Goal: Task Accomplishment & Management: Use online tool/utility

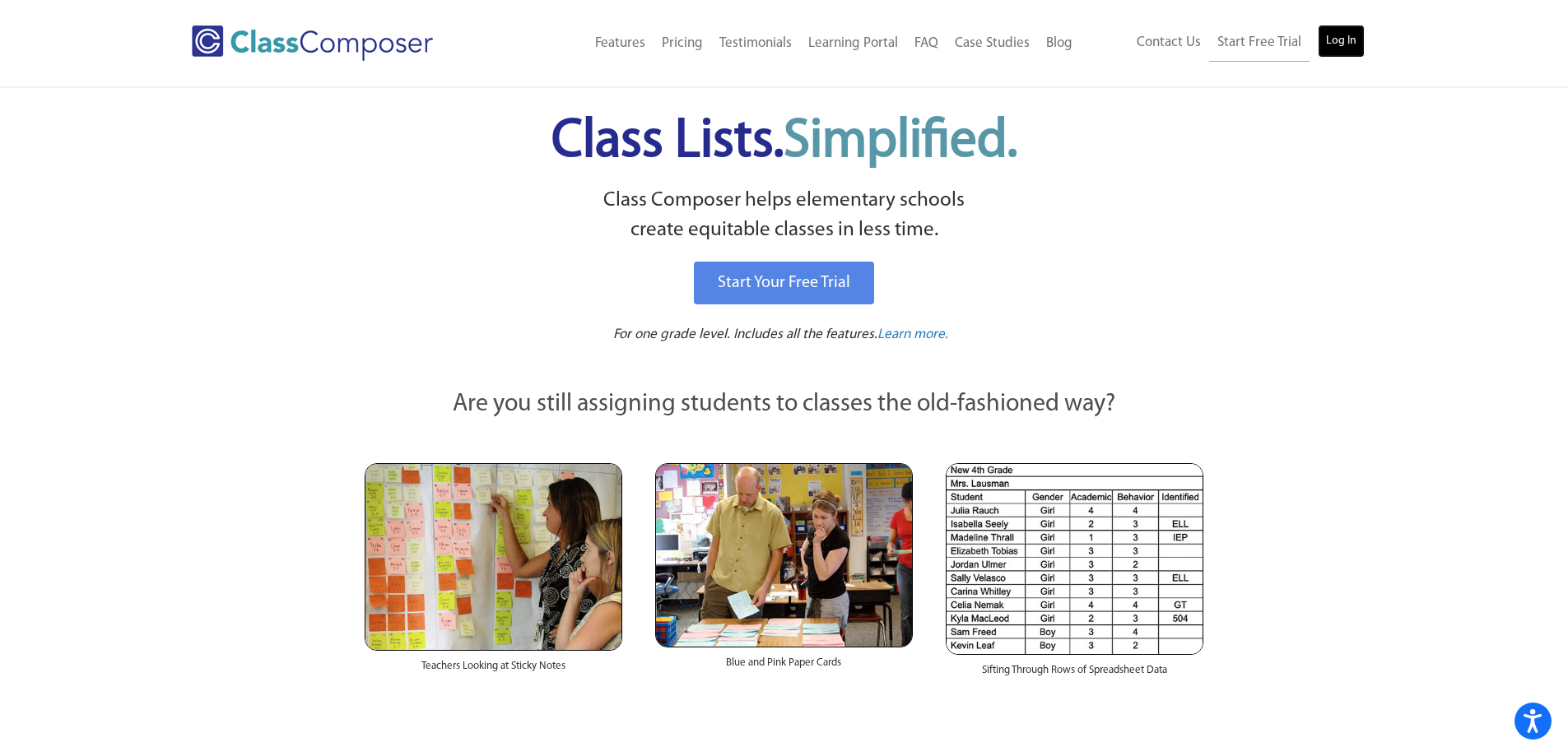
click at [1358, 43] on link "Log In" at bounding box center [1341, 40] width 47 height 33
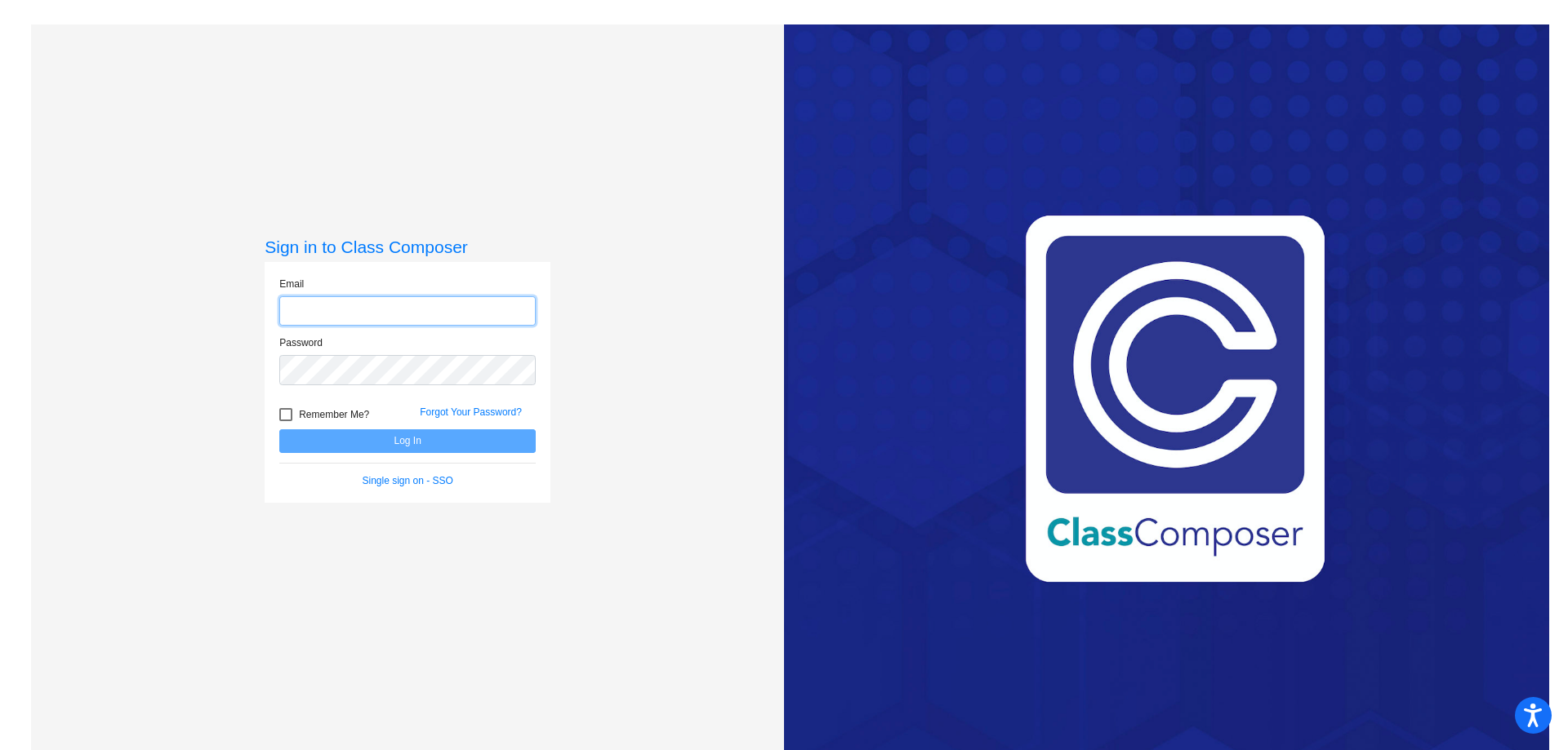
type input "[EMAIL_ADDRESS][DOMAIN_NAME]"
click at [437, 450] on button "Log In" at bounding box center [407, 440] width 256 height 23
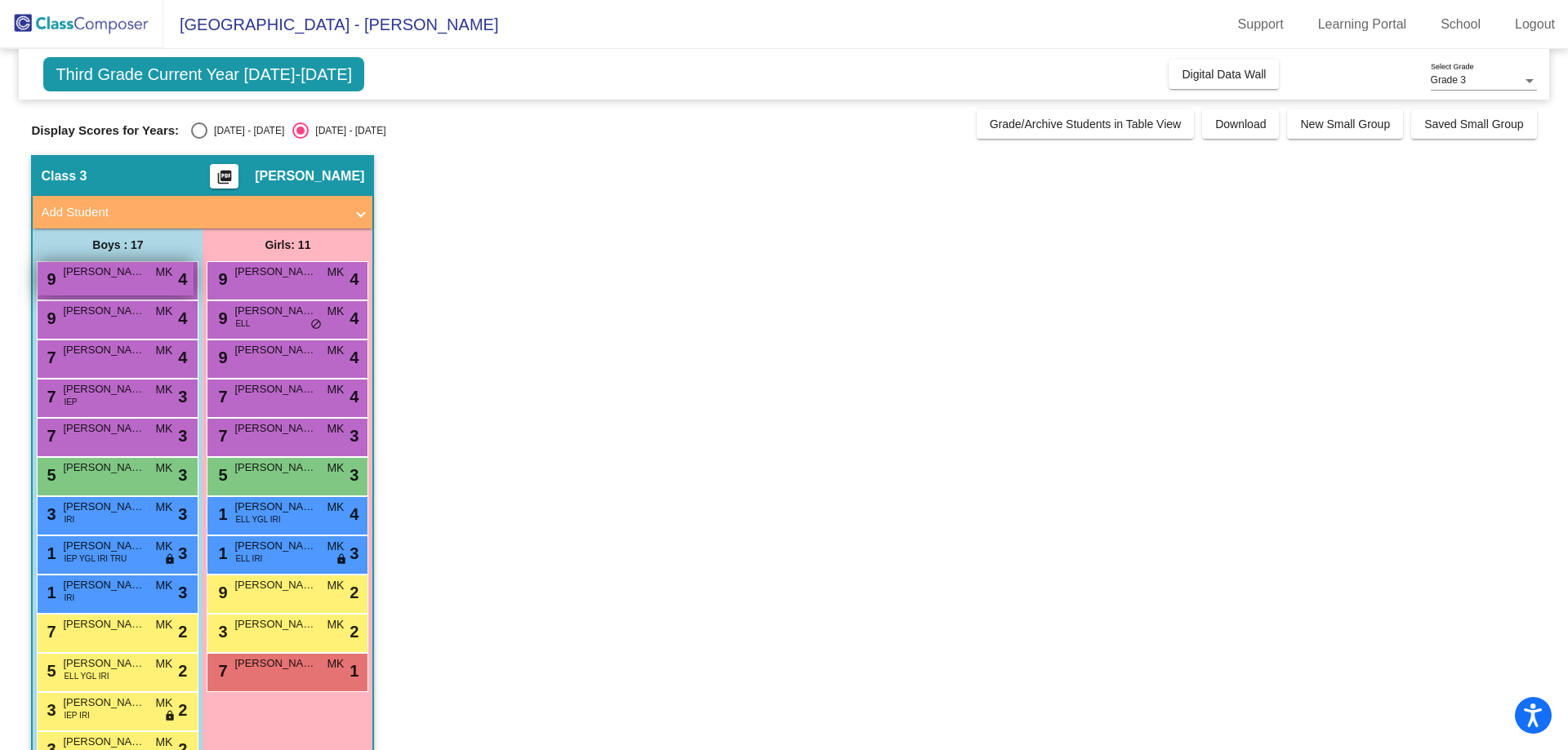
click at [128, 286] on div "9 [PERSON_NAME] MK lock do_not_disturb_alt 4" at bounding box center [115, 279] width 156 height 33
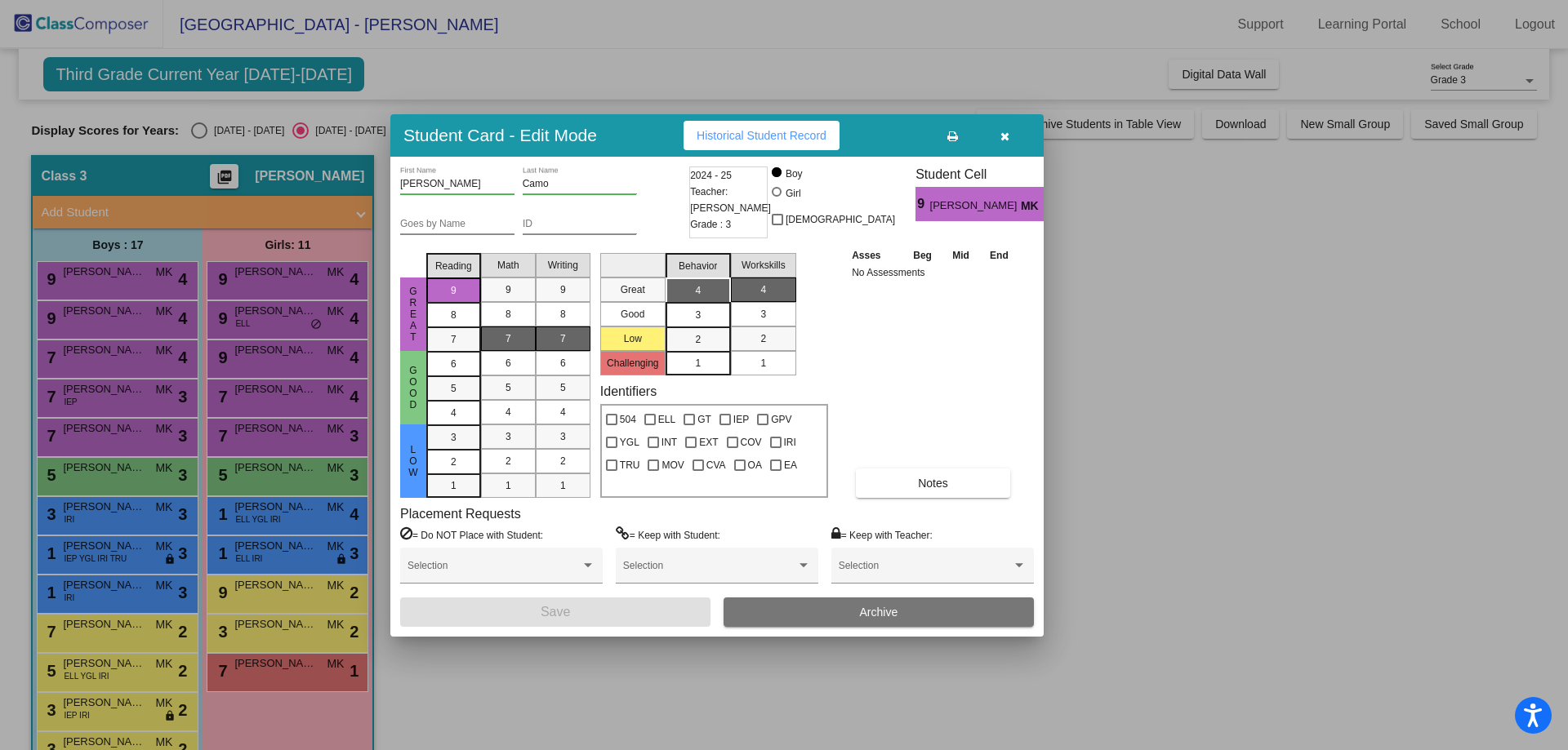
click at [584, 342] on mat-list-option "7" at bounding box center [562, 339] width 55 height 24
click at [614, 621] on button "Save" at bounding box center [555, 612] width 310 height 30
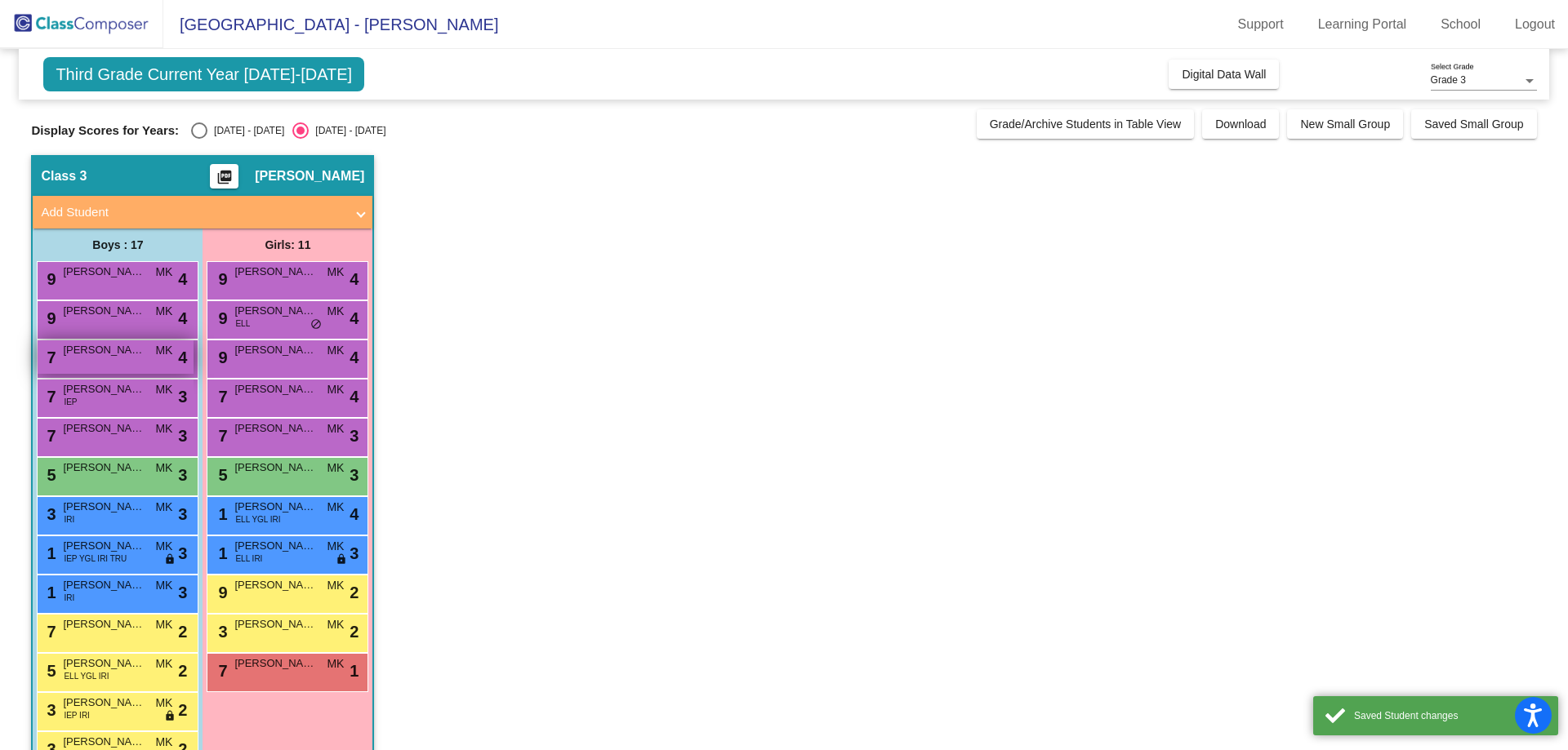
click at [95, 341] on div "7 [PERSON_NAME] [PERSON_NAME] lock do_not_disturb_alt 4" at bounding box center [115, 357] width 156 height 33
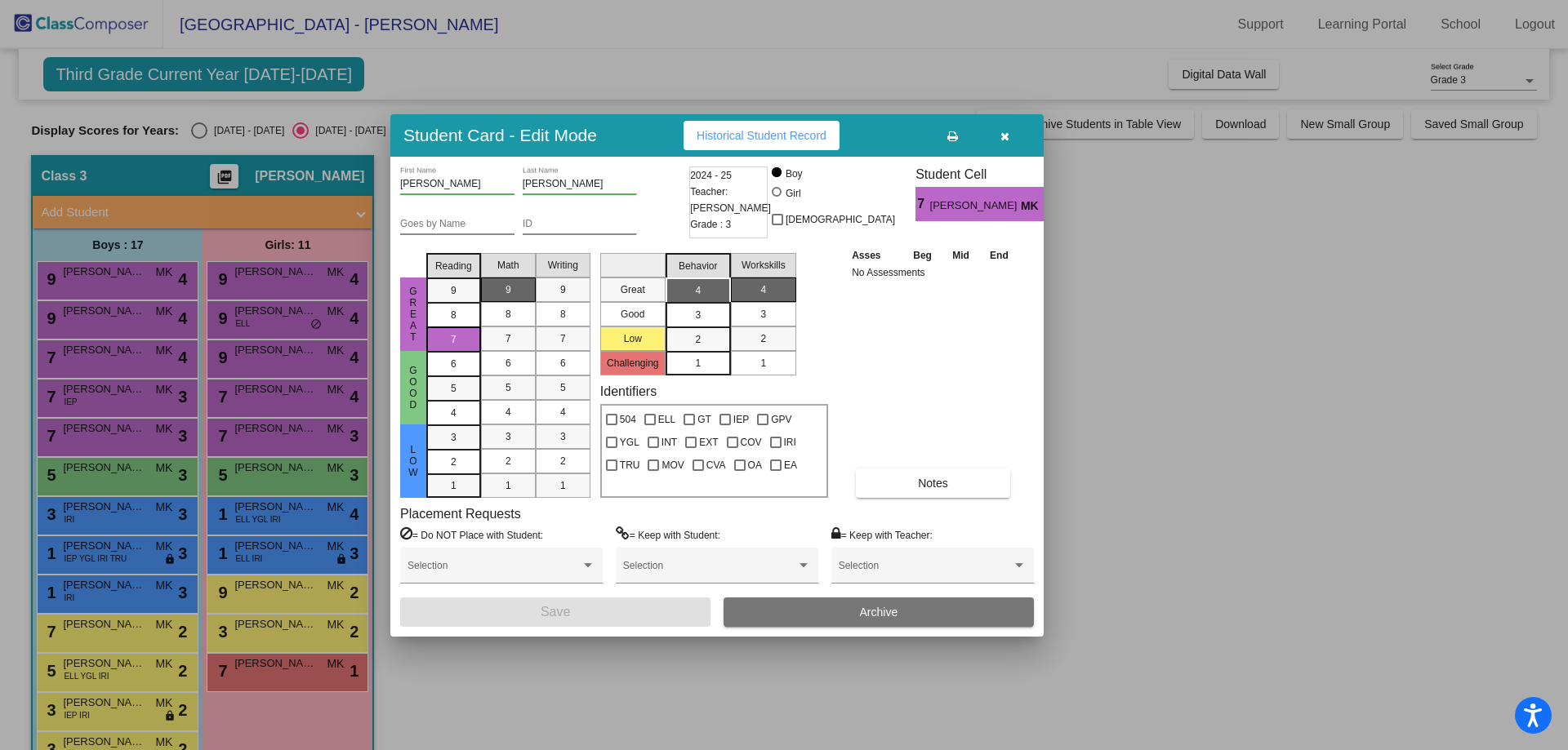
click at [97, 324] on div at bounding box center [784, 375] width 1568 height 750
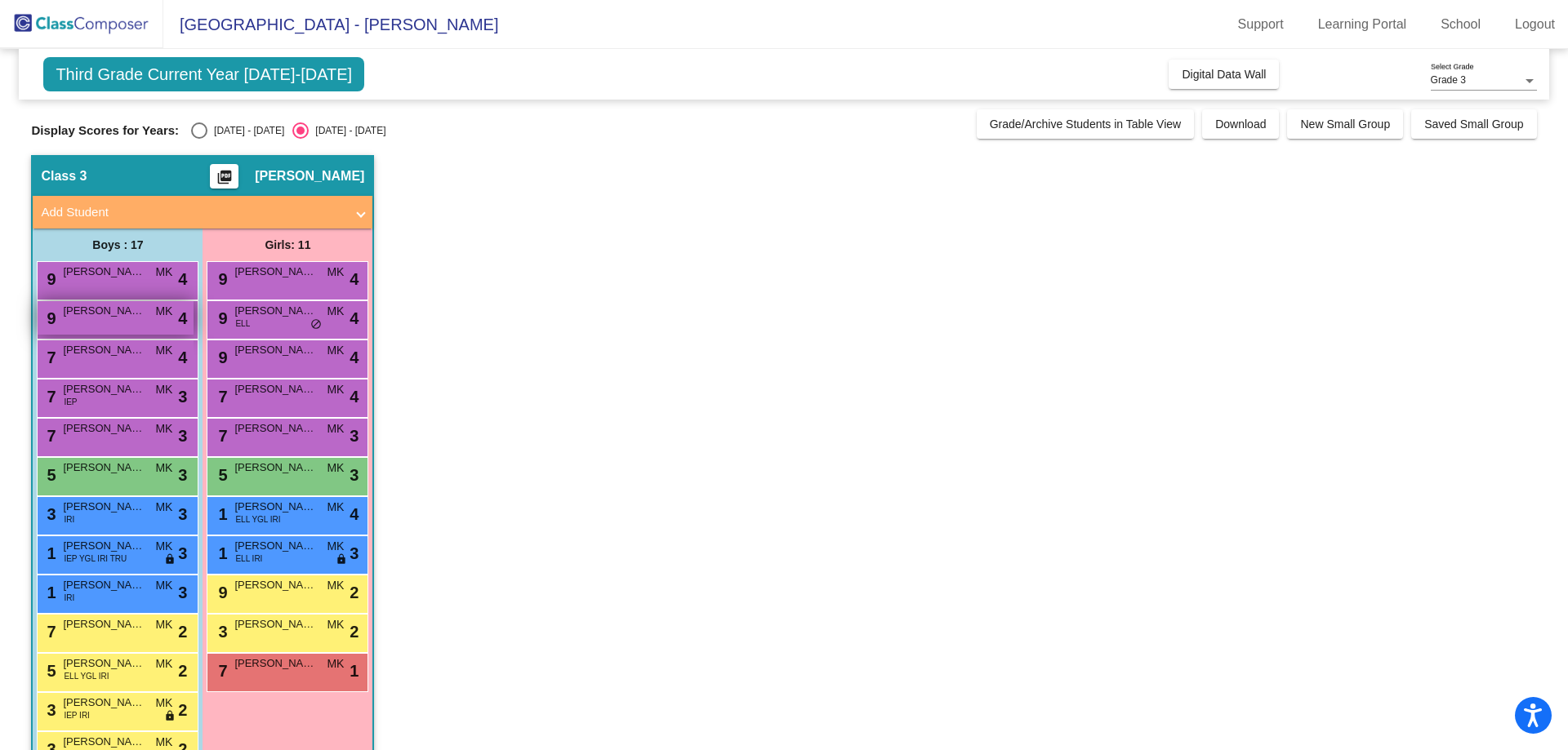
click at [98, 324] on div "9 [PERSON_NAME] lock do_not_disturb_alt 4" at bounding box center [115, 318] width 156 height 33
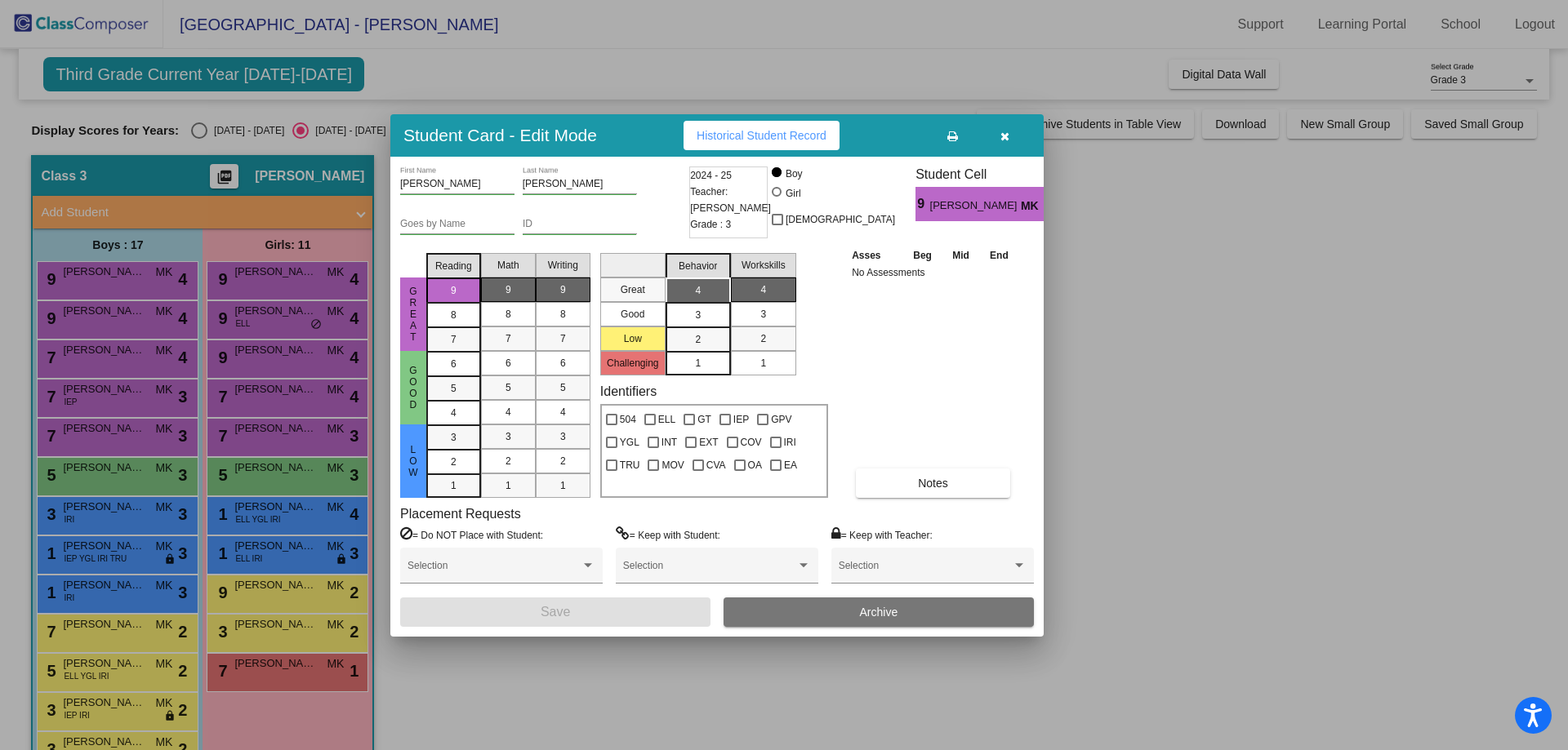
click at [566, 291] on div "9" at bounding box center [563, 289] width 32 height 24
click at [561, 610] on span "Save" at bounding box center [556, 611] width 30 height 14
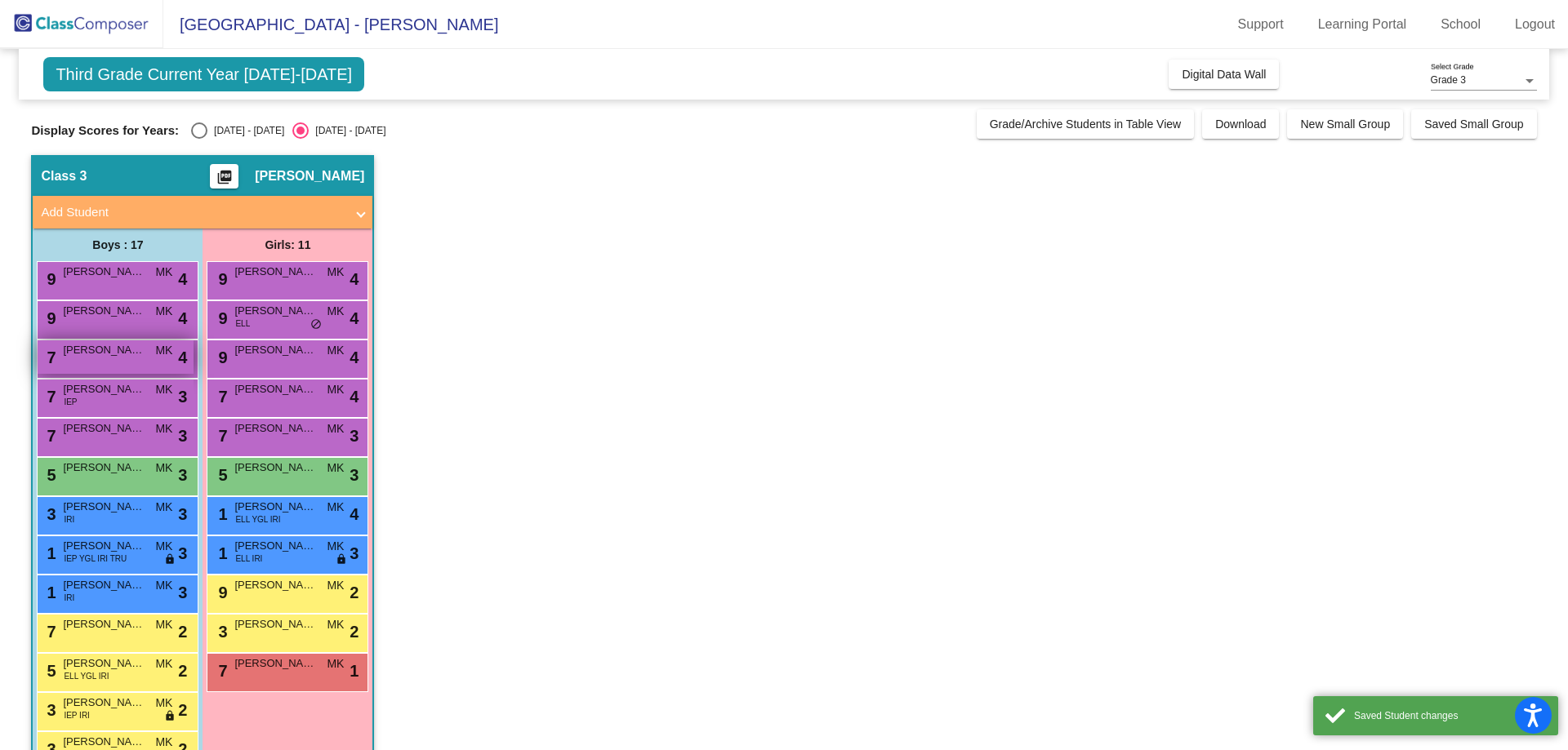
click at [115, 357] on span "[PERSON_NAME]" at bounding box center [104, 350] width 82 height 17
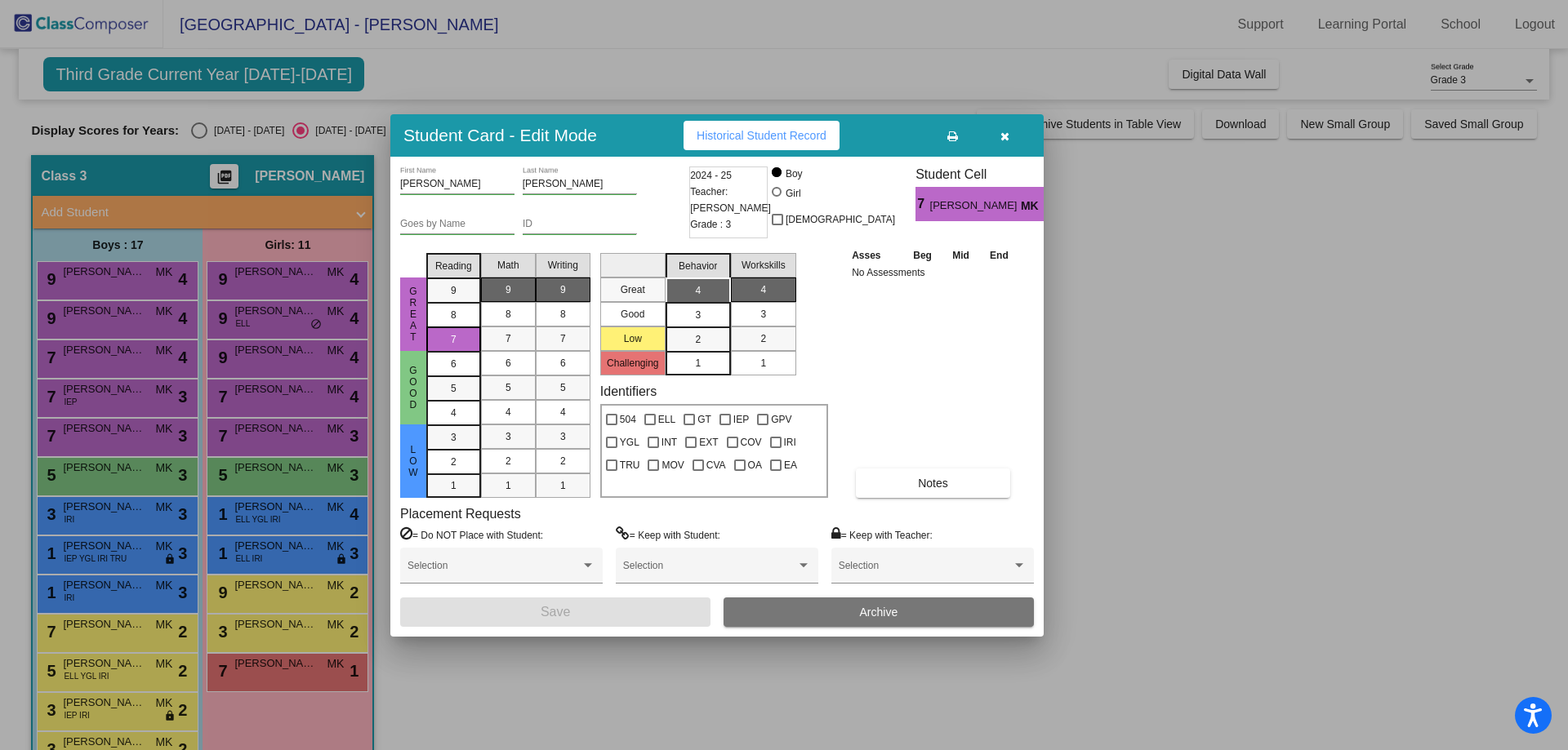
click at [561, 290] on span "9" at bounding box center [563, 289] width 6 height 15
click at [499, 613] on button "Save" at bounding box center [555, 612] width 310 height 30
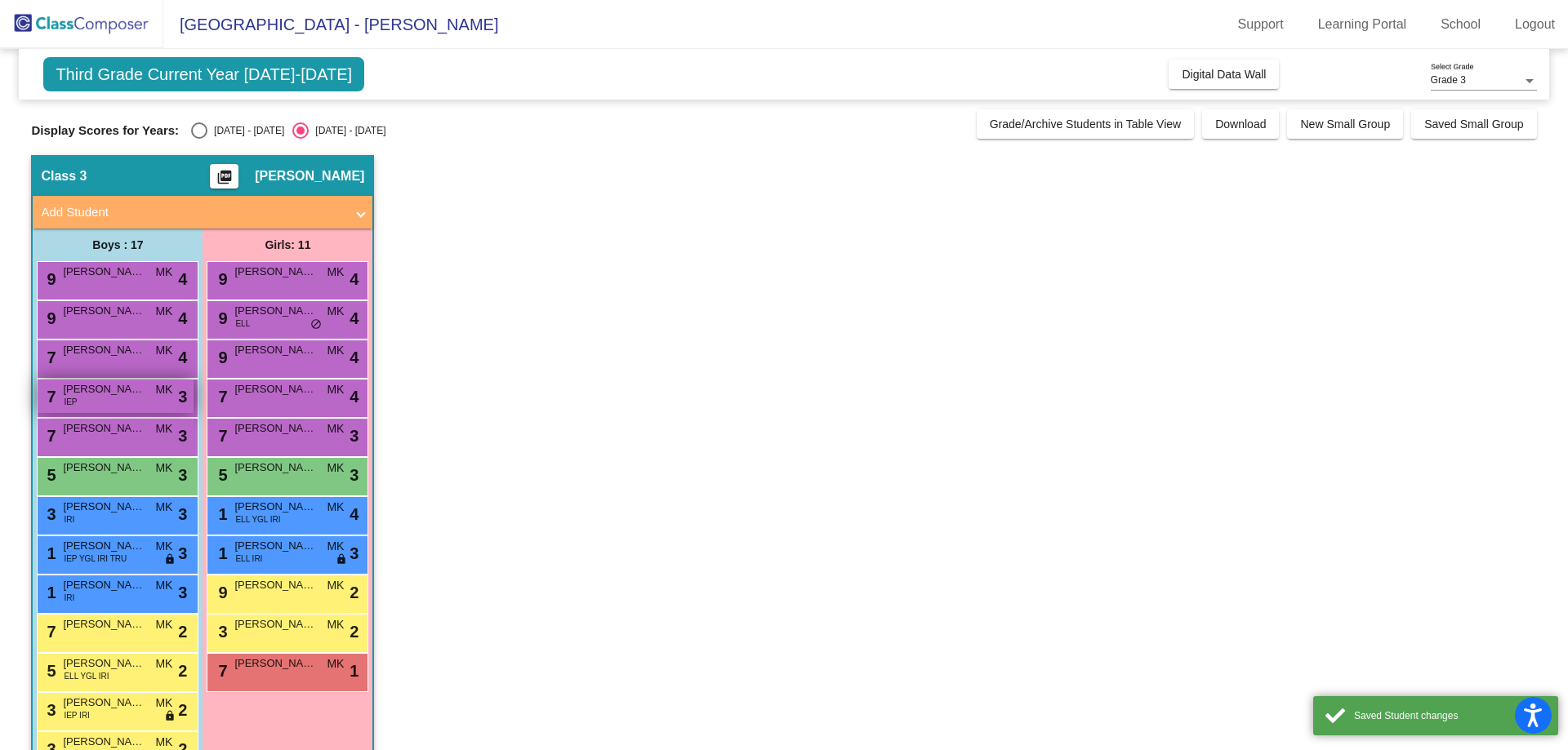
click at [91, 403] on div "7 [PERSON_NAME] IEP MK lock do_not_disturb_alt 3" at bounding box center [115, 396] width 156 height 33
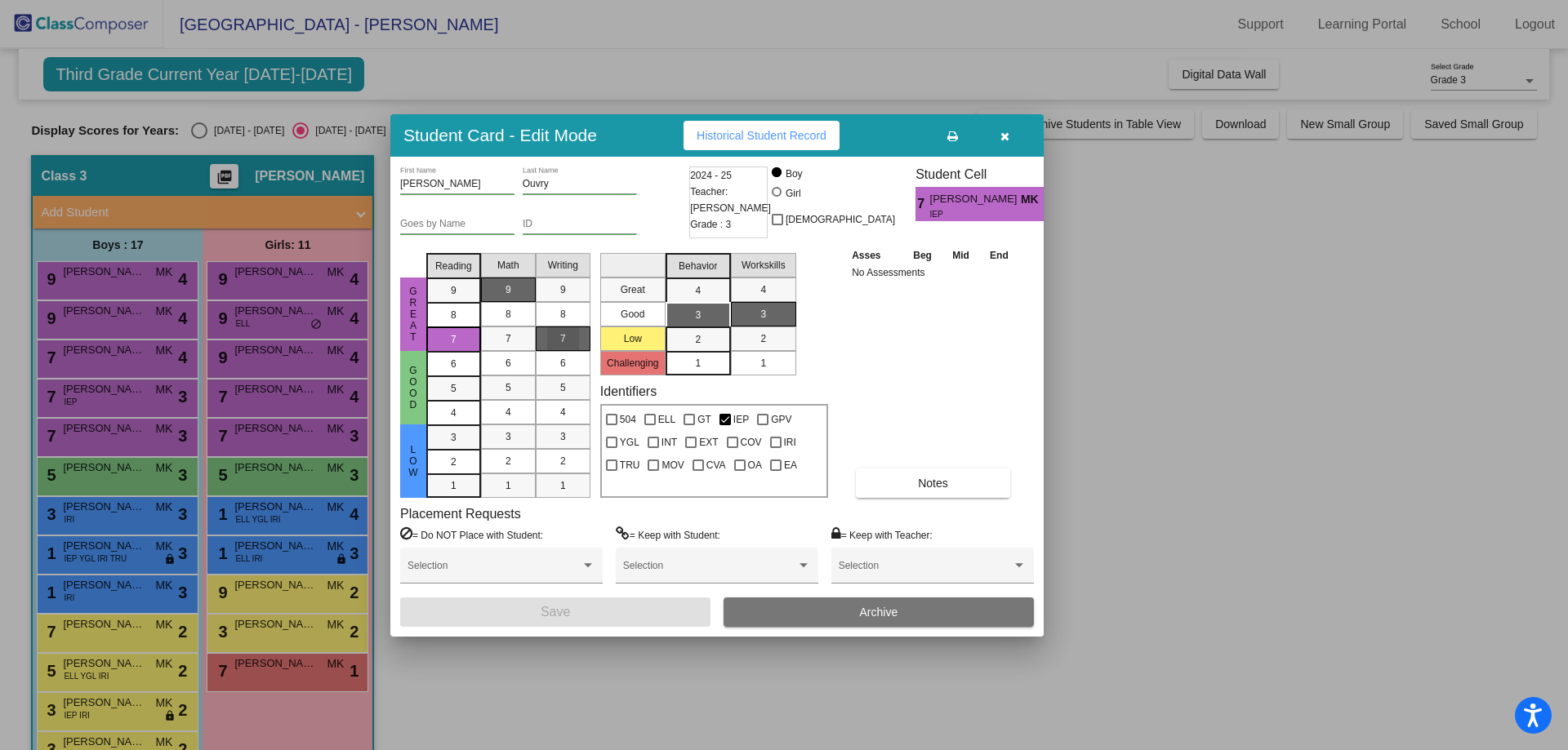
click at [561, 343] on span "7" at bounding box center [563, 339] width 6 height 15
click at [563, 616] on span "Save" at bounding box center [556, 611] width 30 height 14
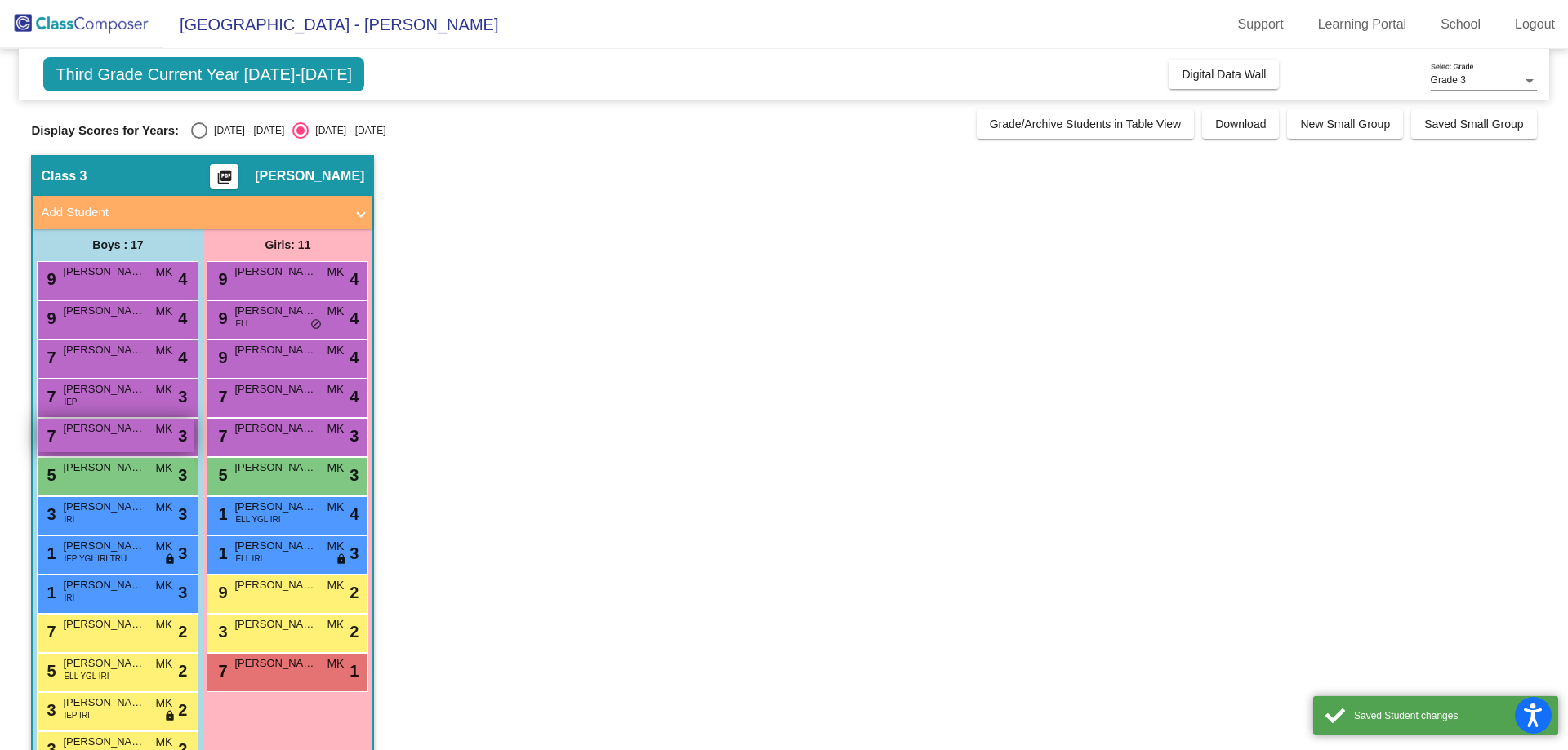
click at [89, 439] on div "7 [PERSON_NAME] lock do_not_disturb_alt 3" at bounding box center [115, 435] width 156 height 33
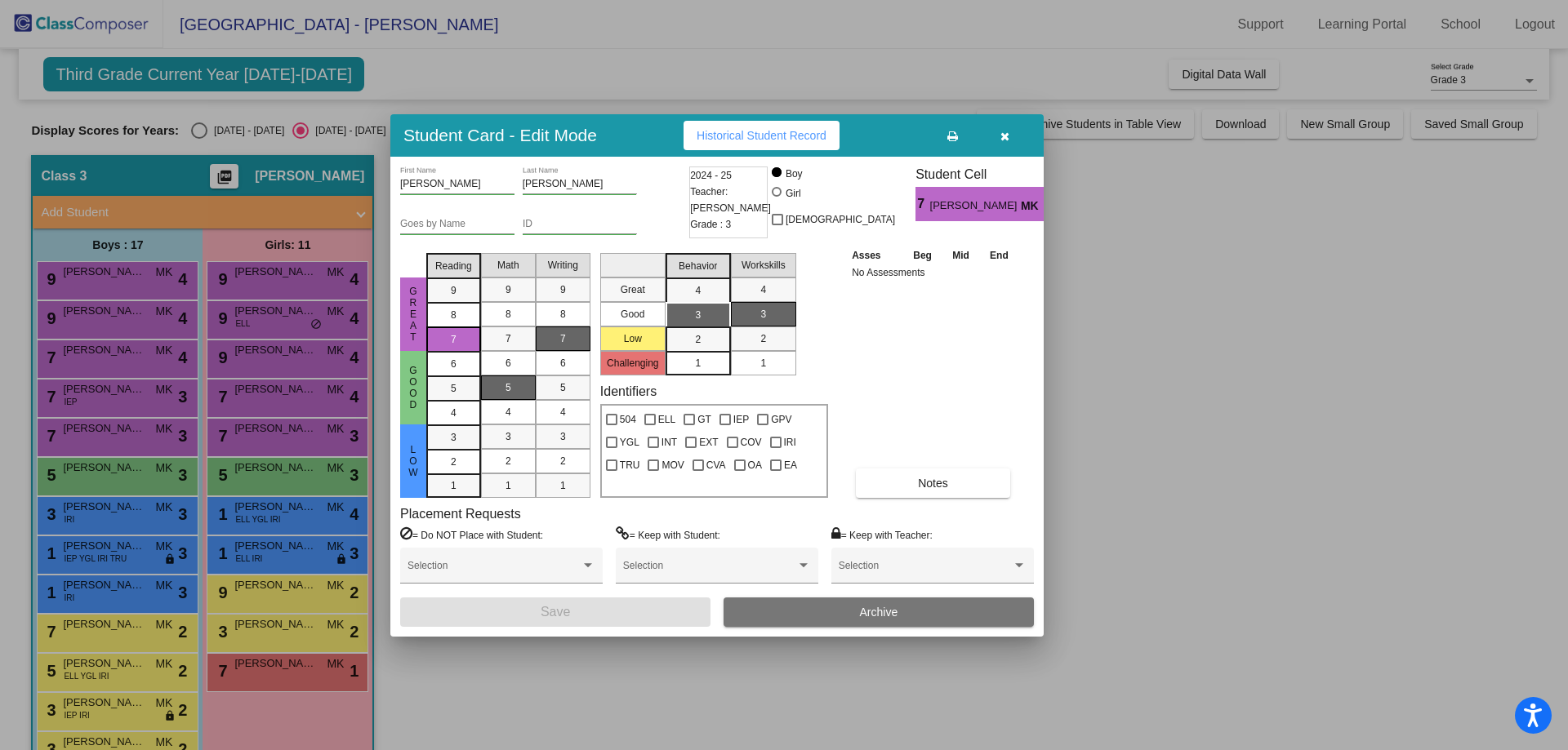
click at [554, 334] on div "7" at bounding box center [563, 339] width 32 height 24
click at [638, 607] on button "Save" at bounding box center [555, 612] width 310 height 30
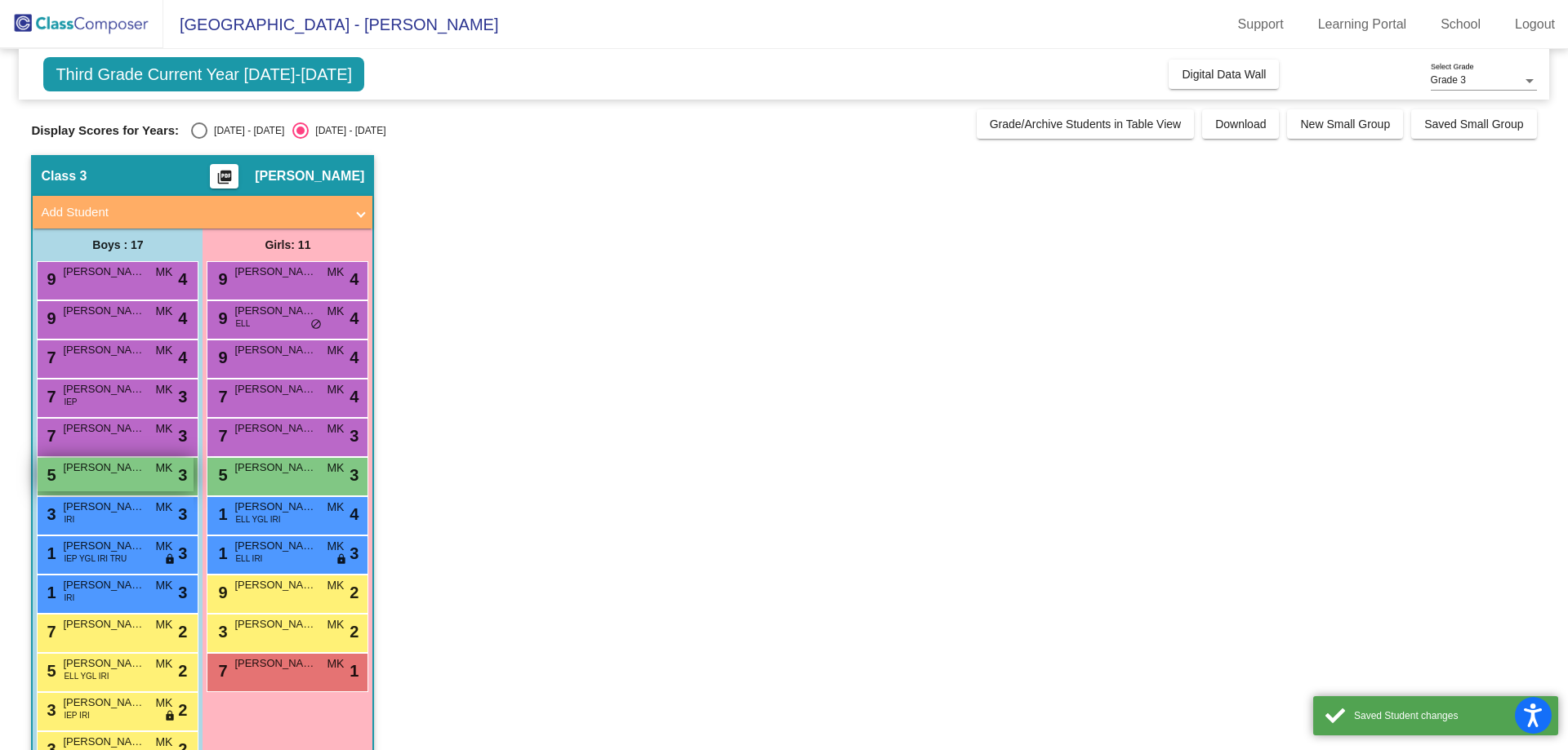
click at [145, 488] on div "5 [PERSON_NAME] MK lock do_not_disturb_alt 3" at bounding box center [115, 475] width 156 height 33
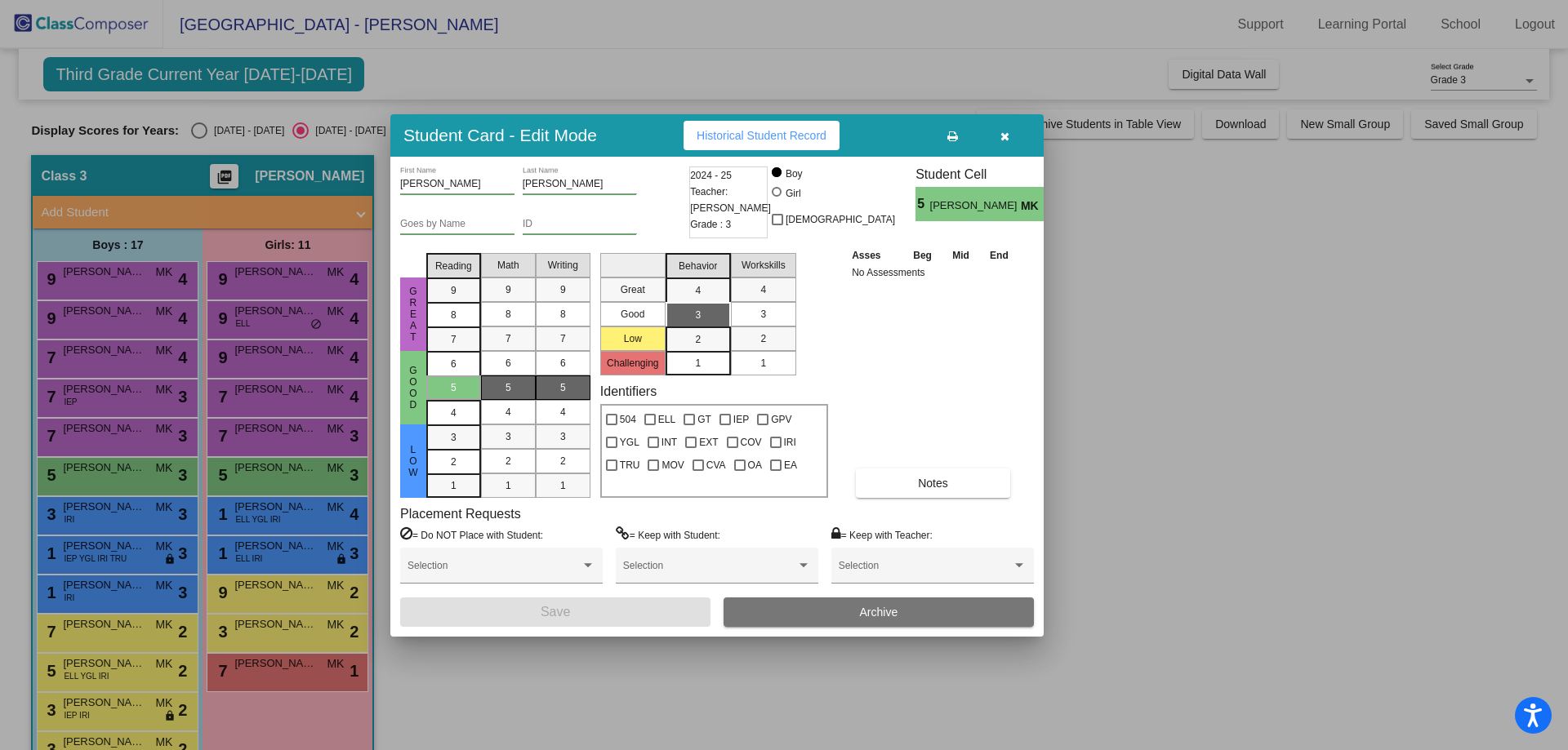
click at [574, 382] on div "5" at bounding box center [563, 387] width 32 height 24
click at [624, 619] on button "Save" at bounding box center [555, 612] width 310 height 30
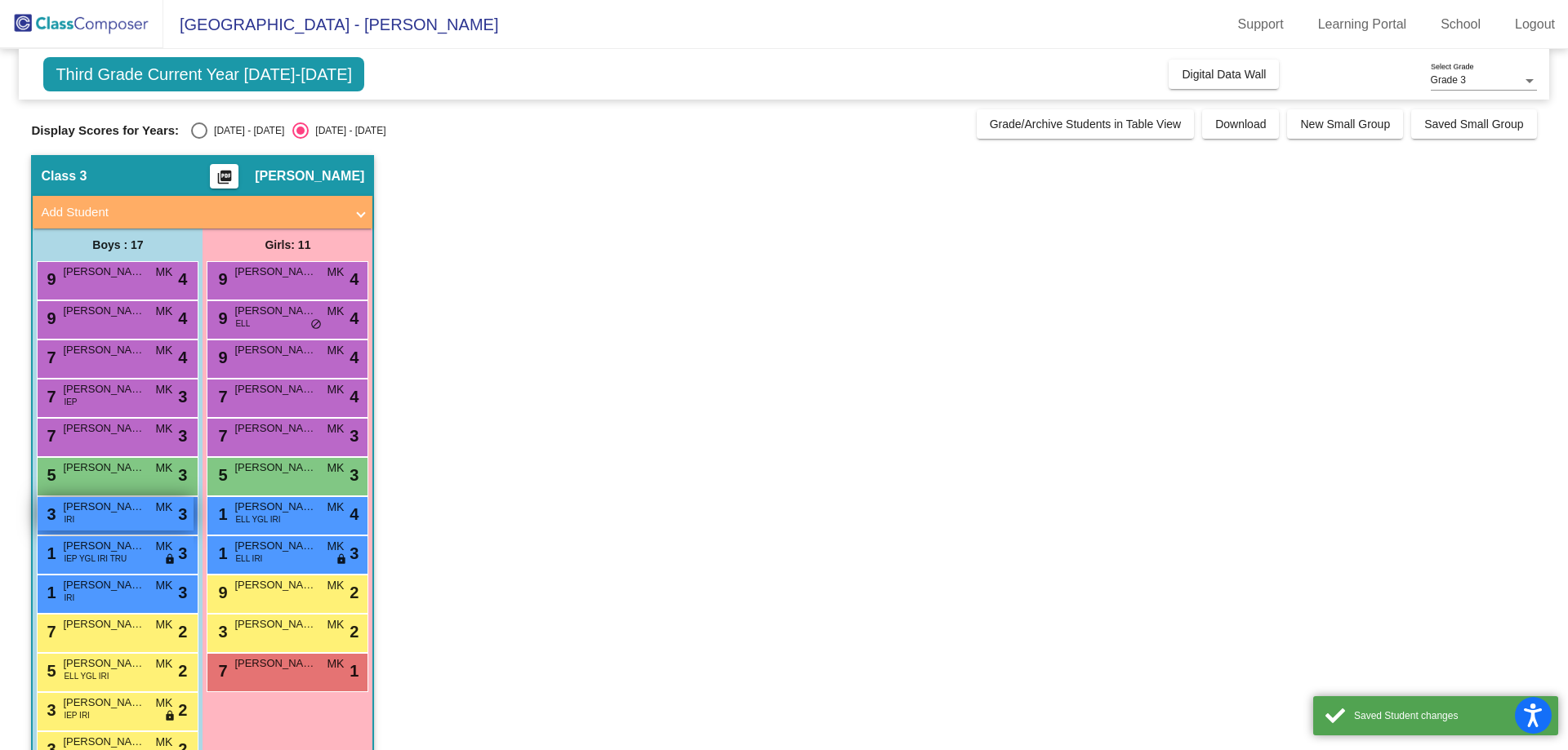
click at [107, 522] on div "3 [PERSON_NAME] IRI MK lock do_not_disturb_alt 3" at bounding box center [115, 514] width 156 height 33
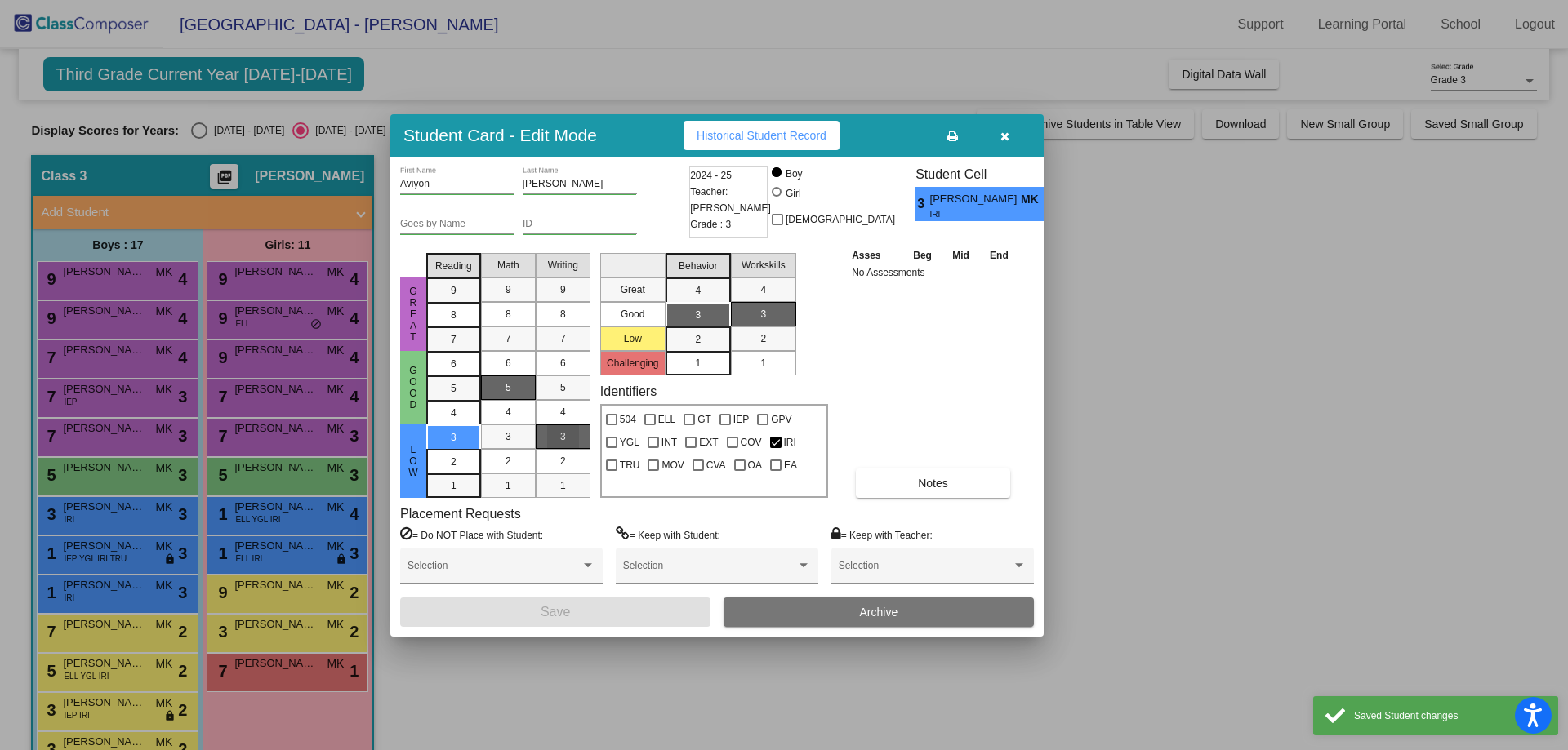
click at [561, 431] on span "3" at bounding box center [563, 436] width 6 height 15
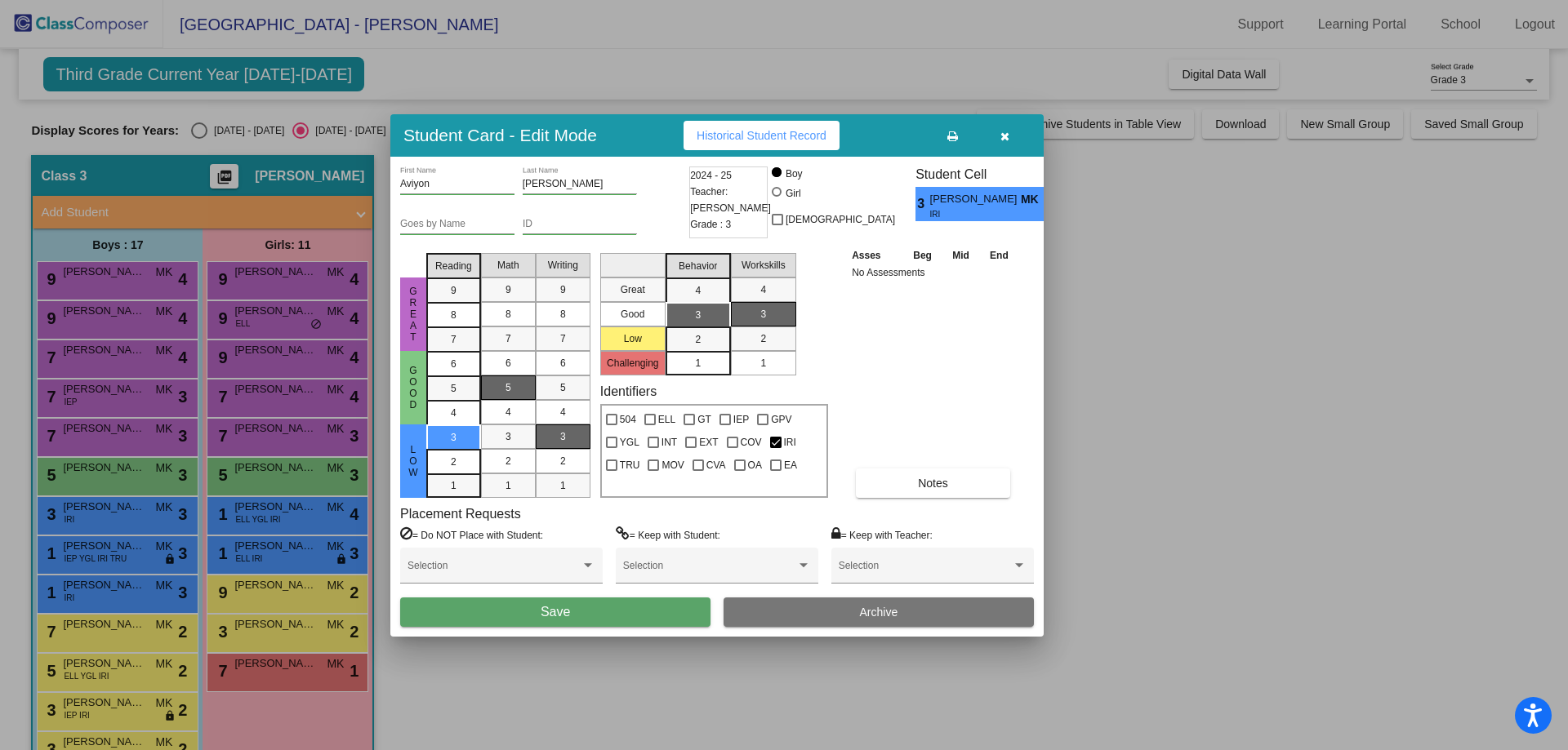
click at [564, 627] on div "Aviyon First Name [PERSON_NAME] Last Name Goes by Name ID 2024 - 25 Teacher: [P…" at bounding box center [717, 396] width 654 height 480
click at [560, 617] on span "Save" at bounding box center [556, 611] width 30 height 14
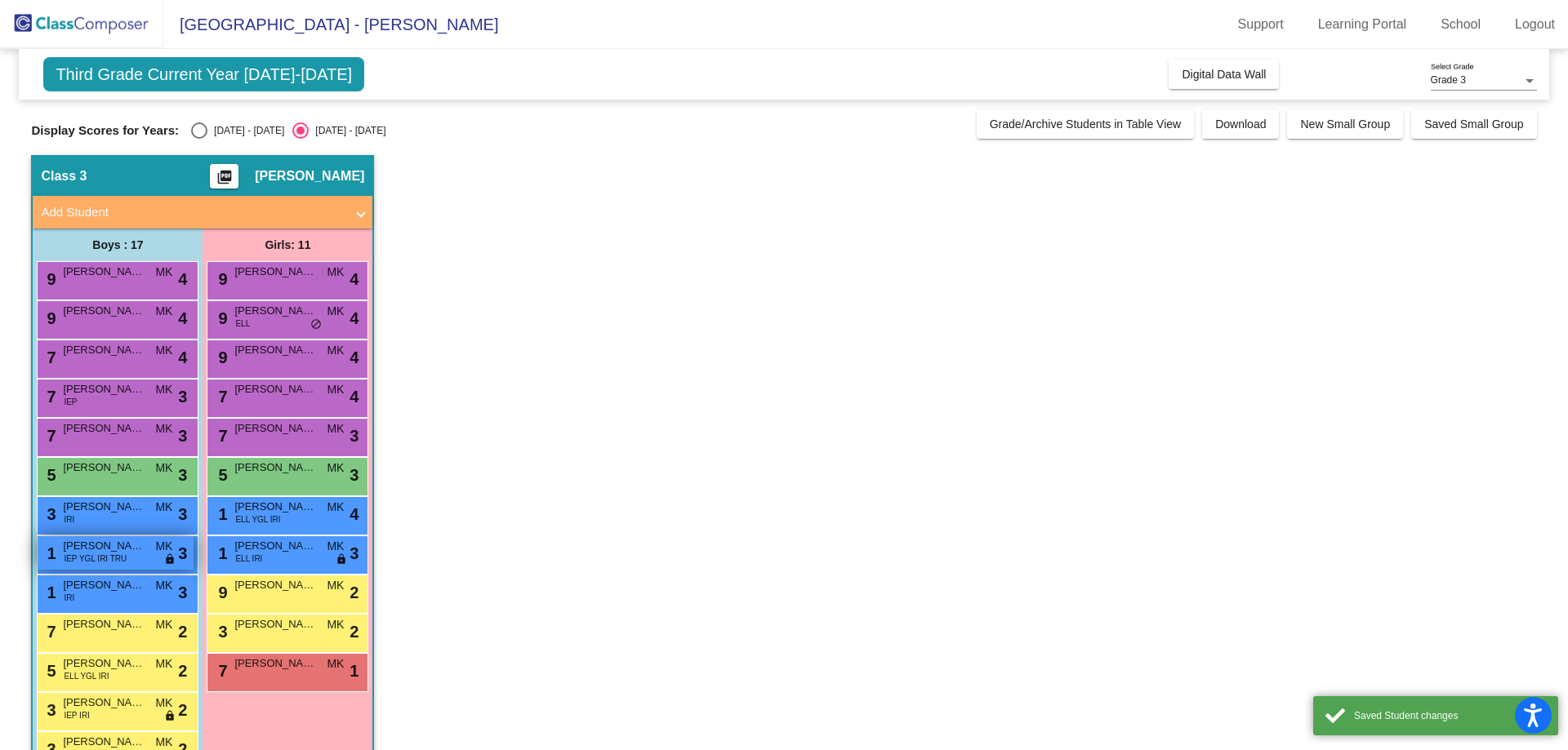
click at [83, 552] on span "[PERSON_NAME]" at bounding box center [104, 546] width 82 height 17
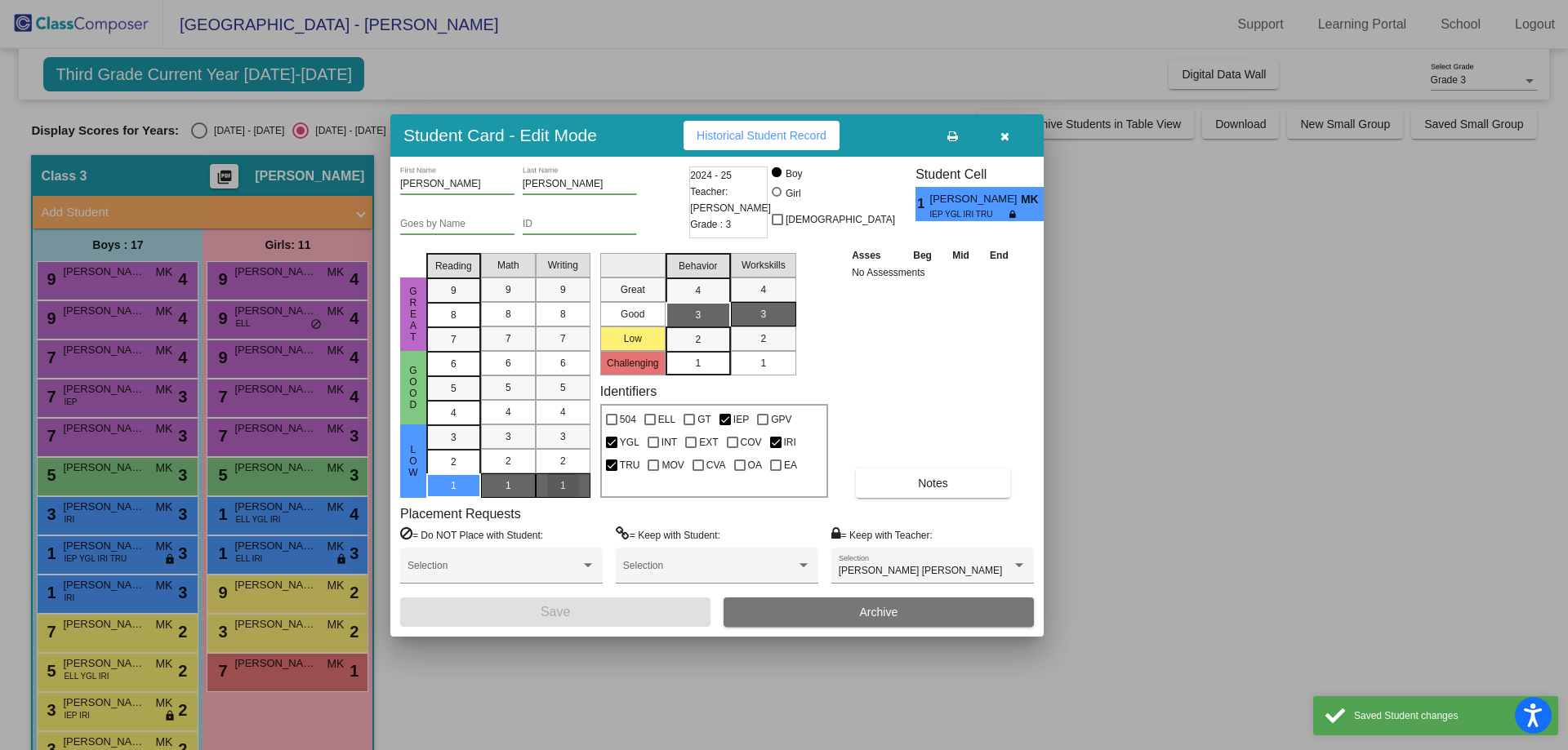
click at [554, 475] on div "1" at bounding box center [563, 486] width 32 height 24
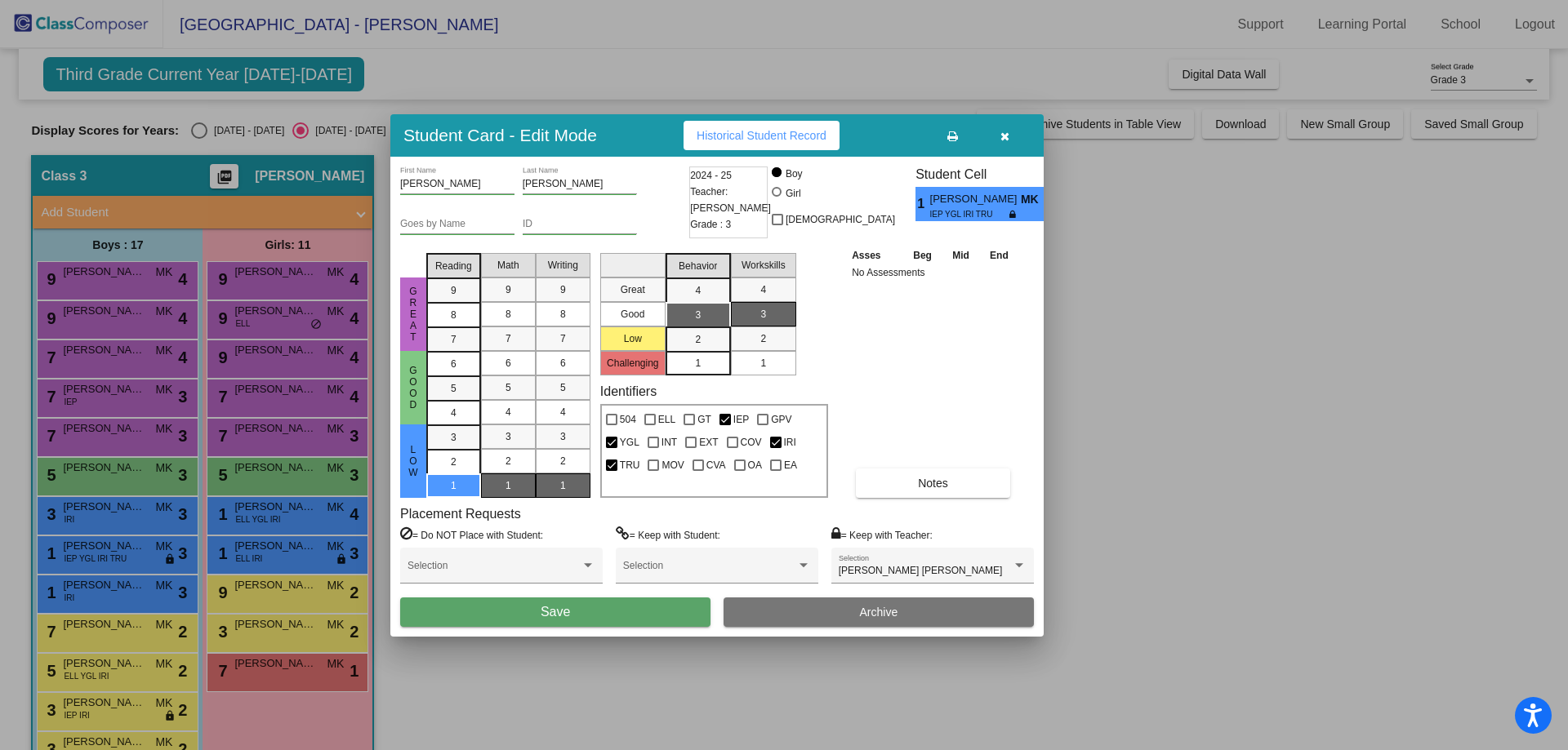
click at [538, 624] on button "Save" at bounding box center [555, 612] width 310 height 30
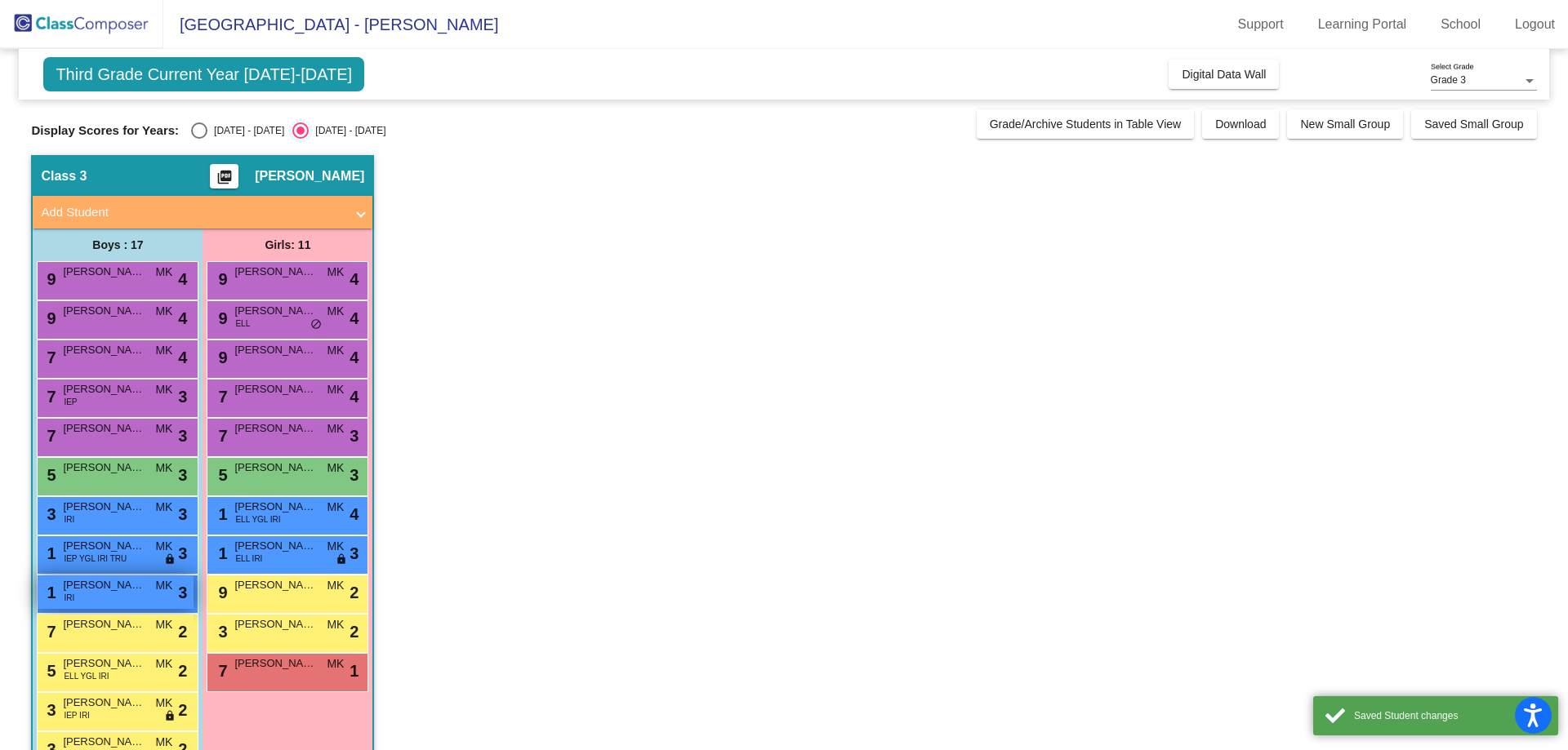
click at [98, 591] on span "[PERSON_NAME]" at bounding box center [104, 585] width 82 height 17
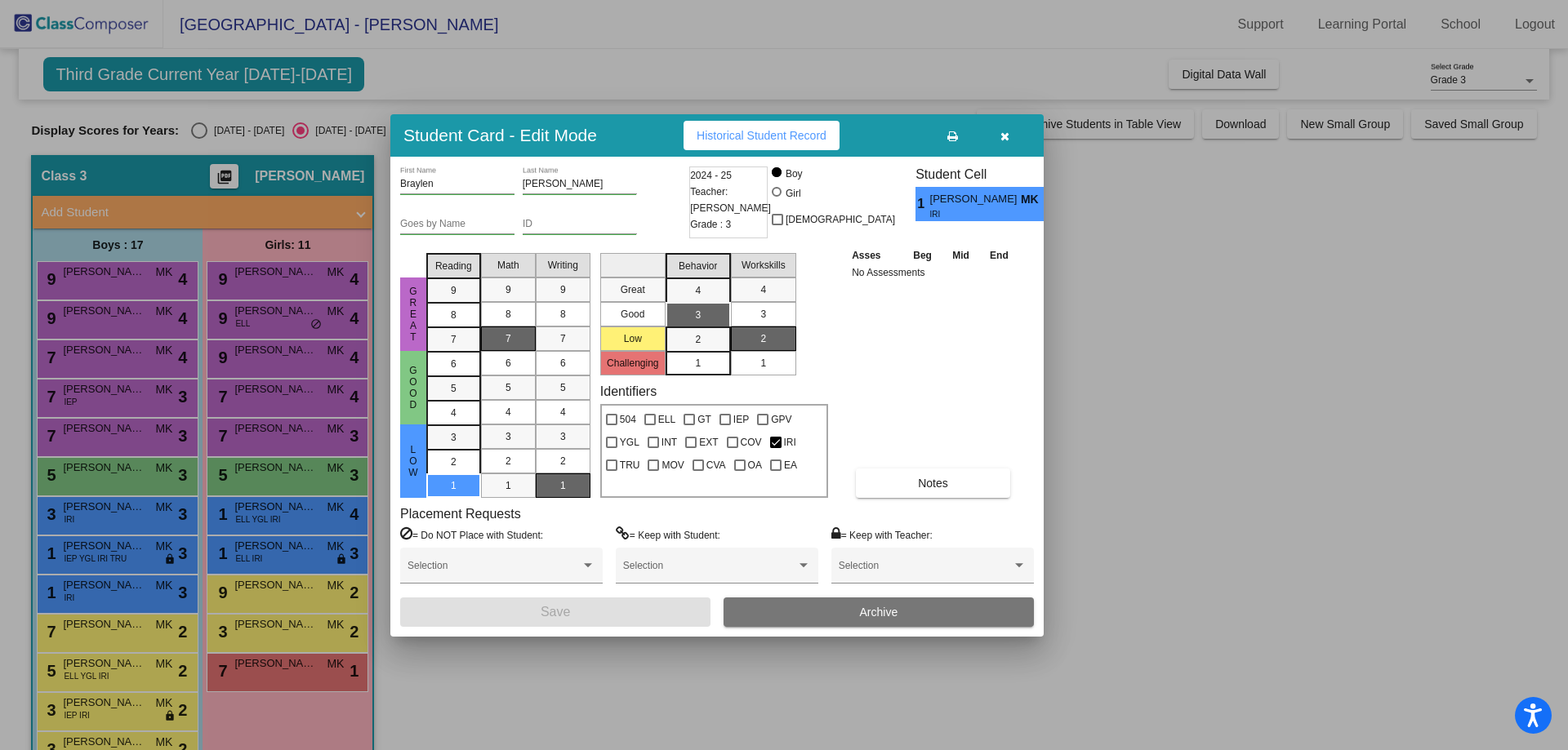
click at [567, 481] on div "1" at bounding box center [563, 486] width 32 height 24
click at [564, 612] on span "Save" at bounding box center [556, 611] width 30 height 14
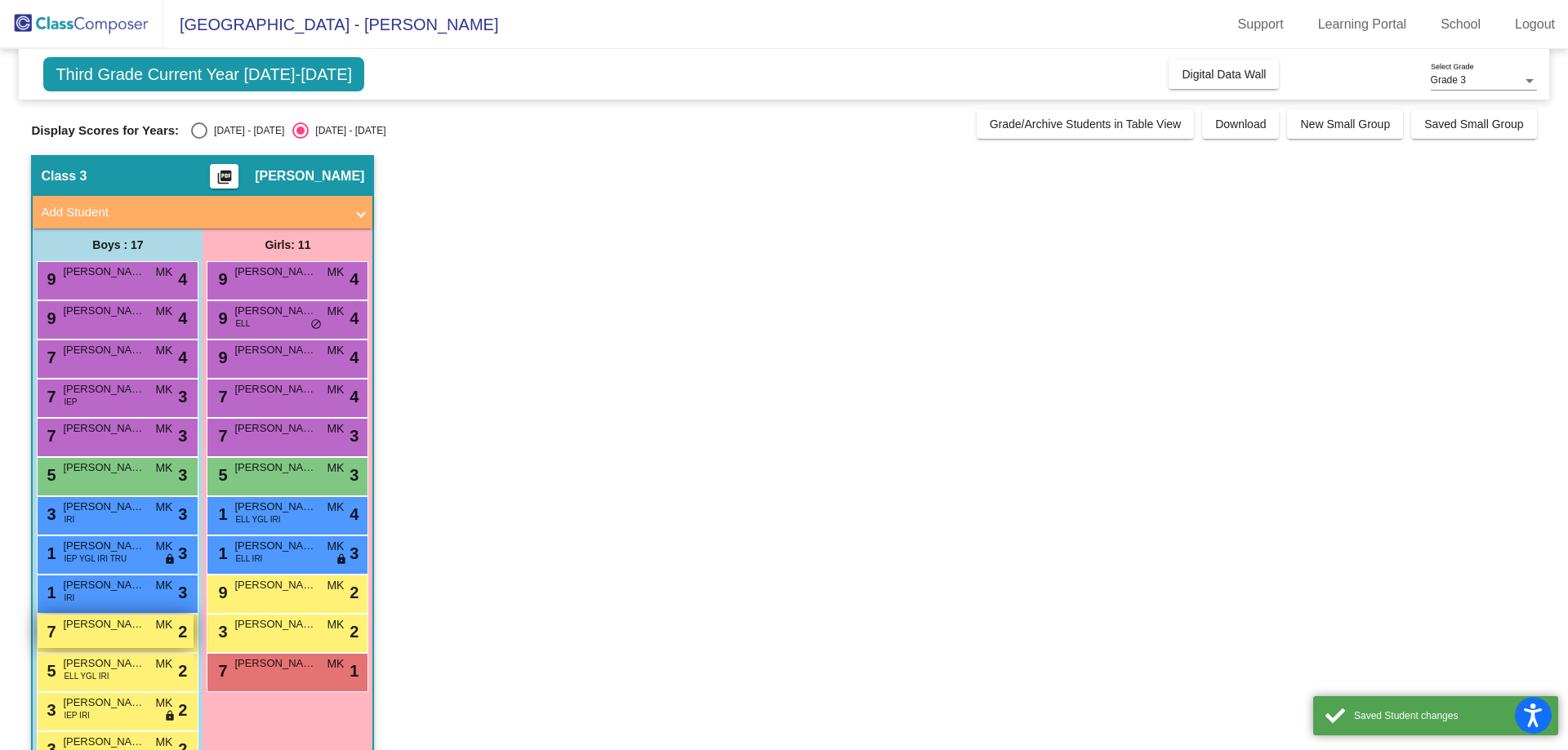
click at [110, 632] on span "[PERSON_NAME]" at bounding box center [104, 624] width 82 height 17
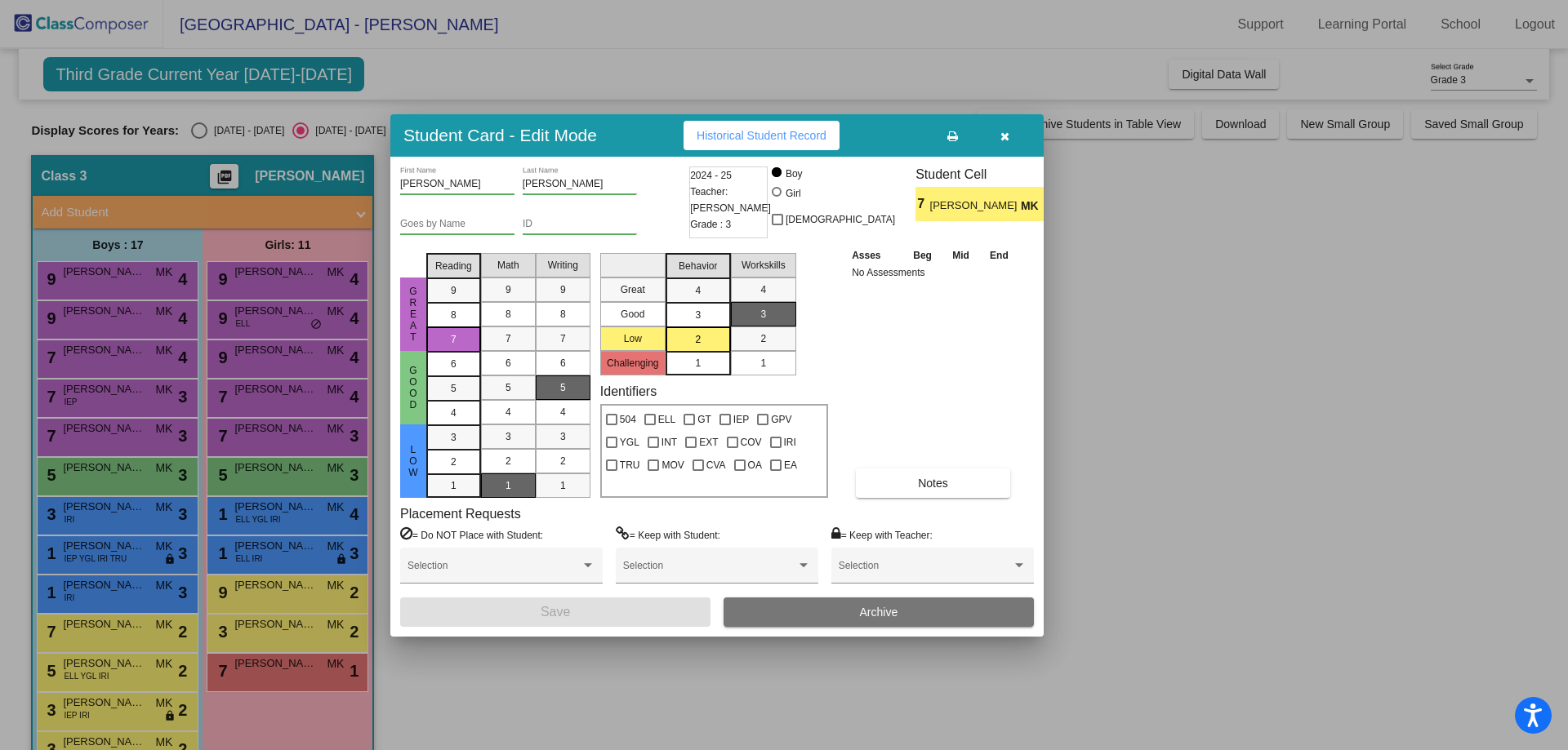
click at [574, 398] on div "5" at bounding box center [563, 387] width 32 height 24
click at [553, 620] on button "Save" at bounding box center [555, 612] width 310 height 30
click at [97, 664] on span "[PERSON_NAME]" at bounding box center [104, 663] width 82 height 17
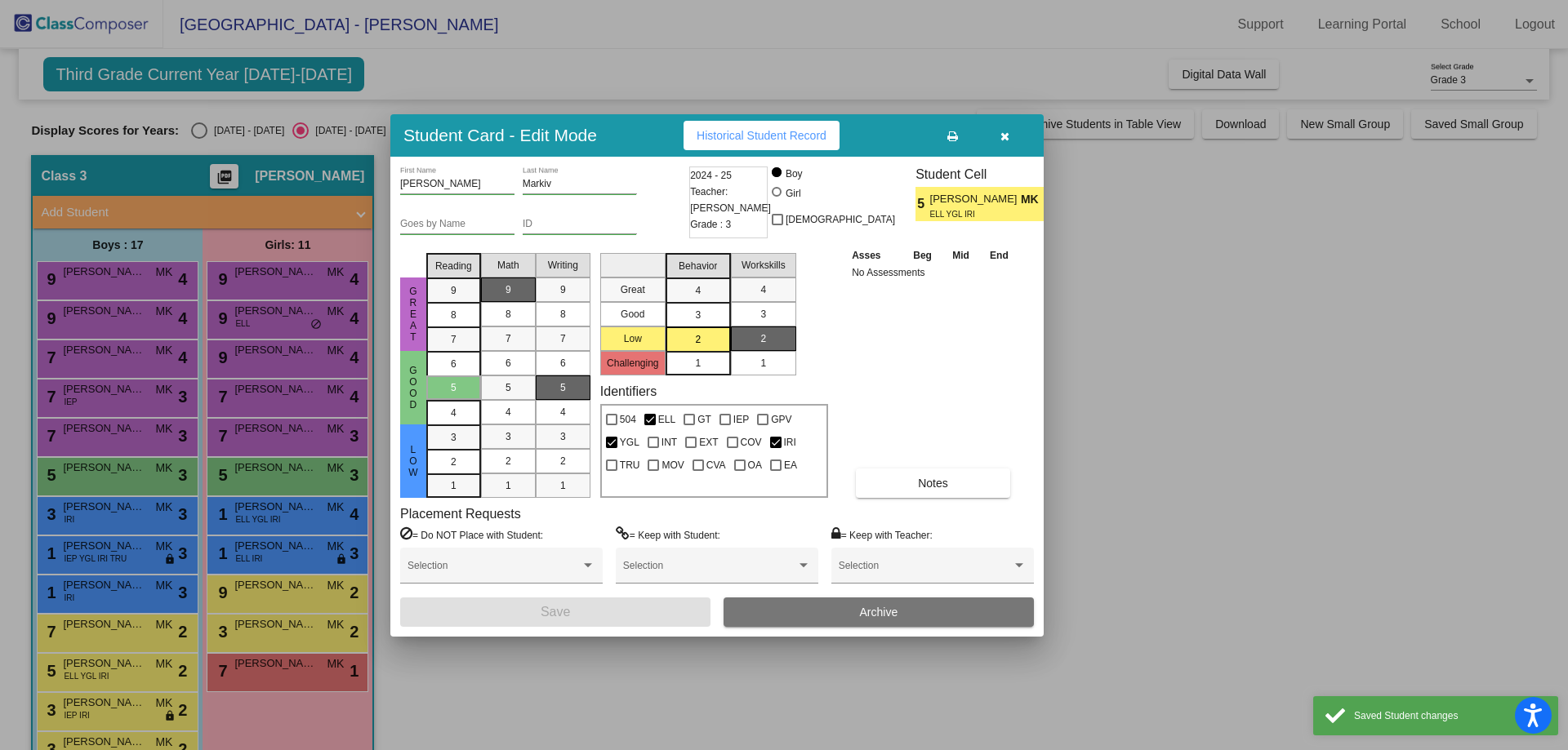
click at [577, 380] on div "5" at bounding box center [563, 387] width 32 height 24
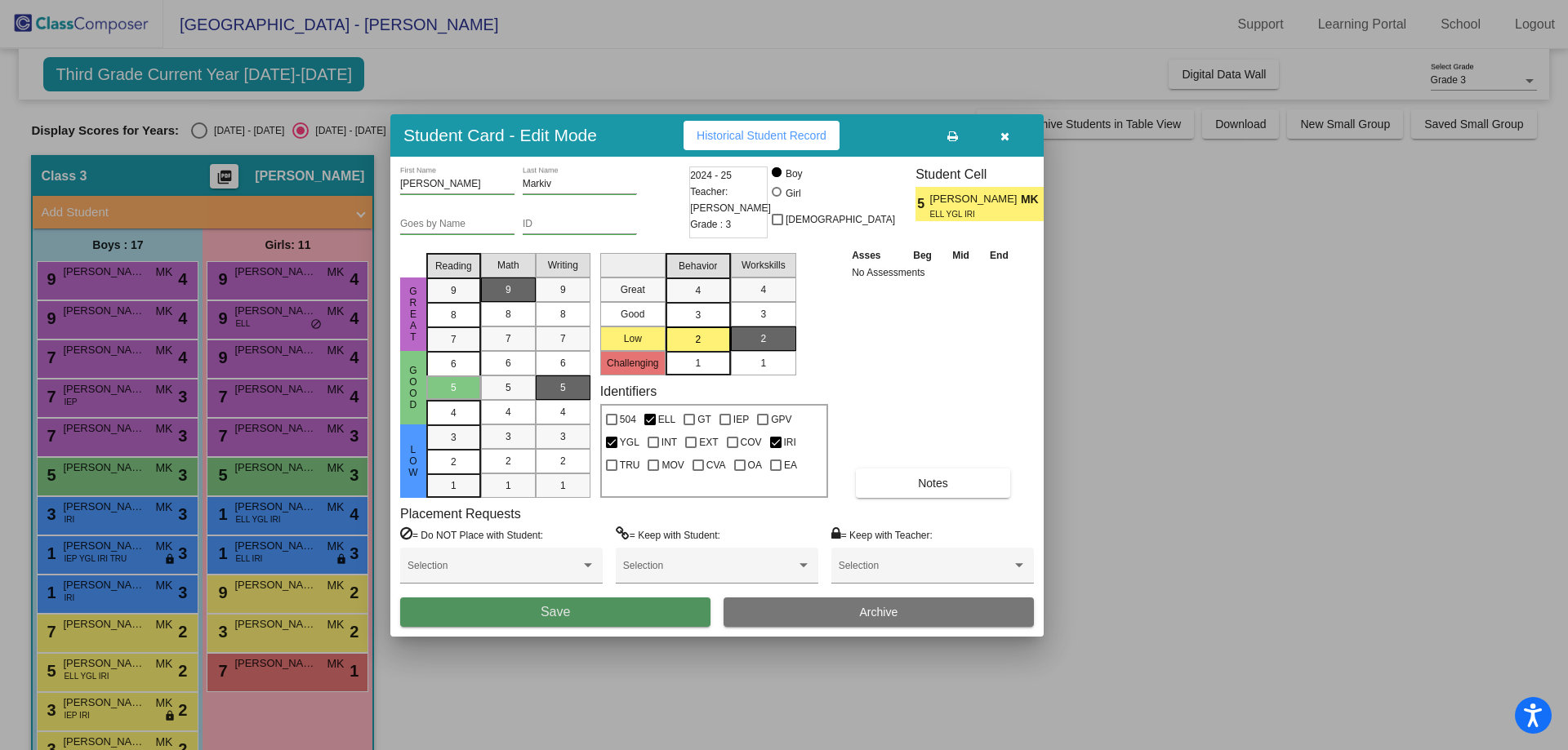
click at [531, 614] on button "Save" at bounding box center [555, 612] width 310 height 30
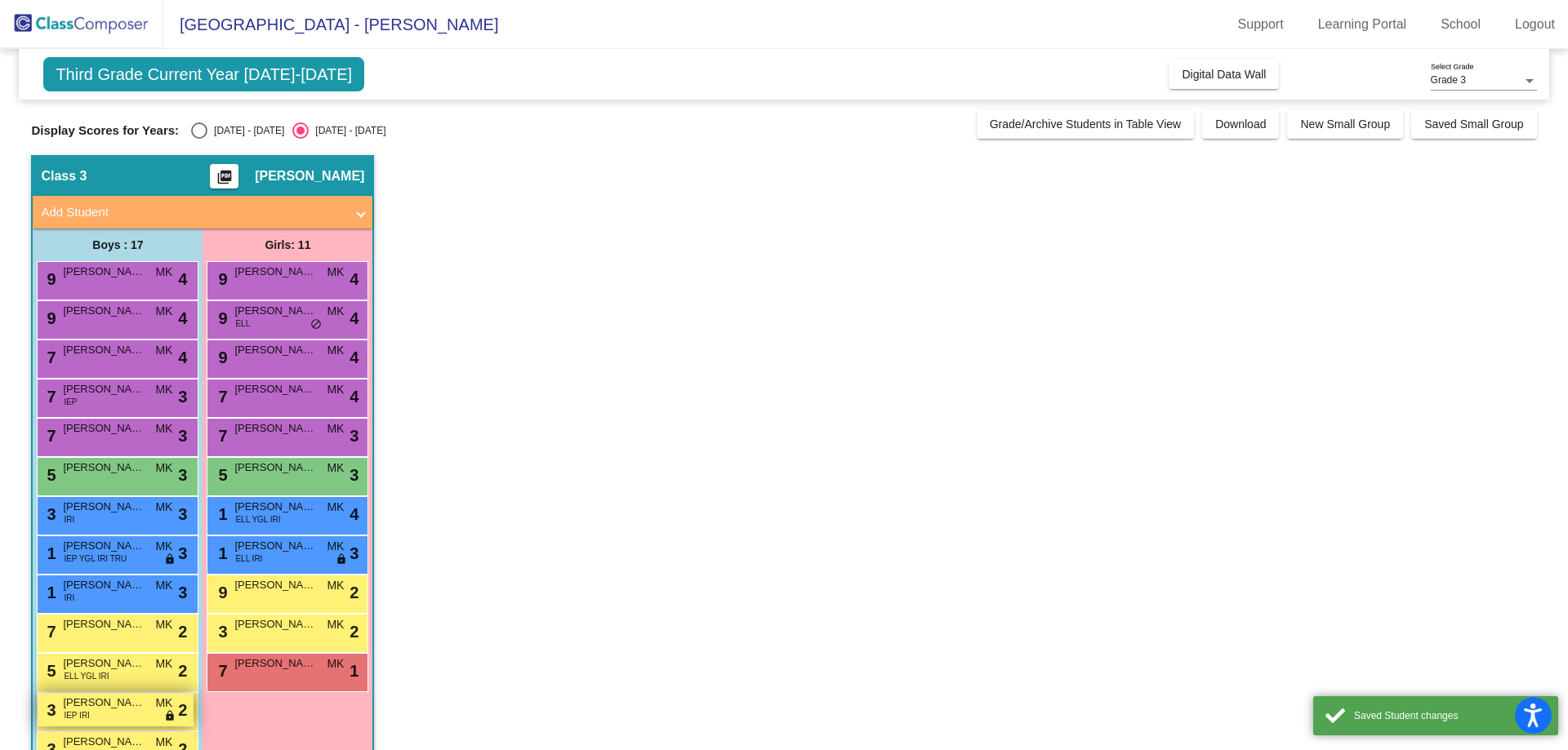
click at [128, 706] on span "[PERSON_NAME]" at bounding box center [104, 703] width 82 height 17
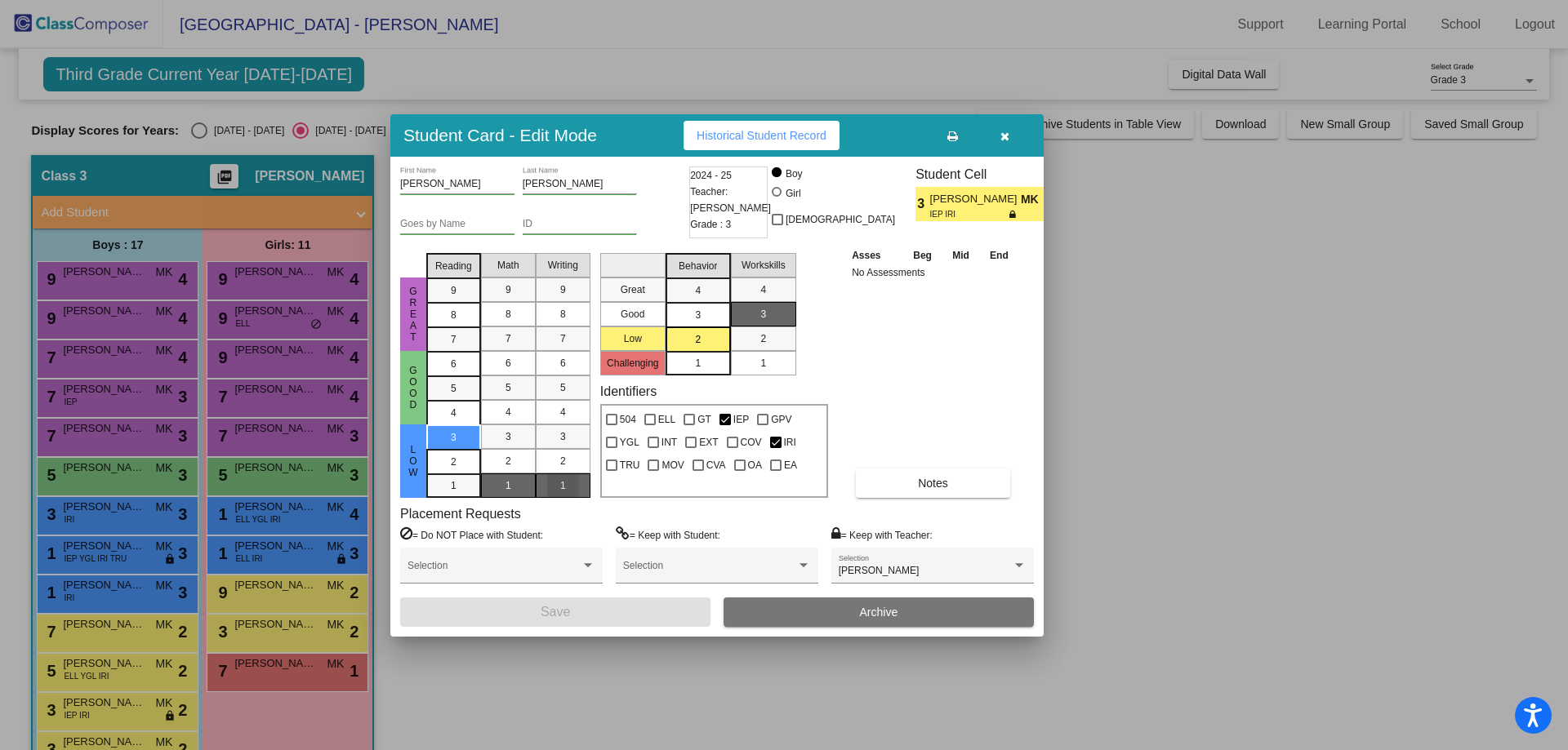
click at [554, 475] on div "1" at bounding box center [563, 486] width 32 height 24
click at [539, 607] on button "Save" at bounding box center [555, 612] width 310 height 30
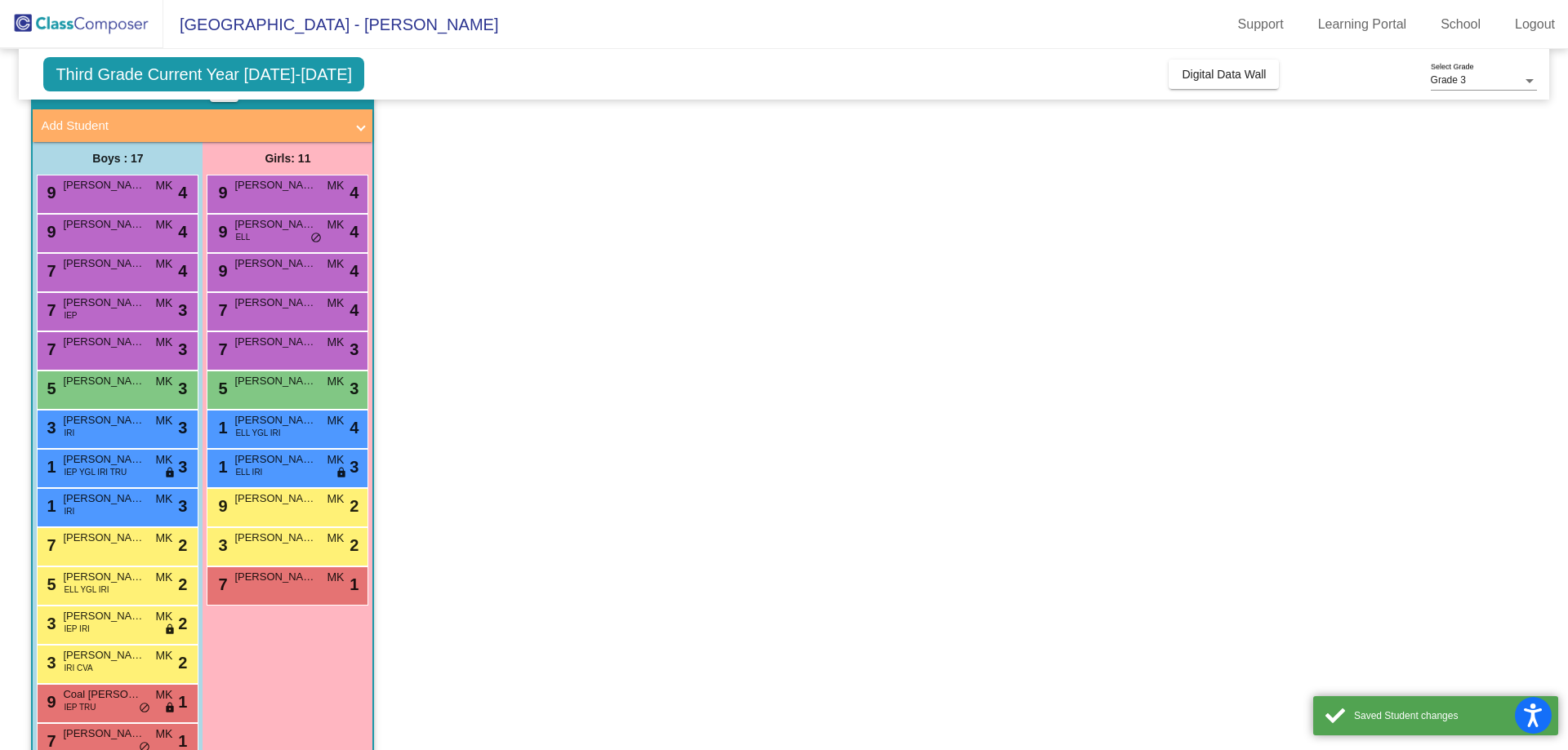
scroll to position [203, 0]
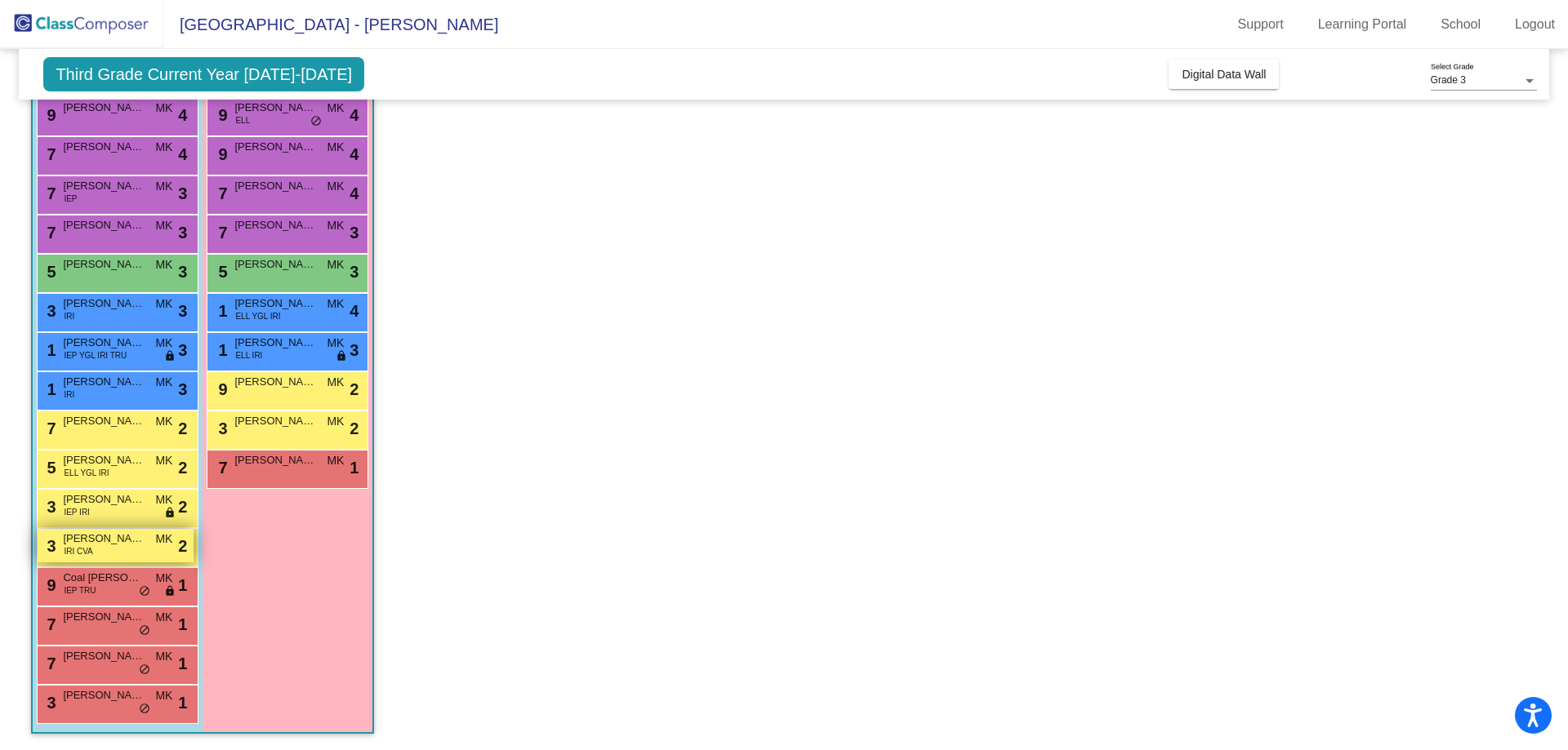
click at [83, 533] on span "[PERSON_NAME]" at bounding box center [104, 539] width 82 height 17
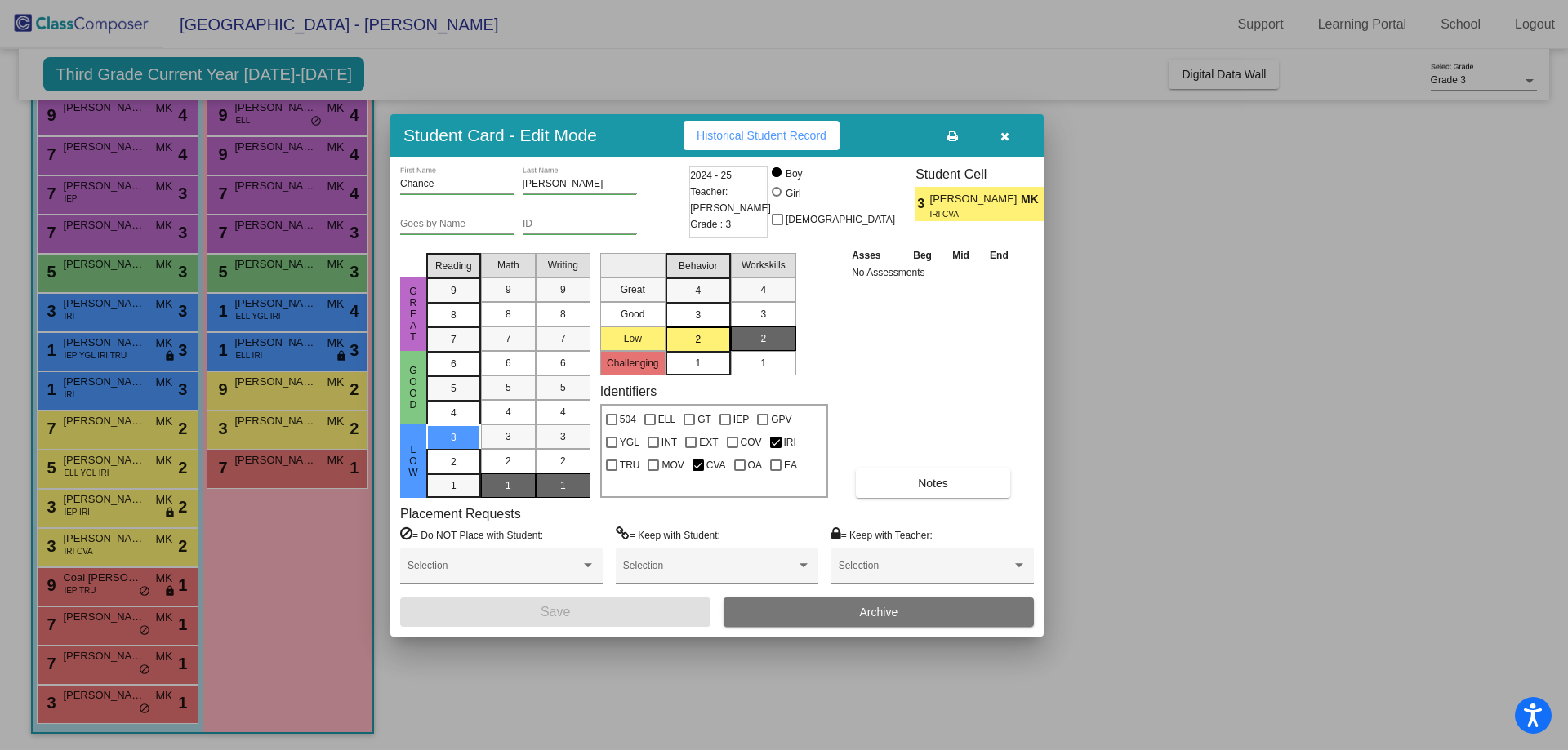
click at [551, 474] on div "1" at bounding box center [563, 486] width 32 height 24
click at [550, 614] on span "Save" at bounding box center [556, 611] width 30 height 14
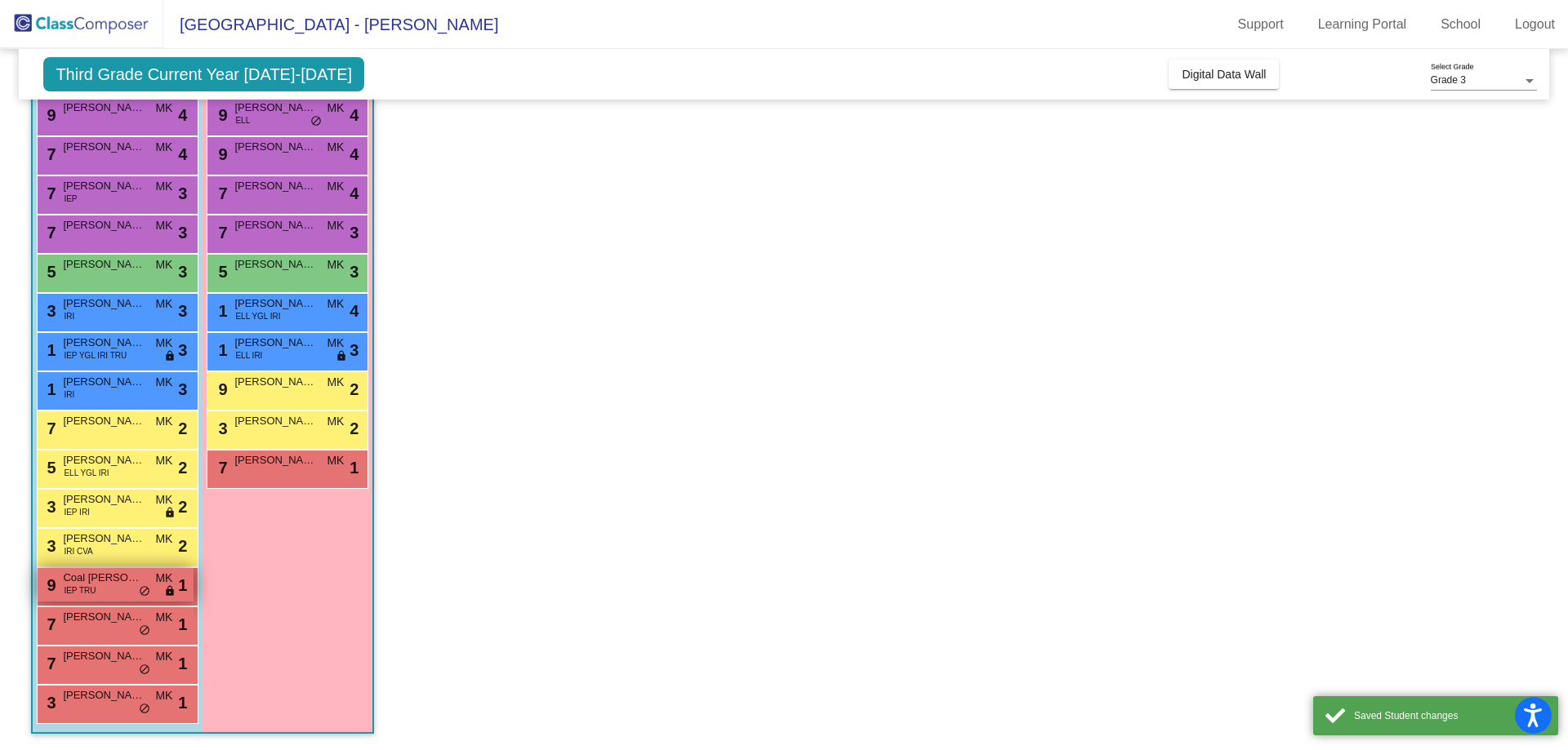
click at [84, 585] on span "IEP TRU" at bounding box center [79, 590] width 32 height 12
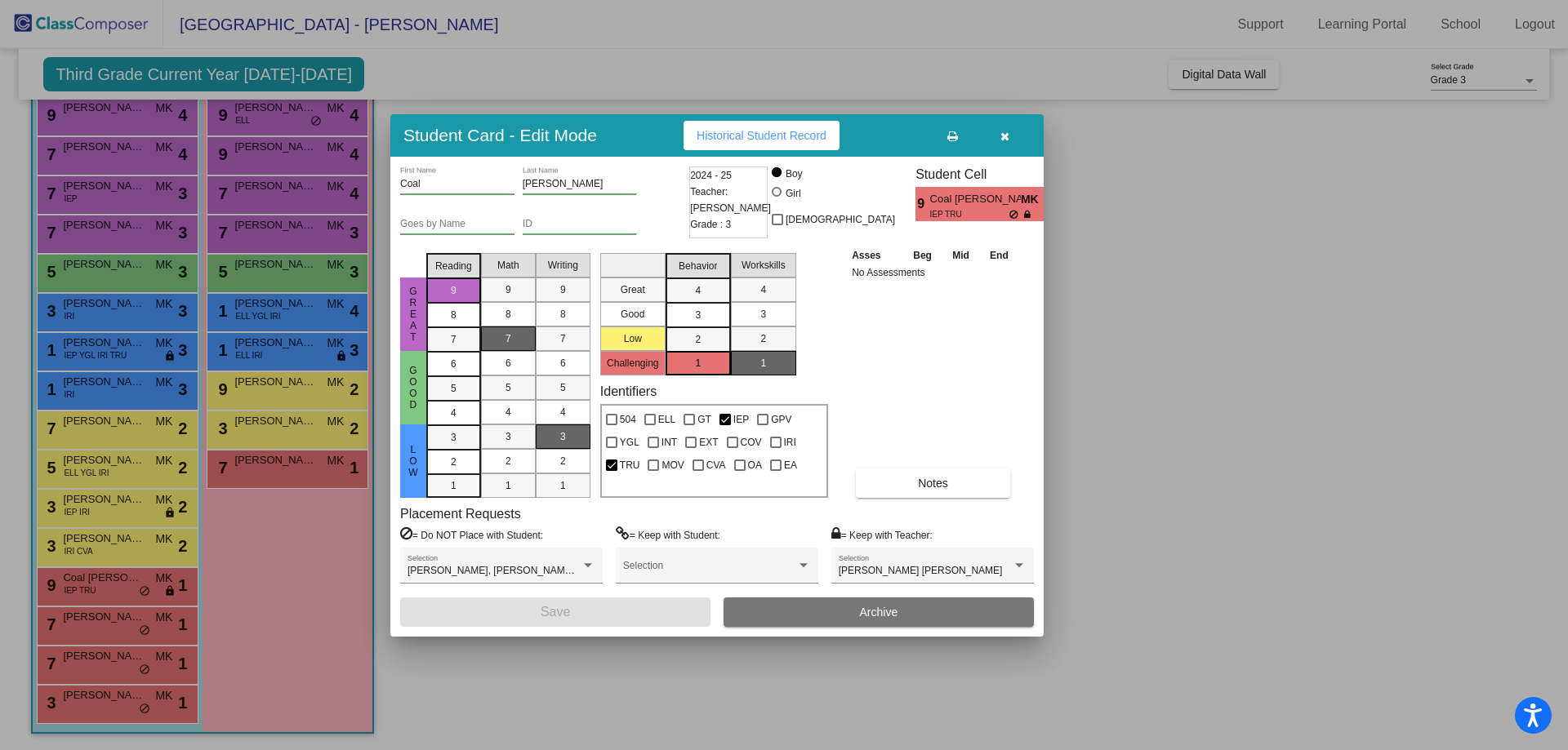
click at [568, 435] on div "3" at bounding box center [563, 436] width 32 height 24
click at [514, 617] on button "Save" at bounding box center [555, 612] width 310 height 30
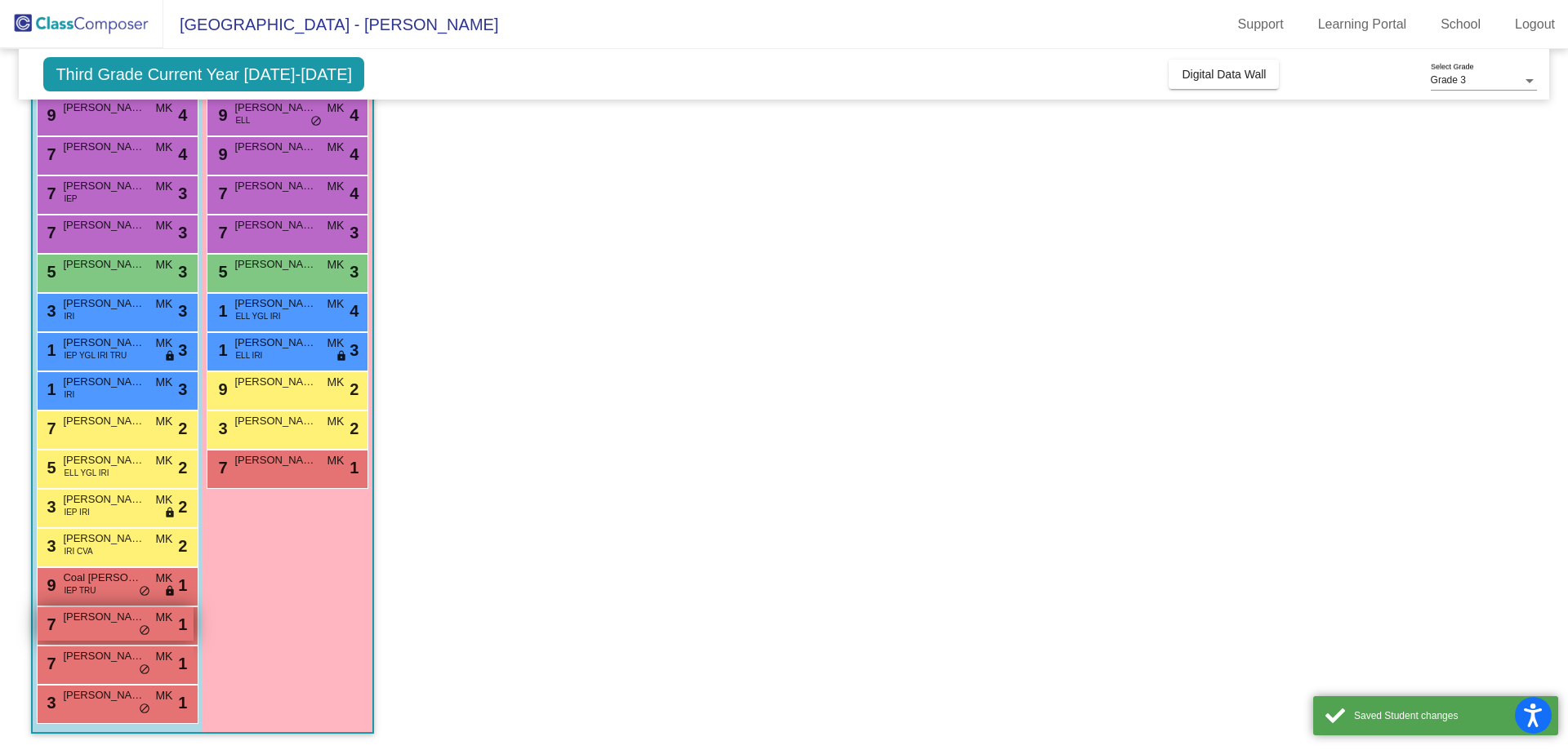
click at [70, 621] on span "[PERSON_NAME]" at bounding box center [104, 617] width 82 height 17
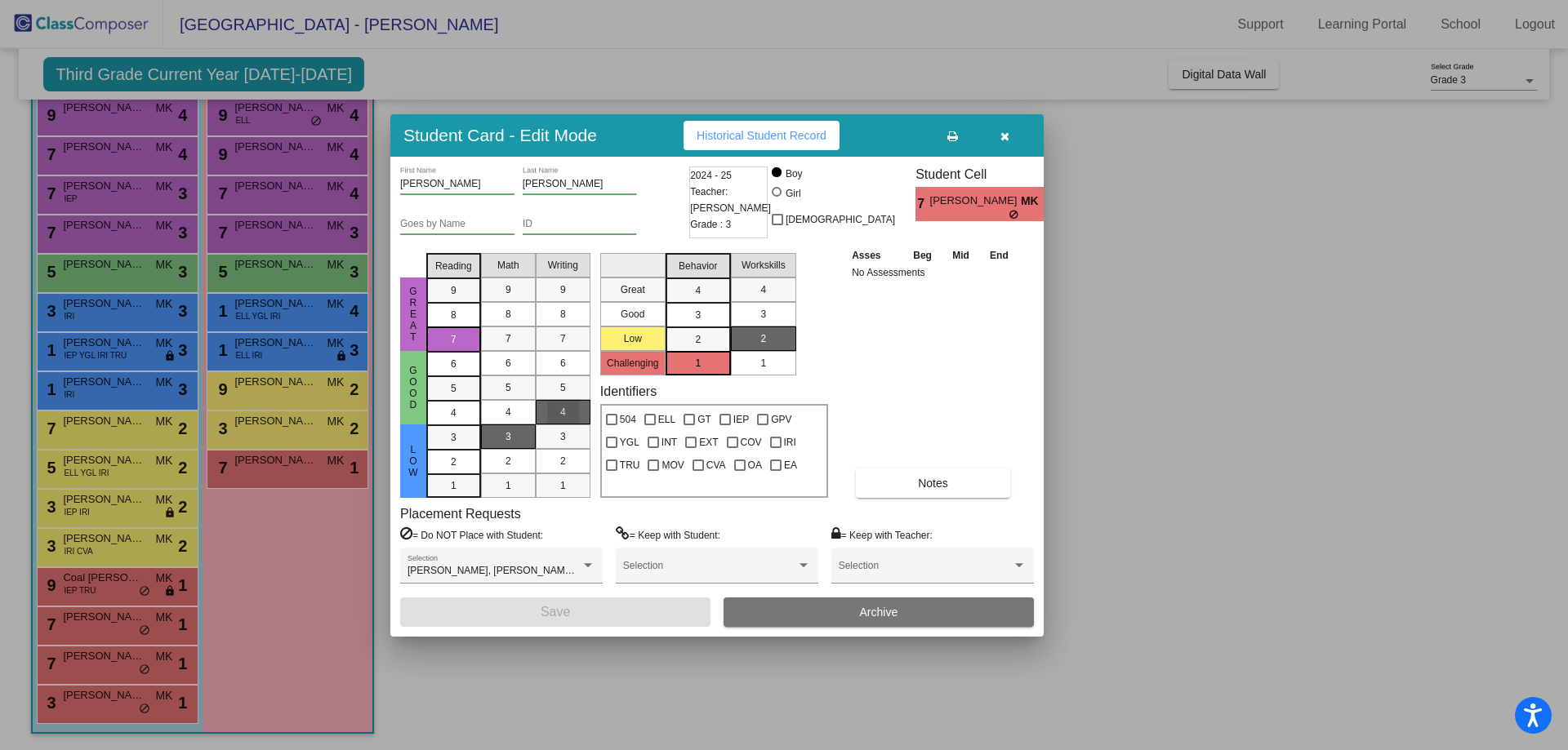
click at [567, 400] on div "4" at bounding box center [563, 412] width 32 height 24
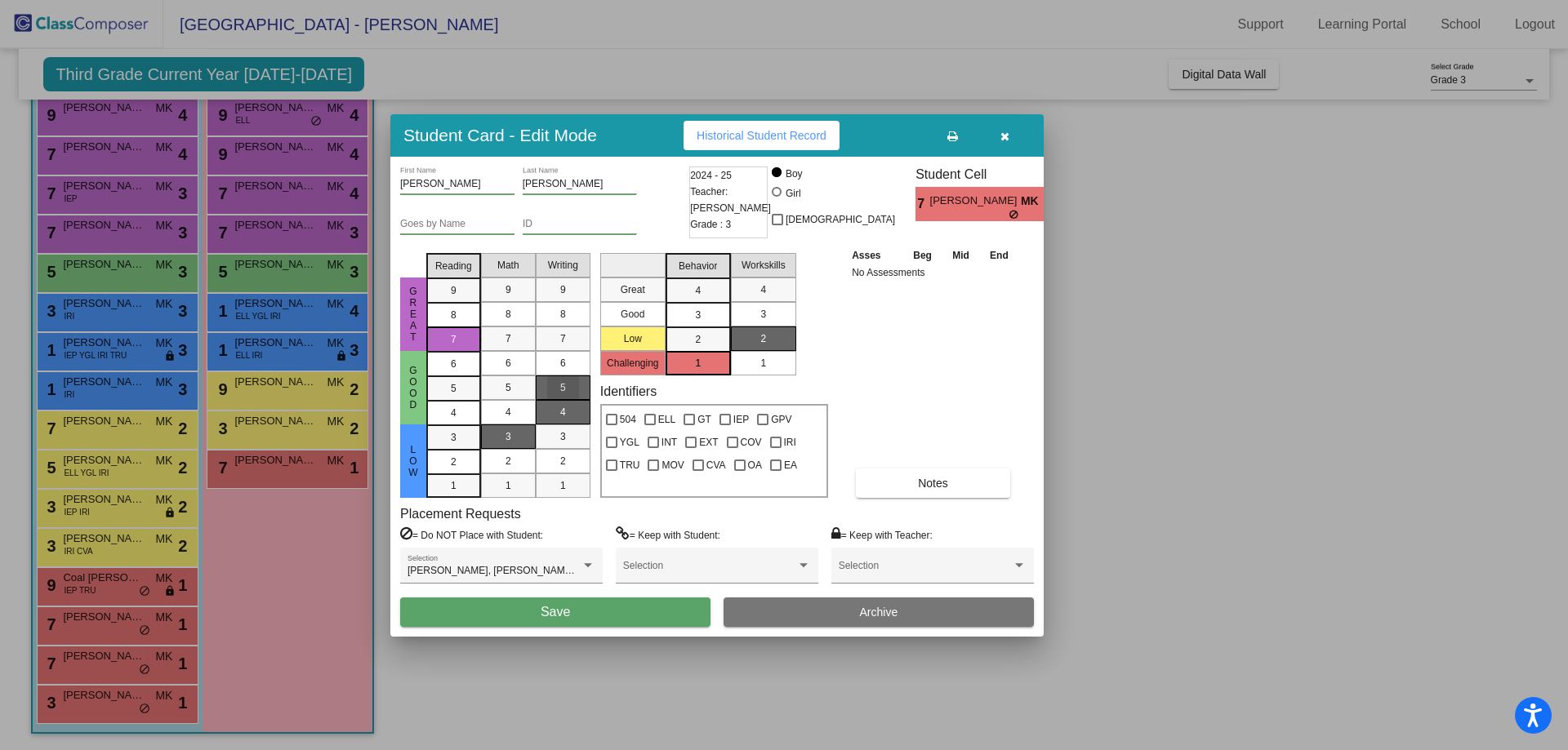
click at [561, 395] on span "5" at bounding box center [563, 388] width 6 height 15
click at [506, 621] on button "Save" at bounding box center [555, 612] width 310 height 30
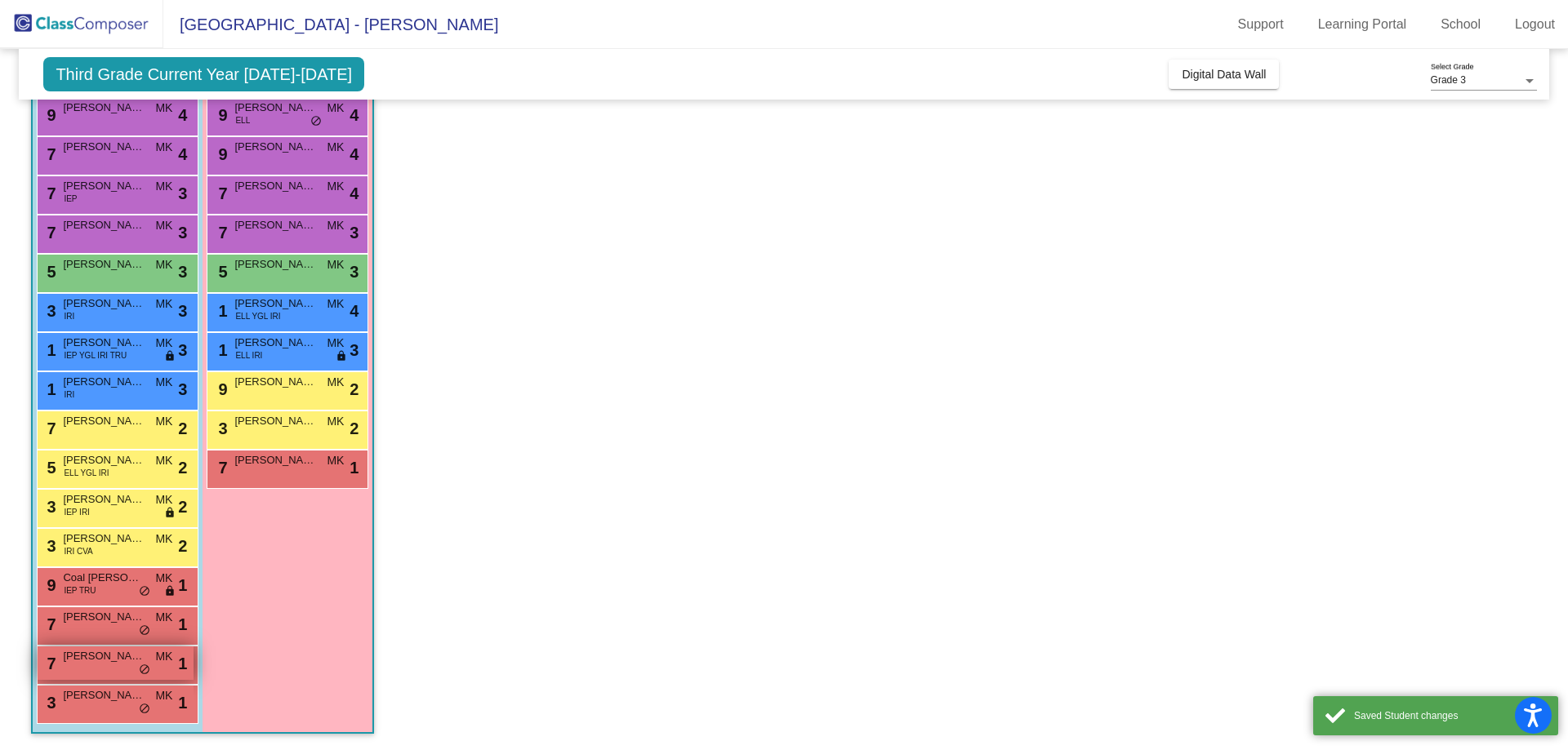
click at [79, 661] on span "[PERSON_NAME]" at bounding box center [104, 656] width 82 height 17
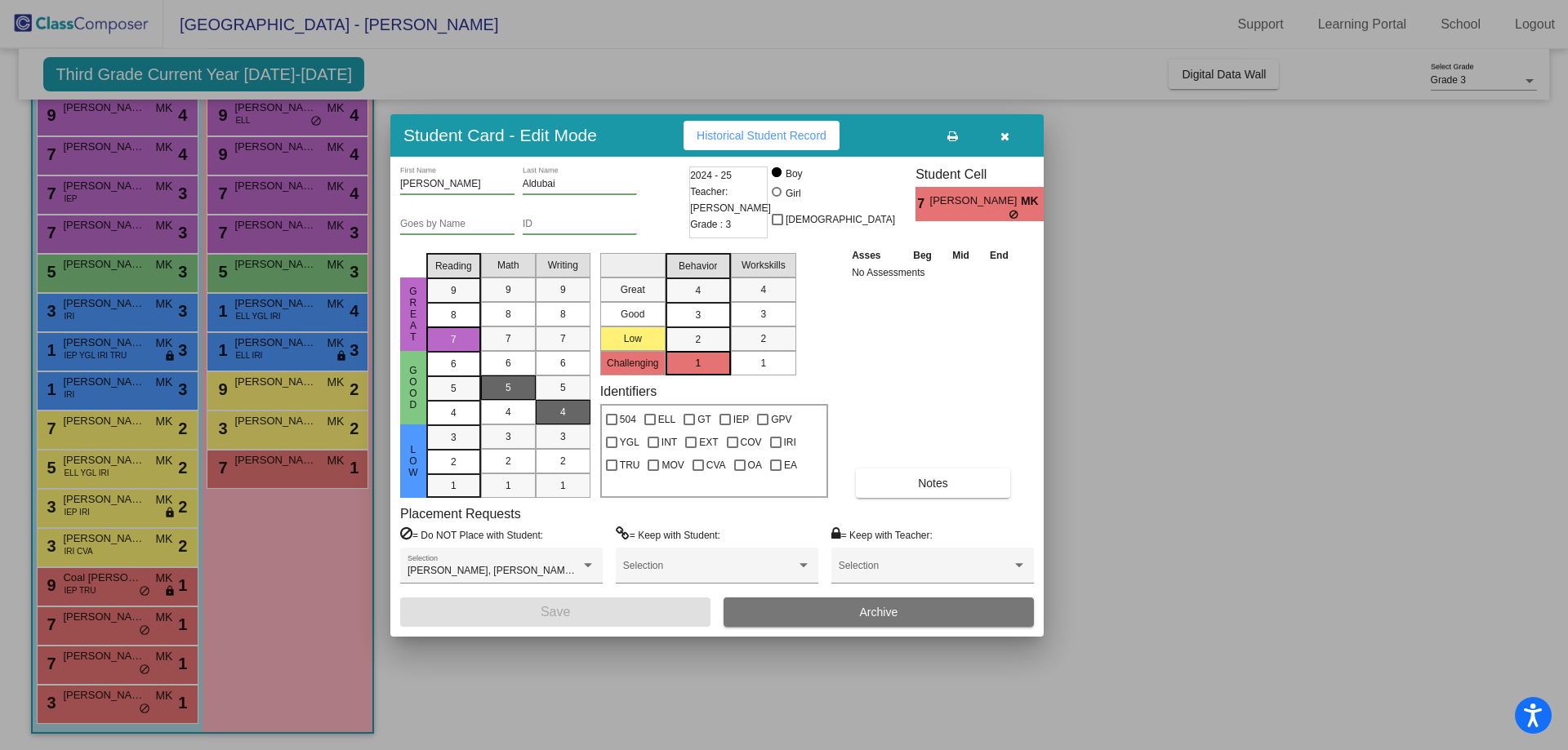
click at [564, 422] on div "4" at bounding box center [563, 412] width 32 height 24
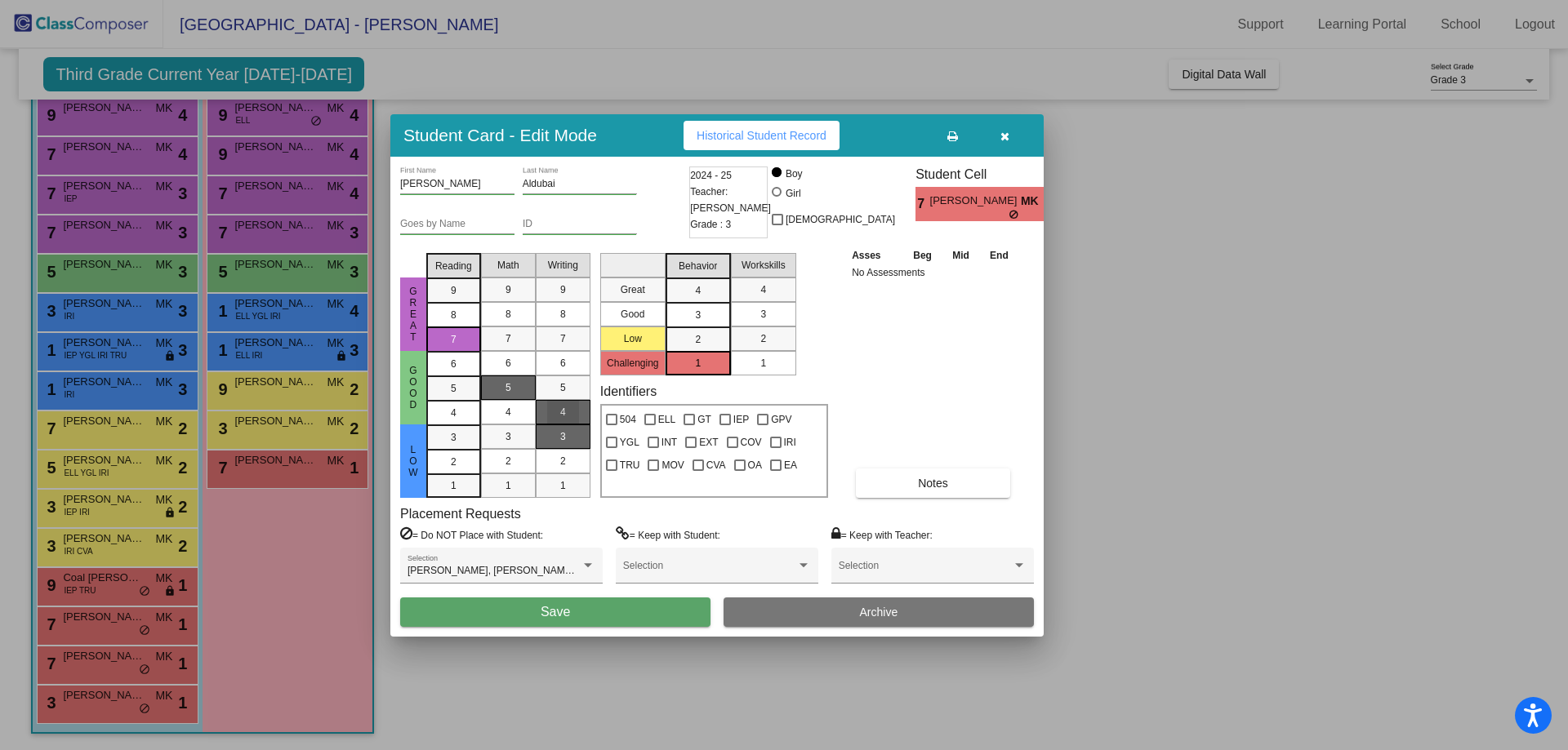
click at [567, 428] on div "3" at bounding box center [563, 436] width 32 height 24
click at [567, 626] on button "Save" at bounding box center [555, 612] width 310 height 30
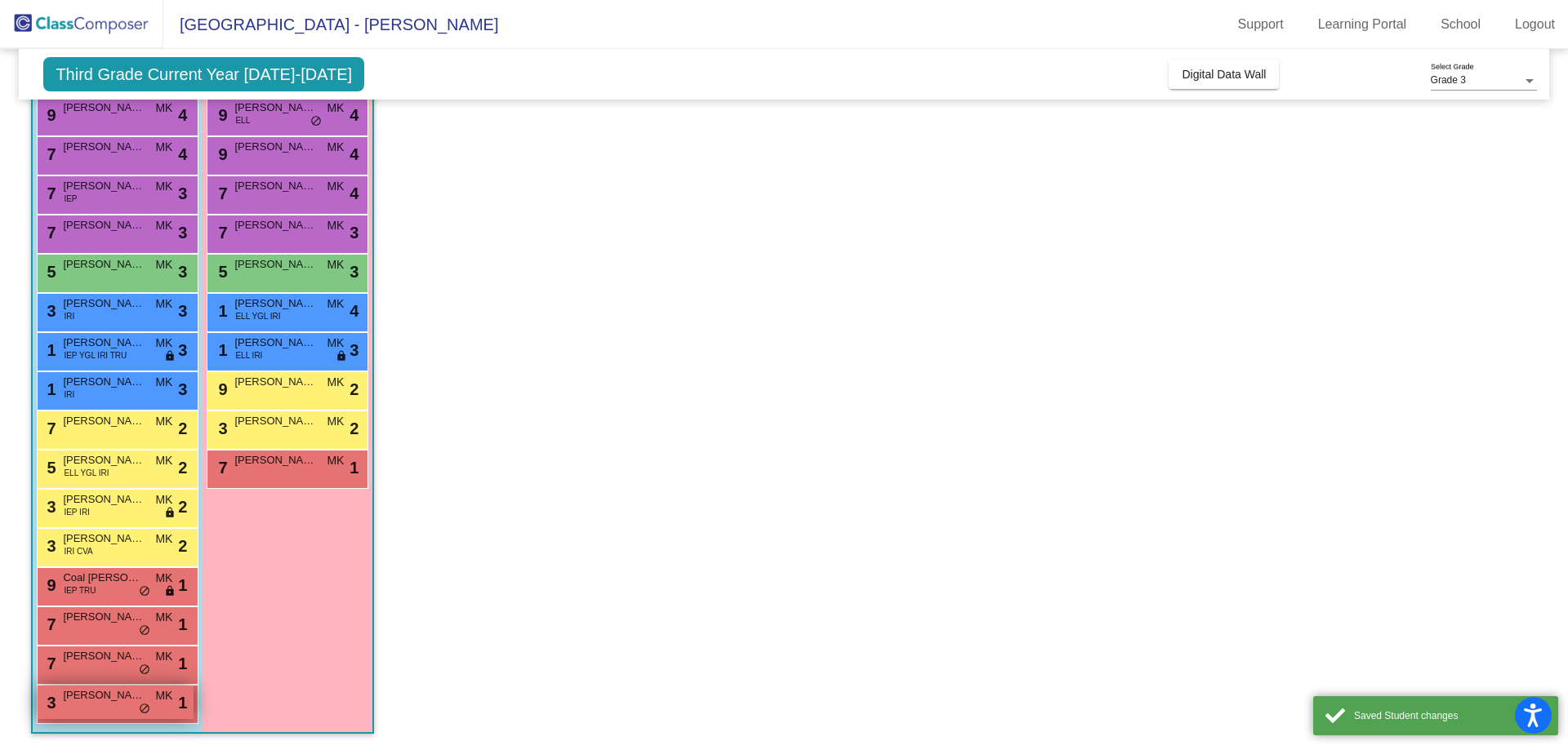
click at [75, 705] on div "3 [PERSON_NAME] MK lock do_not_disturb_alt 1" at bounding box center [115, 703] width 156 height 33
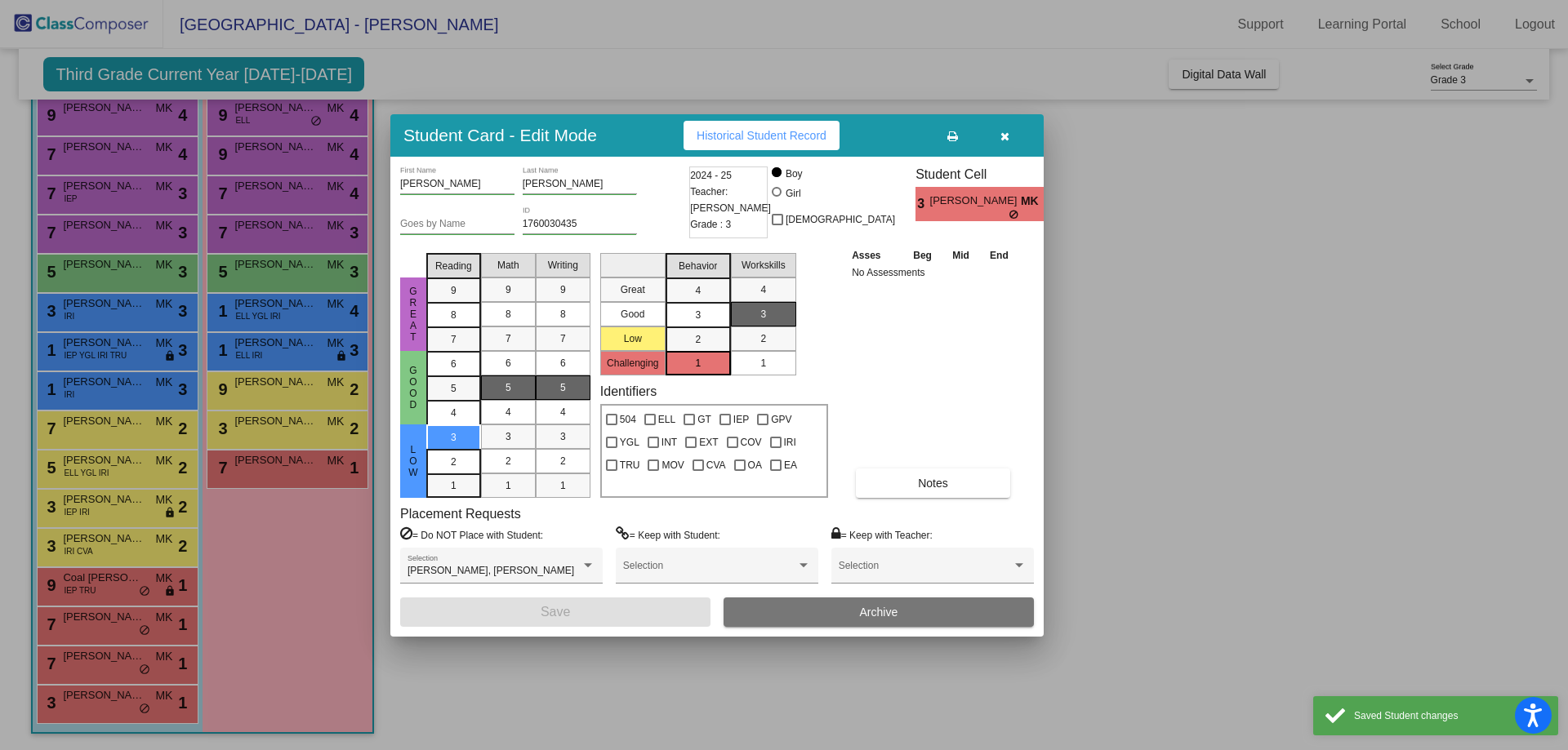
click at [554, 385] on div "5" at bounding box center [563, 387] width 32 height 24
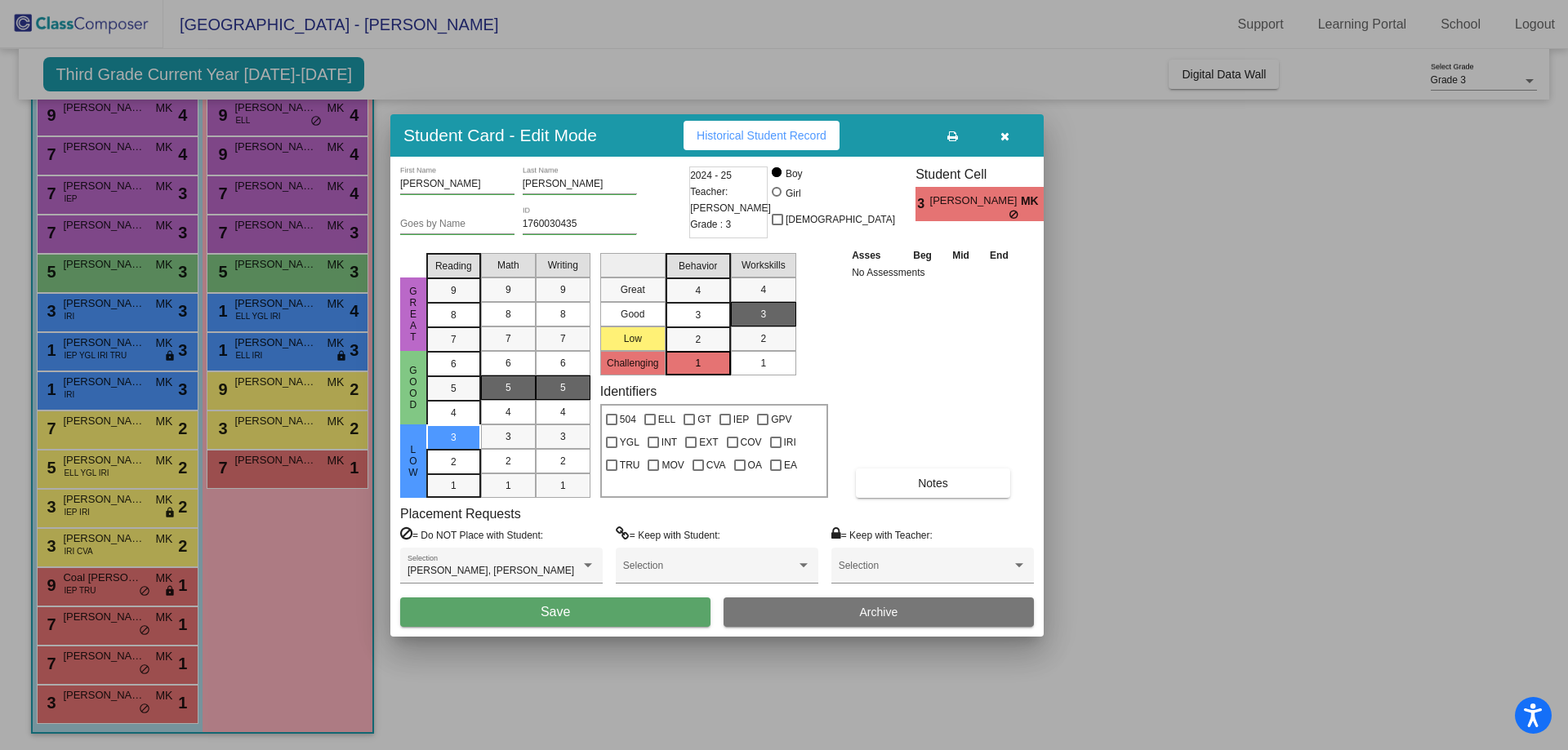
click at [555, 612] on span "Save" at bounding box center [556, 611] width 30 height 14
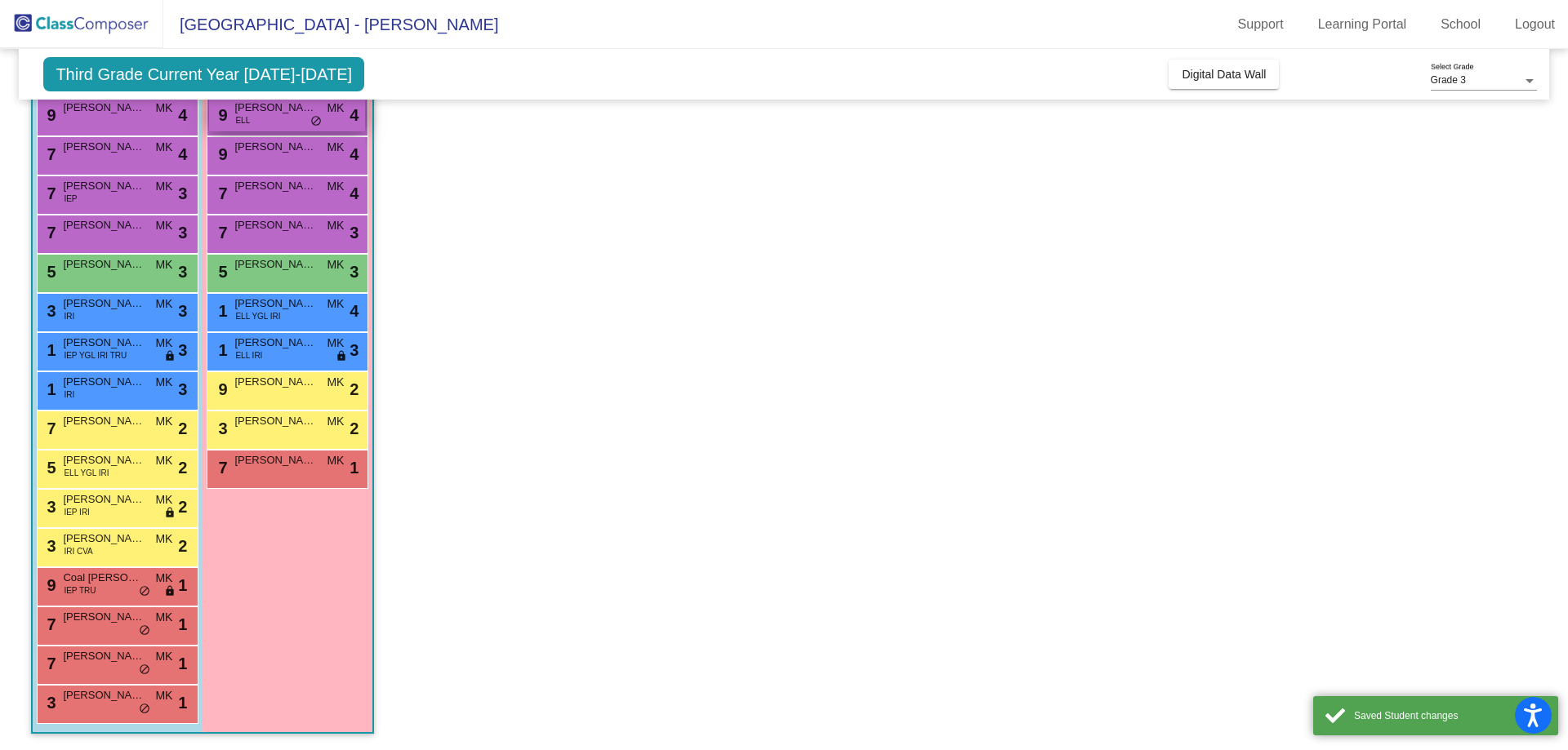
click at [274, 122] on div "9 [PERSON_NAME] [PERSON_NAME] lock do_not_disturb_alt 4" at bounding box center [288, 114] width 156 height 33
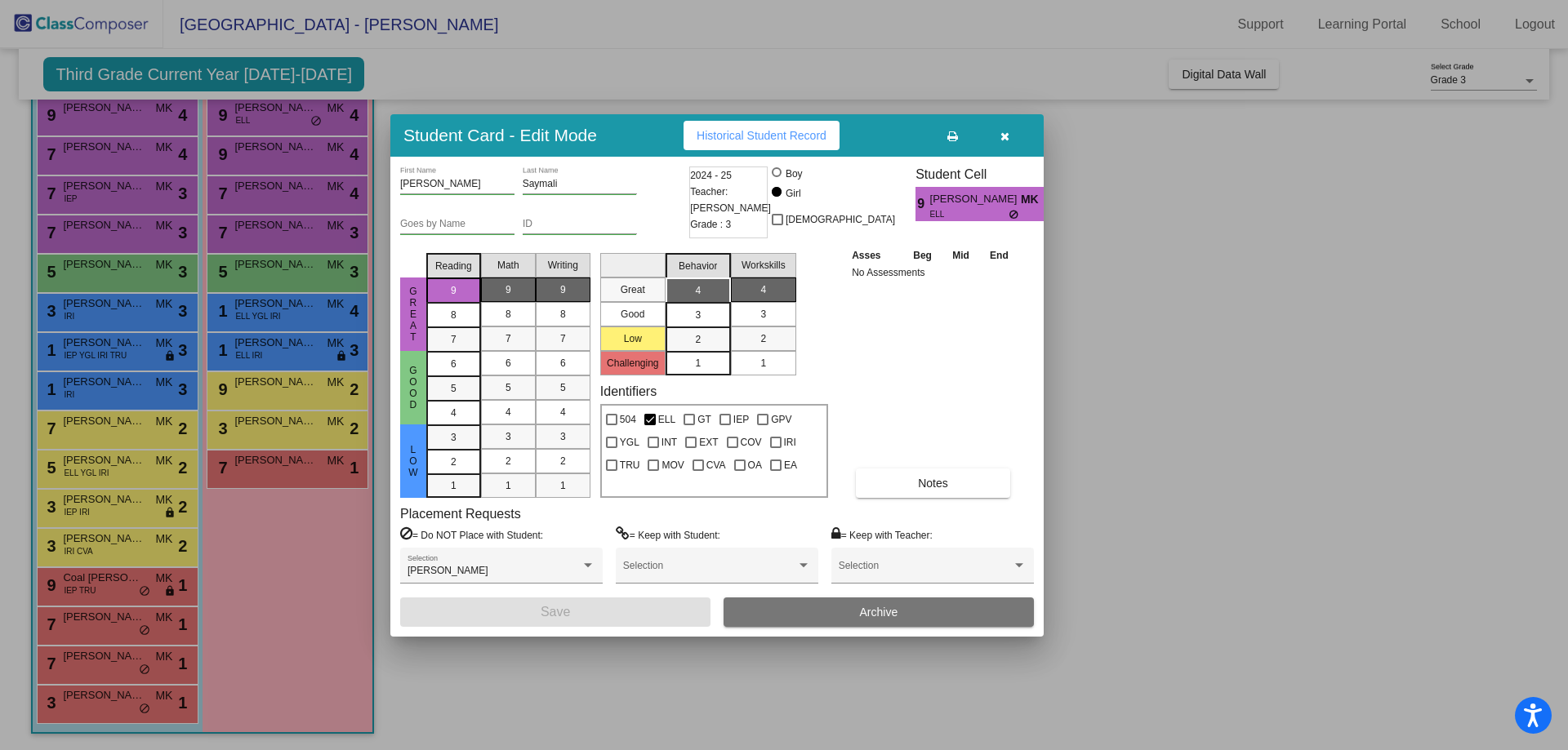
click at [581, 284] on mat-list-option "9" at bounding box center [562, 289] width 55 height 24
click at [615, 616] on button "Save" at bounding box center [555, 612] width 310 height 30
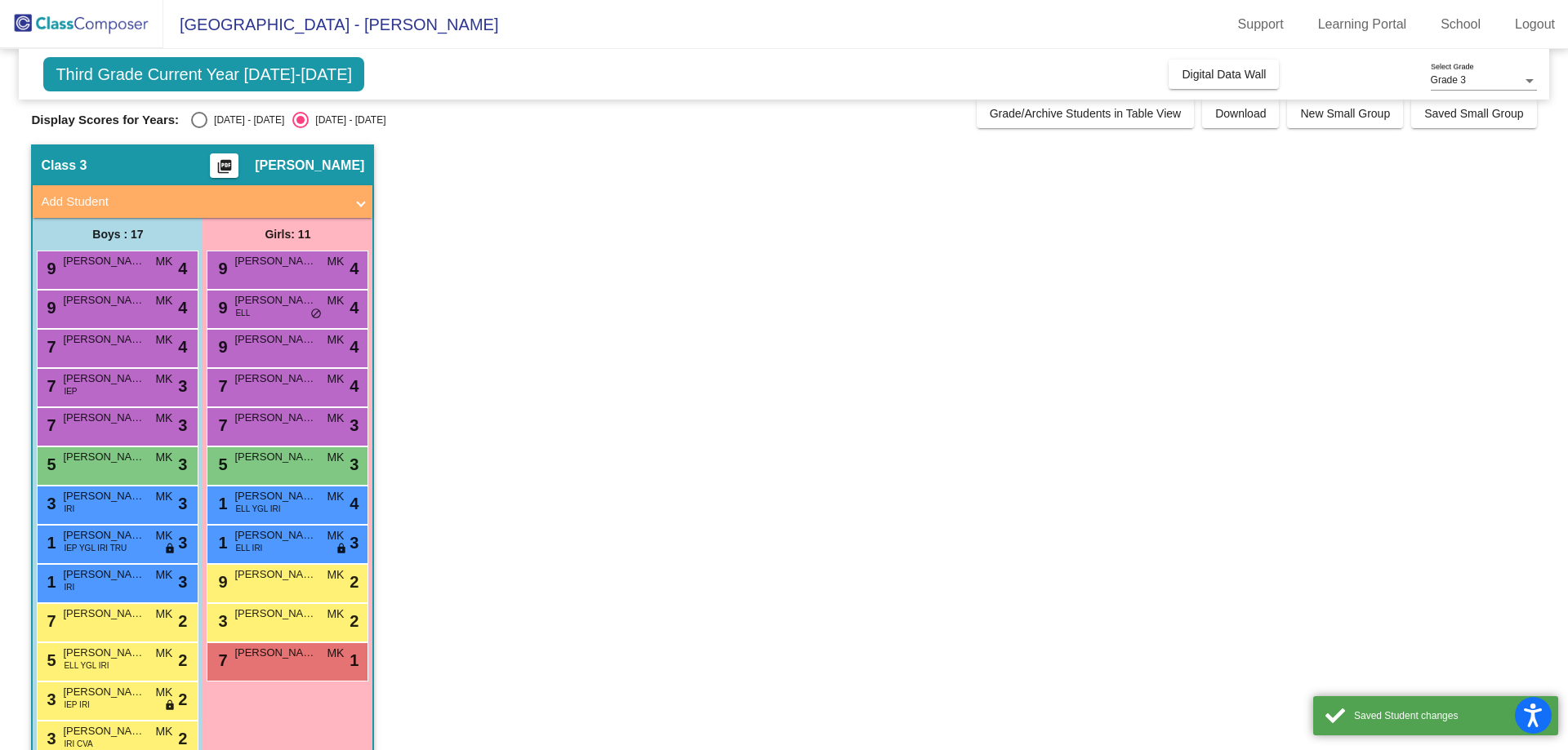
scroll to position [0, 0]
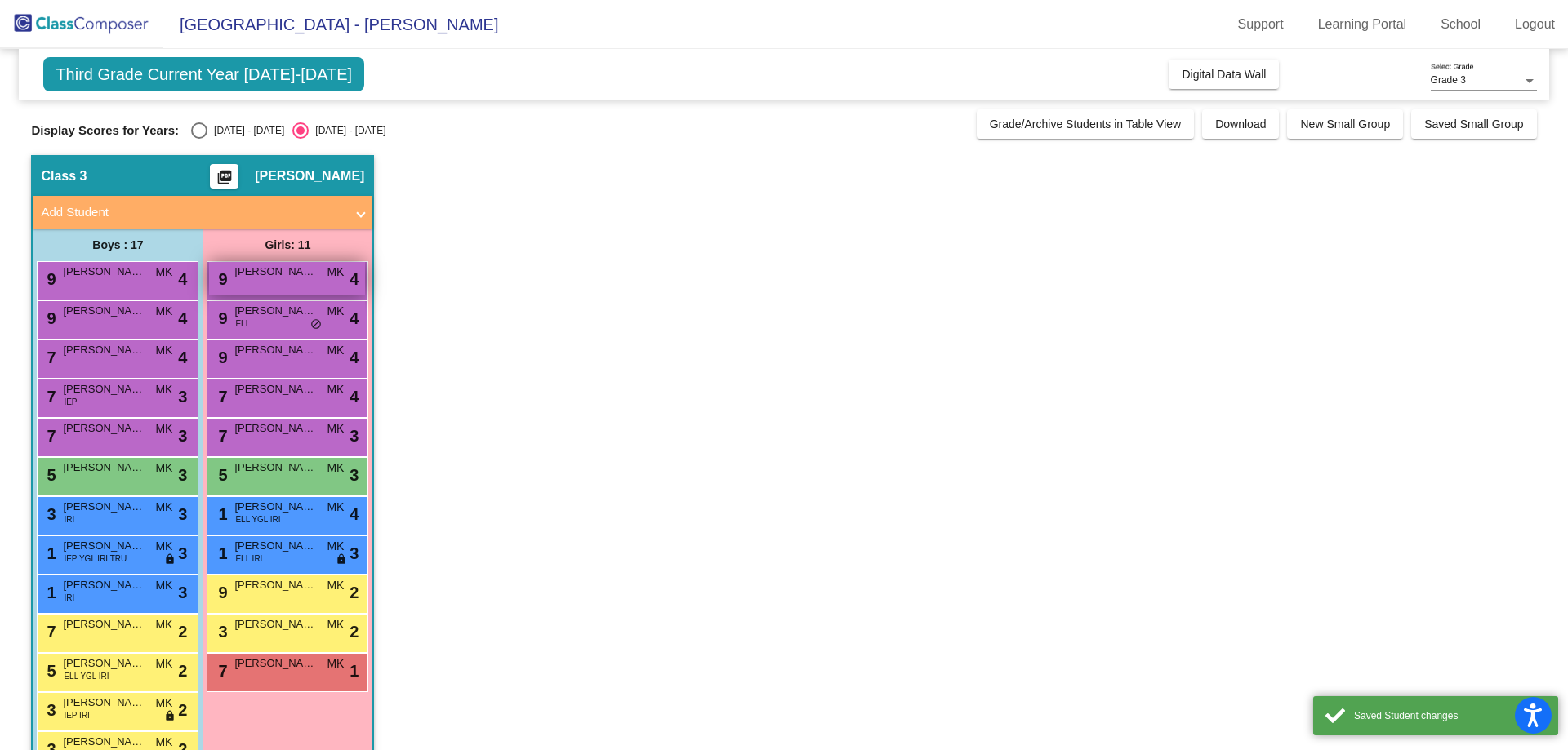
click at [288, 295] on div "9 [PERSON_NAME] MK lock do_not_disturb_alt 4" at bounding box center [288, 279] width 156 height 33
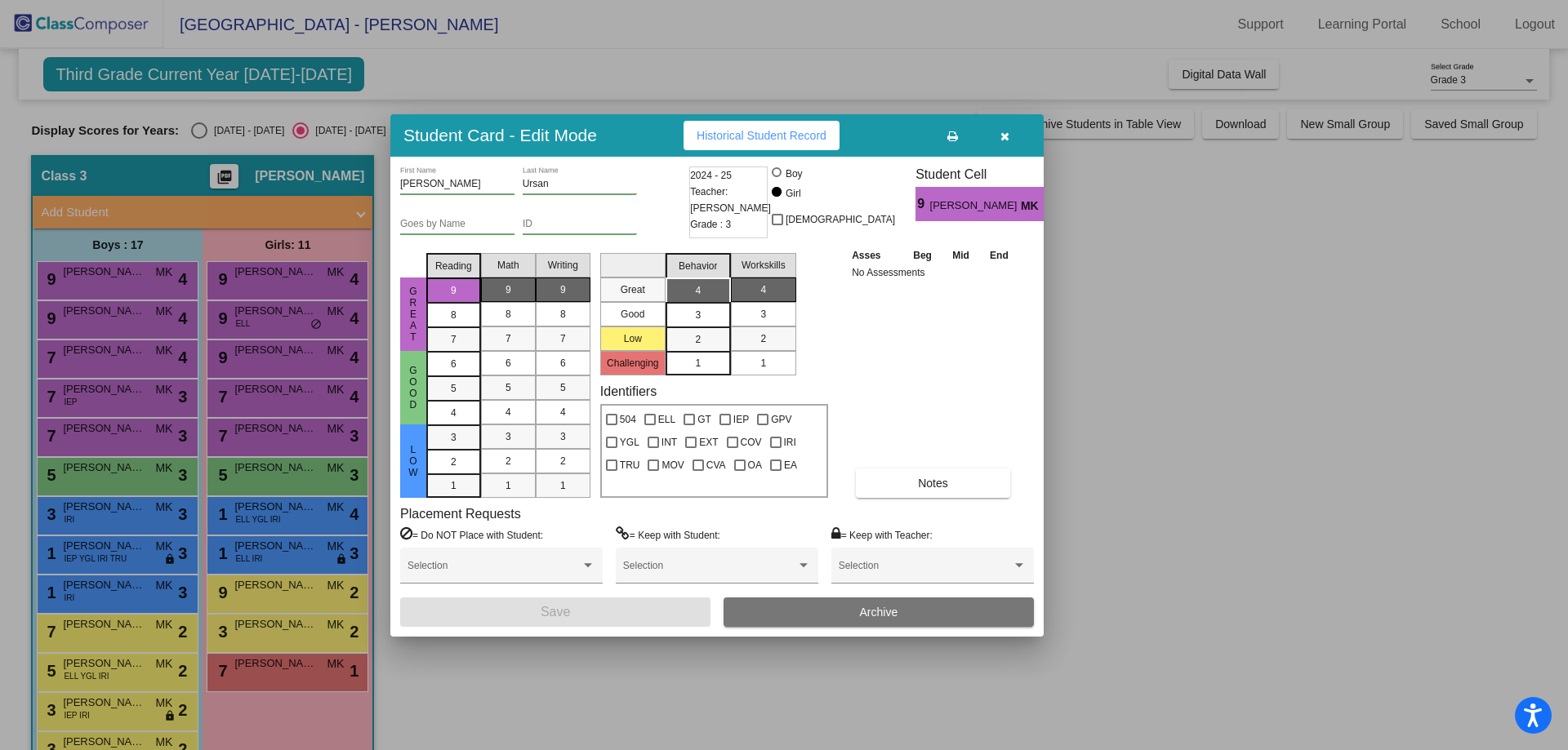
click at [570, 299] on div "9" at bounding box center [563, 289] width 32 height 24
click at [507, 613] on button "Save" at bounding box center [555, 612] width 310 height 30
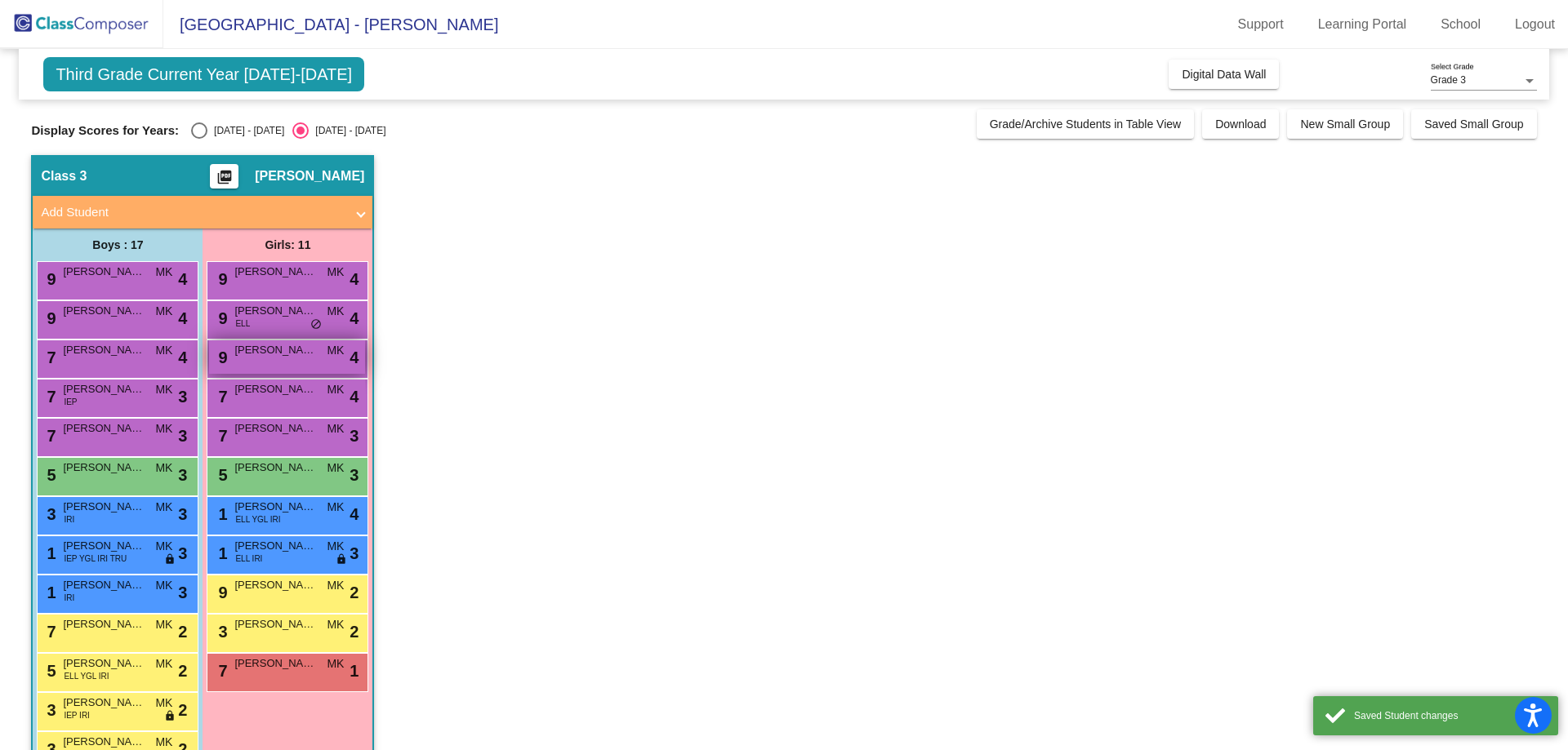
click at [281, 362] on div "9 Mikyla [PERSON_NAME] lock do_not_disturb_alt 4" at bounding box center [288, 357] width 156 height 33
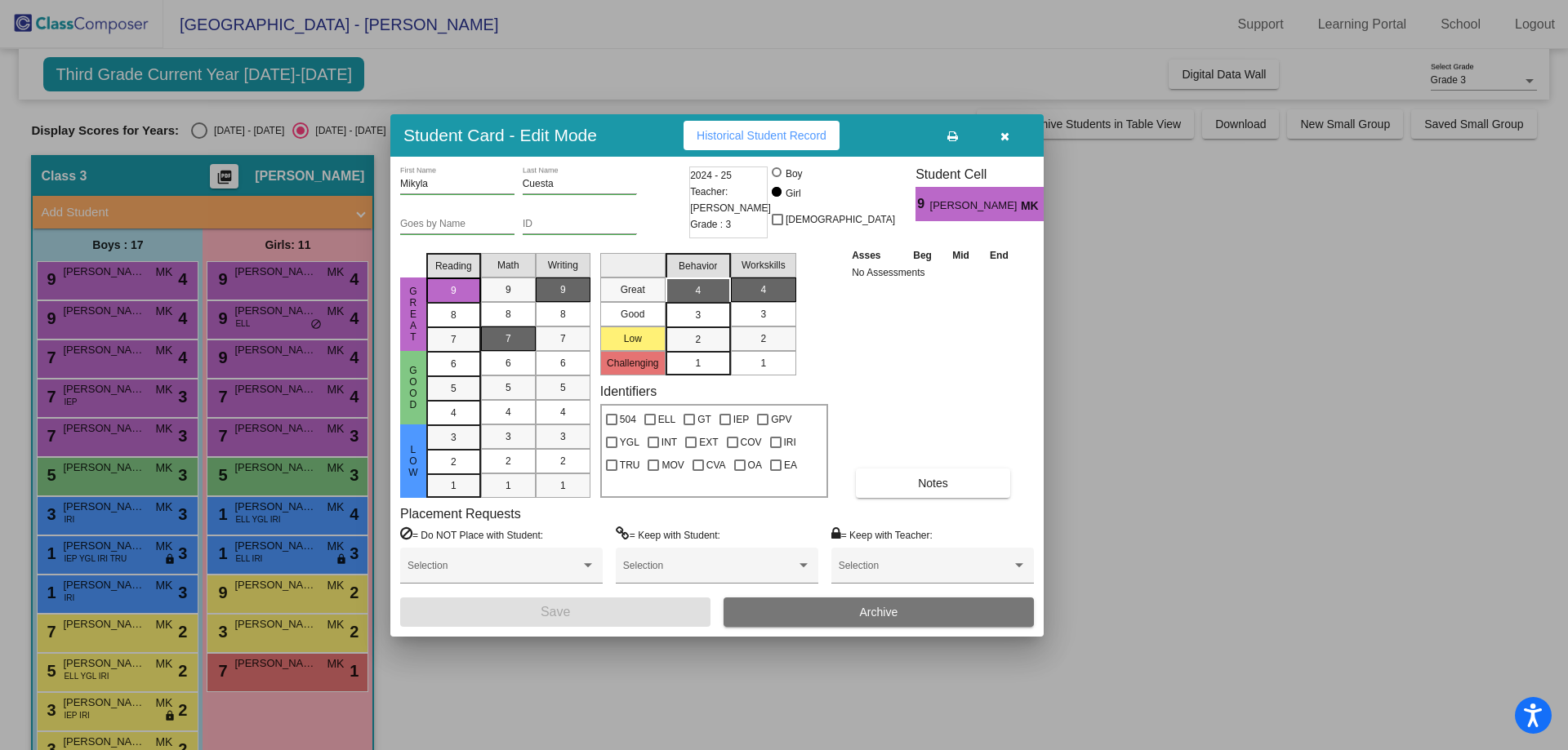
click at [545, 295] on mat-list-option "9" at bounding box center [562, 289] width 55 height 24
click at [554, 606] on span "Save" at bounding box center [556, 611] width 30 height 14
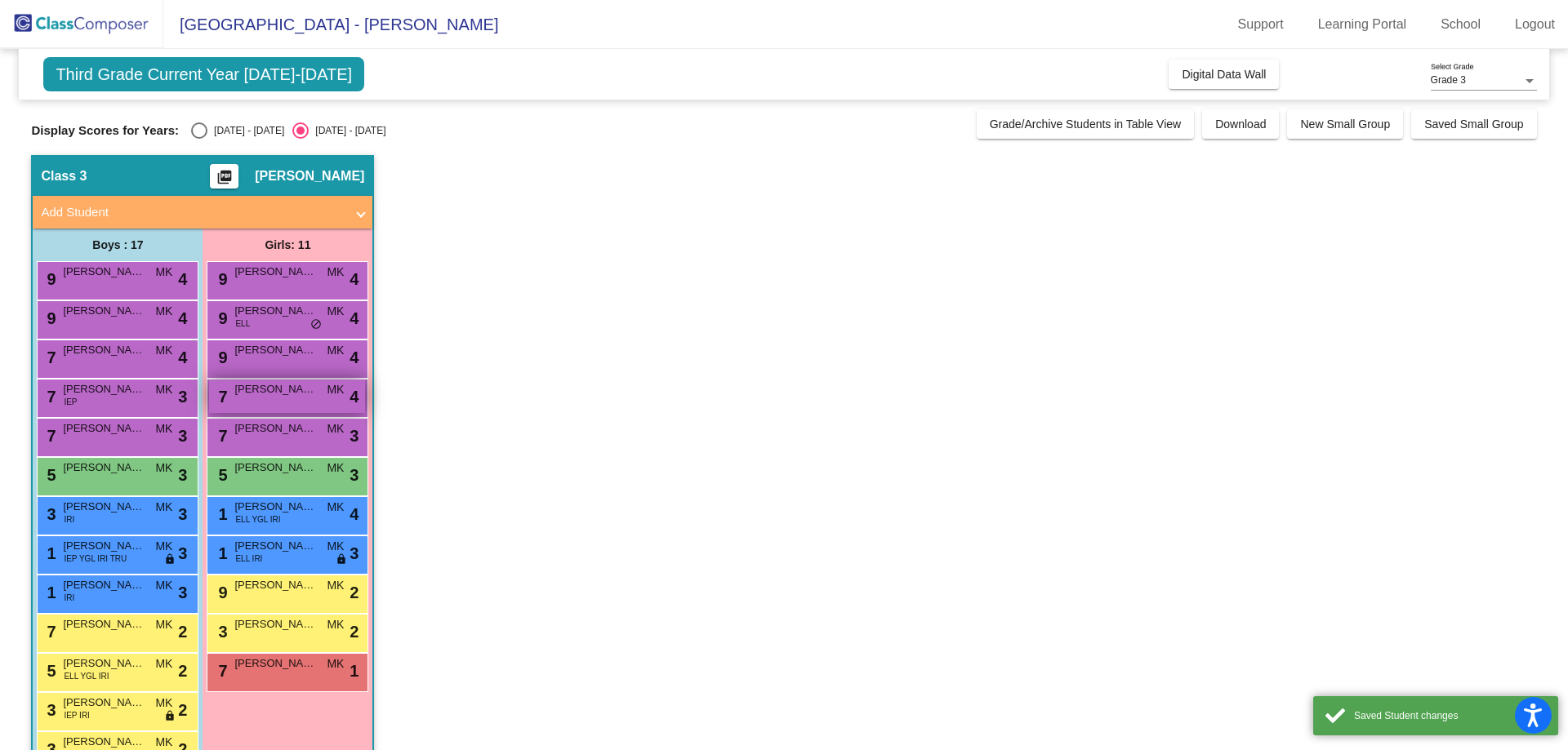
click at [244, 392] on span "[PERSON_NAME]" at bounding box center [276, 390] width 82 height 17
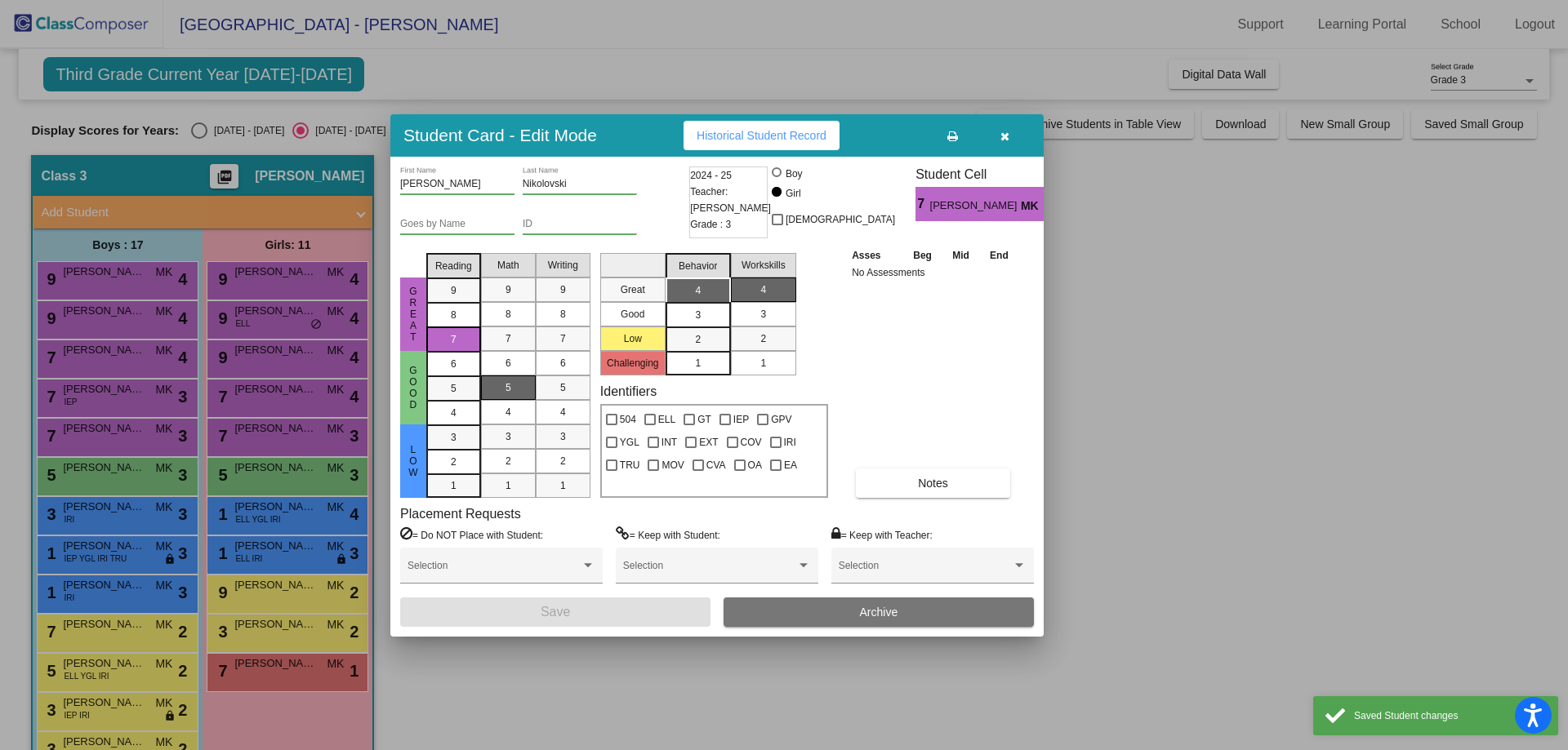
click at [558, 390] on div "5" at bounding box center [563, 387] width 32 height 24
click at [555, 338] on div "7" at bounding box center [563, 339] width 32 height 24
click at [502, 612] on button "Save" at bounding box center [555, 612] width 310 height 30
click at [259, 428] on span "[PERSON_NAME]" at bounding box center [276, 429] width 82 height 17
click div "7"
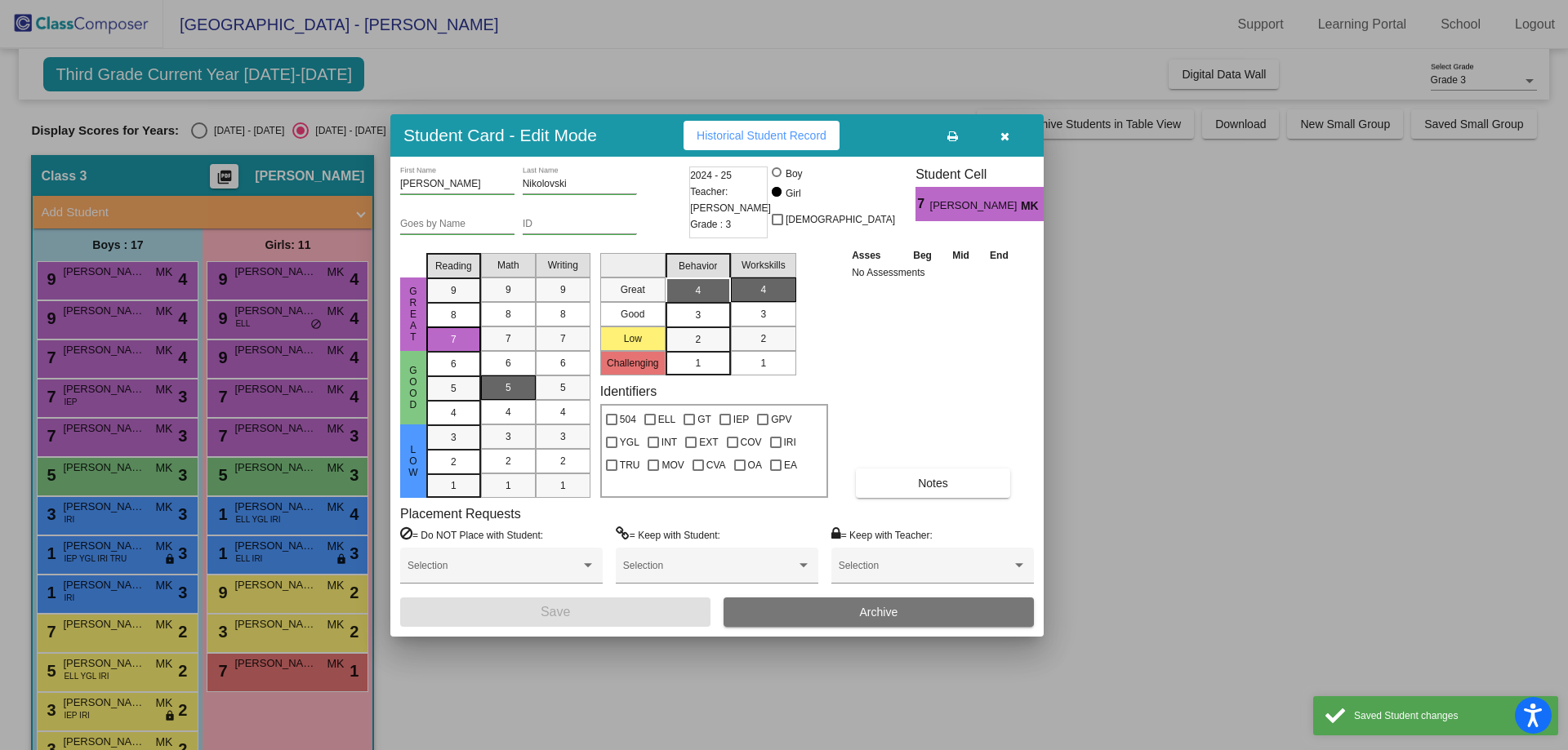
click button "Save"
click at [251, 470] on span "[PERSON_NAME]" at bounding box center [276, 468] width 82 height 17
click div "3"
click button "Save"
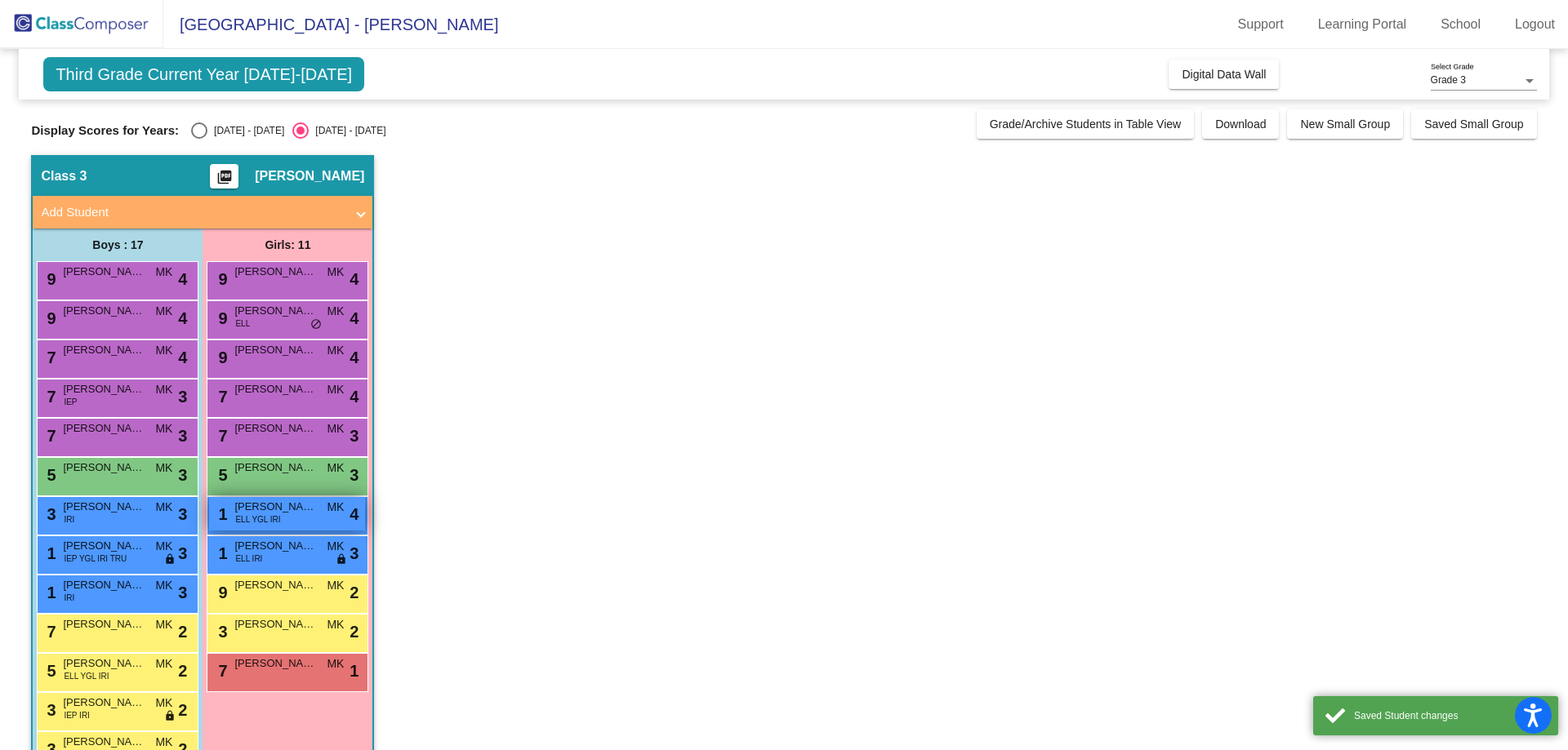
click at [260, 505] on span "[PERSON_NAME]" at bounding box center [276, 507] width 82 height 17
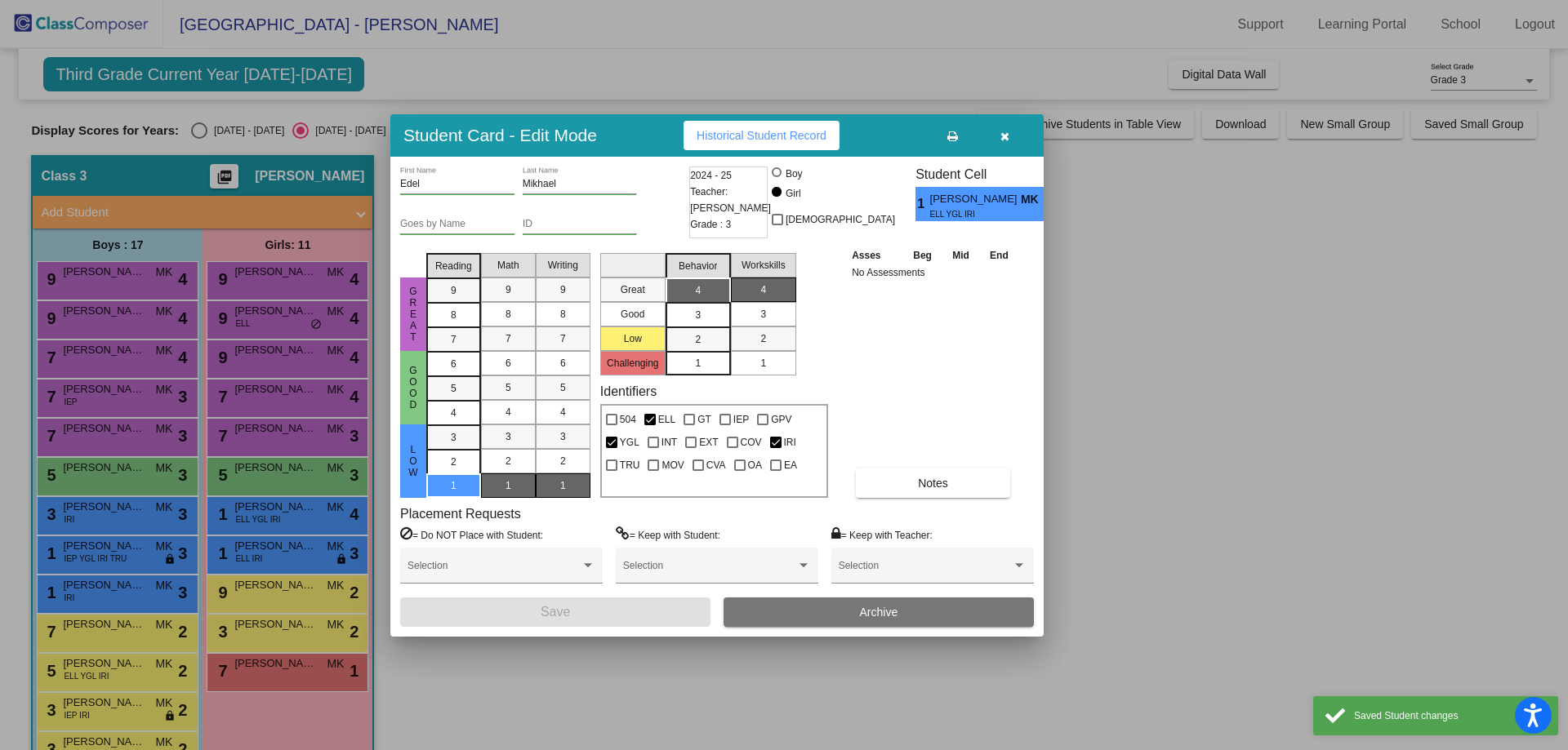
click at [540, 485] on mat-list-option "1" at bounding box center [562, 486] width 55 height 24
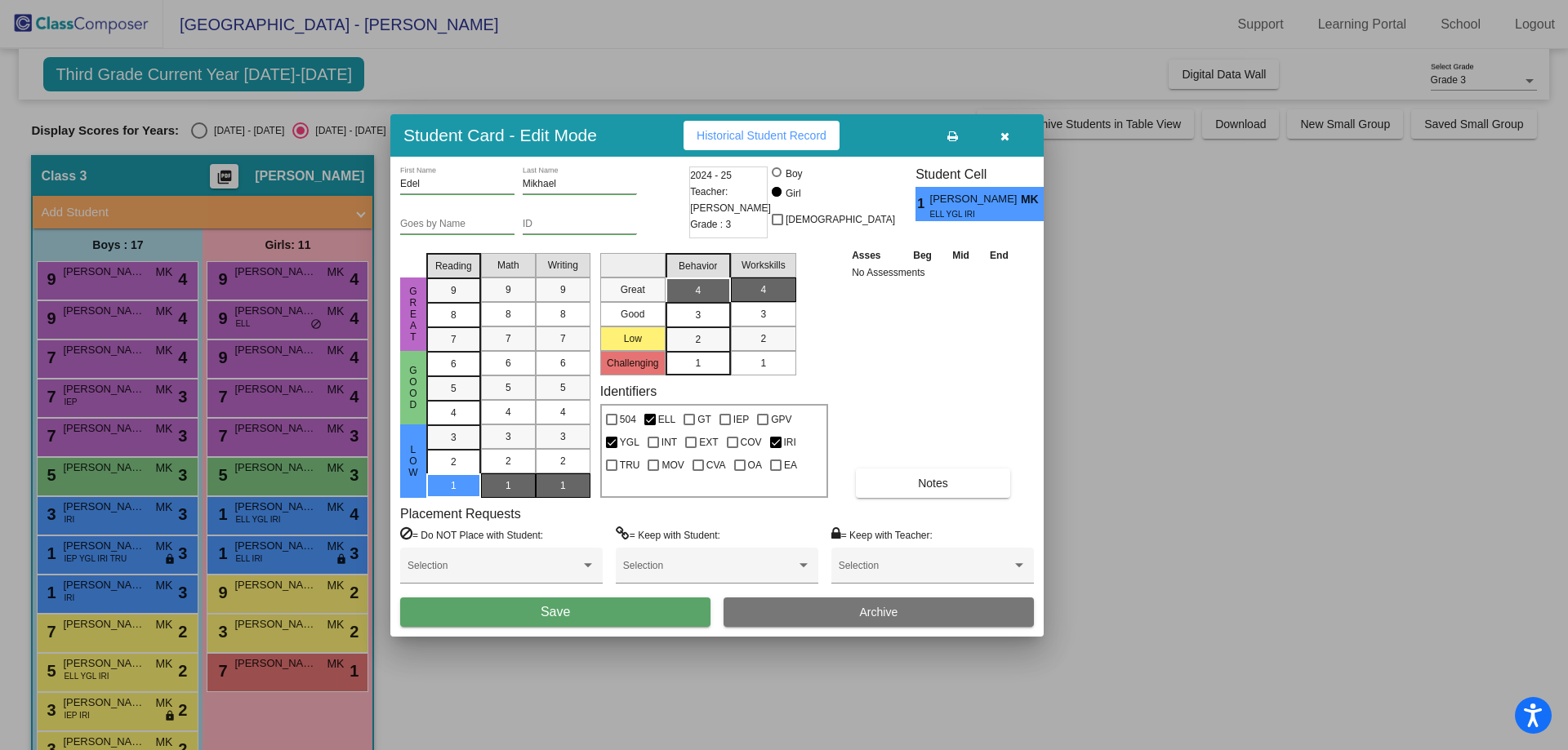
click at [534, 613] on button "Save" at bounding box center [555, 612] width 310 height 30
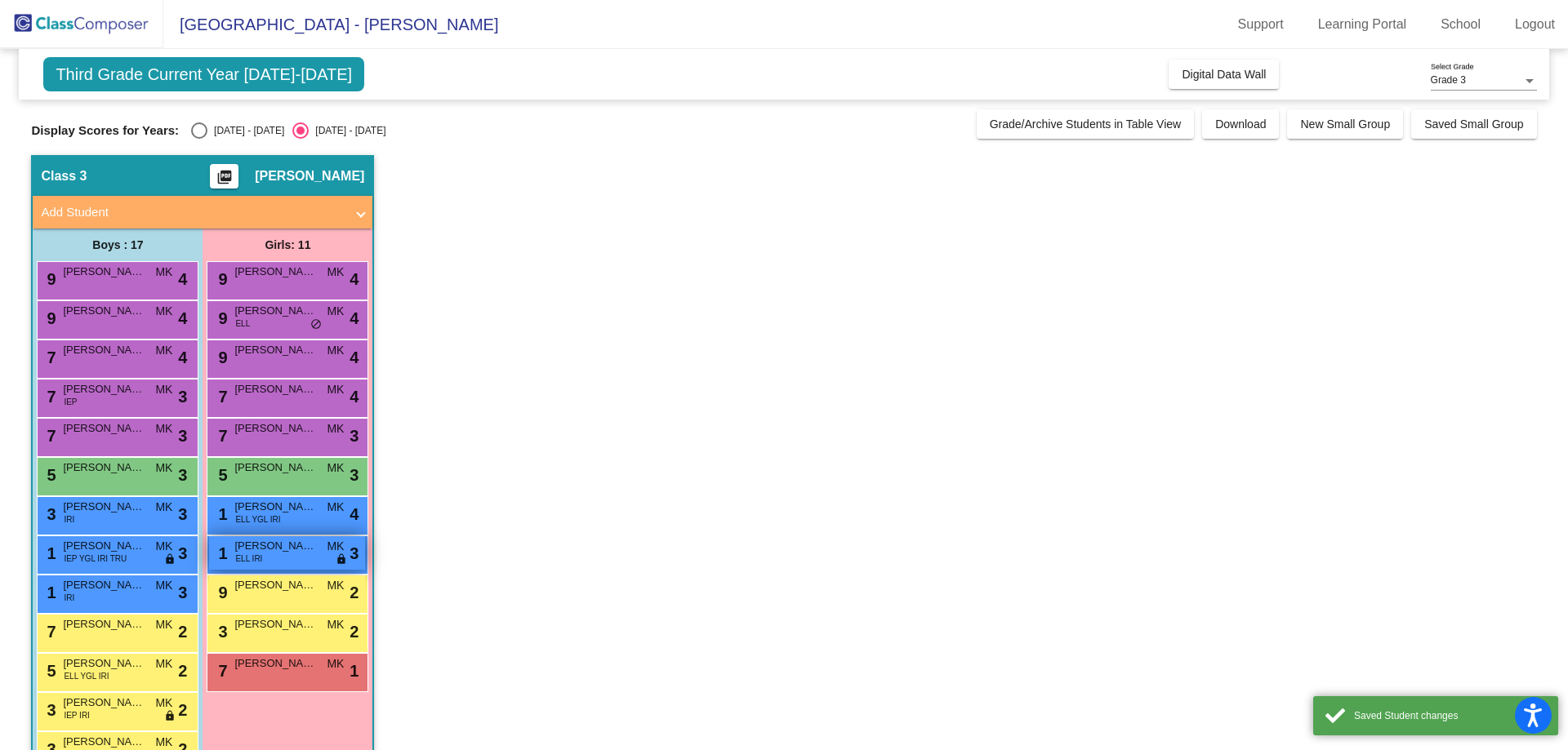
click at [233, 552] on div "1 [PERSON_NAME] ELL IRI MK lock do_not_disturb_alt 3" at bounding box center [288, 553] width 156 height 33
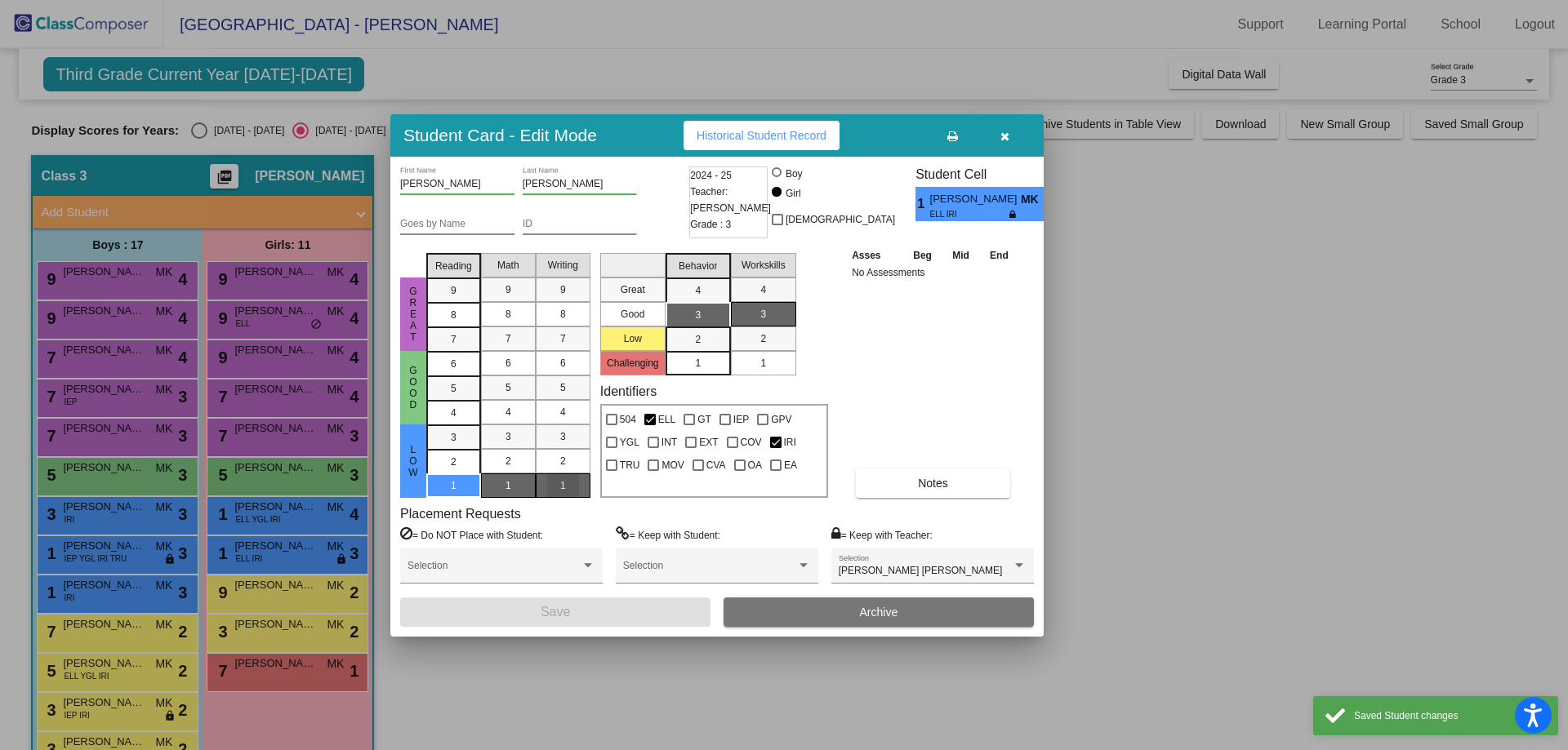
click at [553, 478] on div "1" at bounding box center [563, 486] width 32 height 24
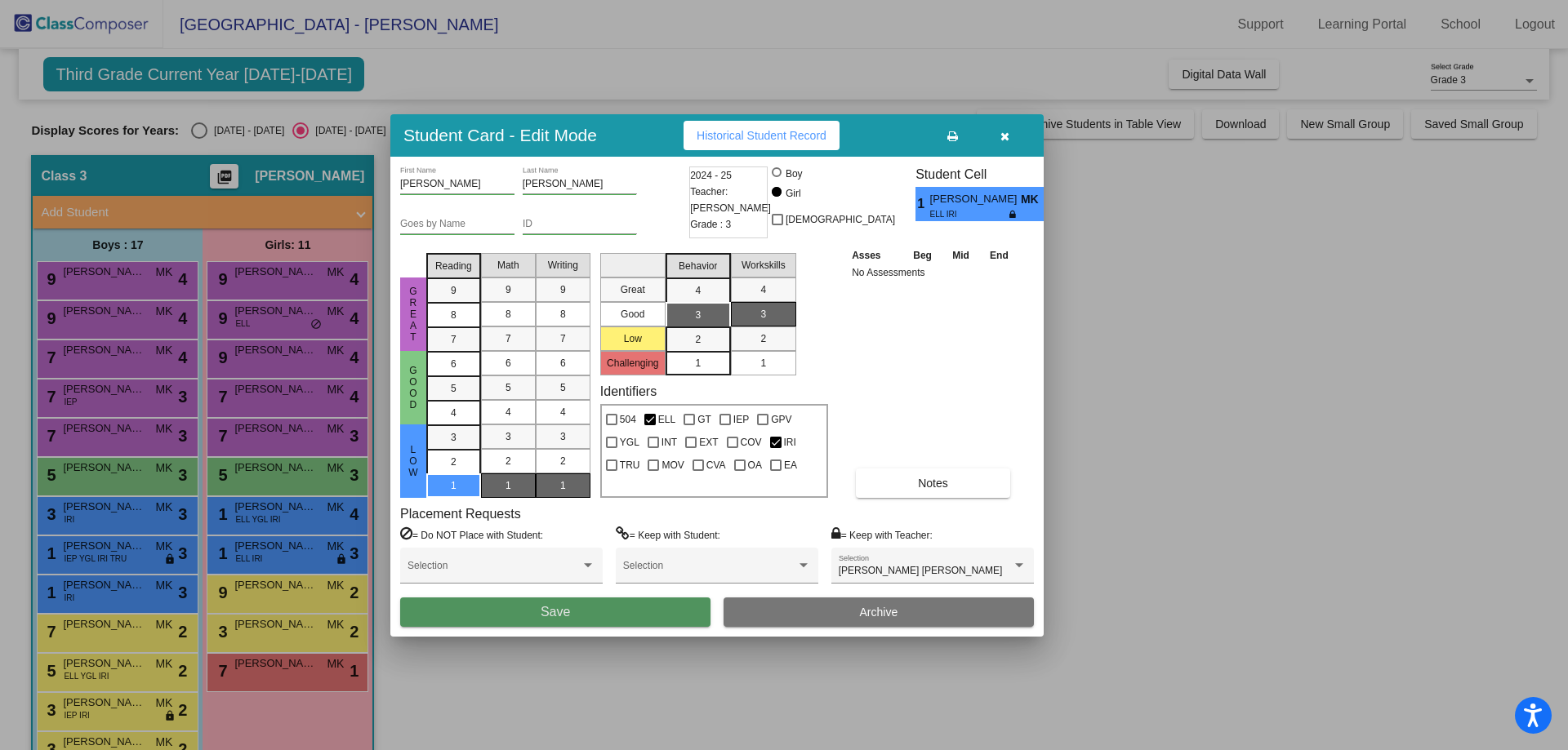
click at [549, 612] on span "Save" at bounding box center [556, 611] width 30 height 14
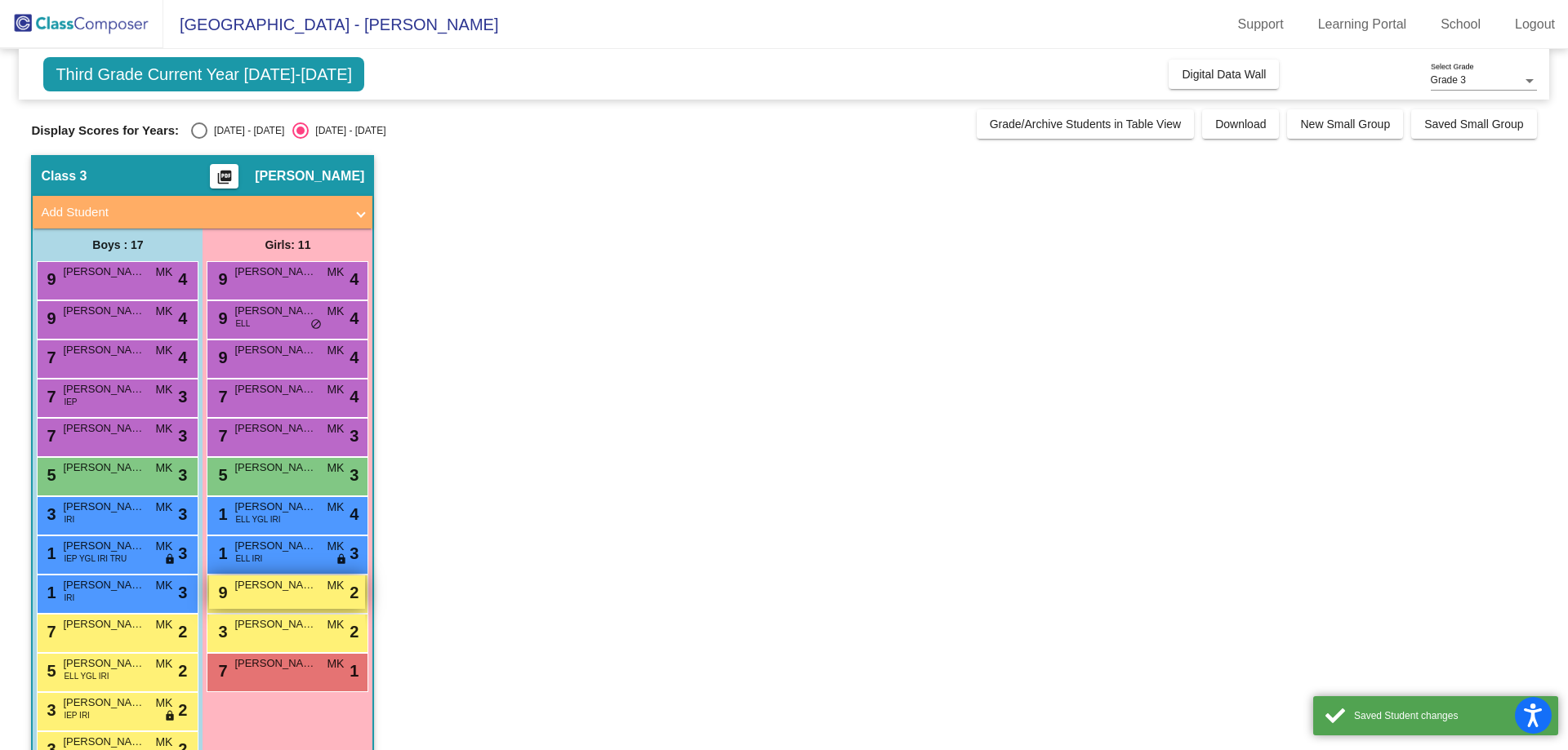
click at [257, 583] on span "[PERSON_NAME]" at bounding box center [276, 585] width 82 height 17
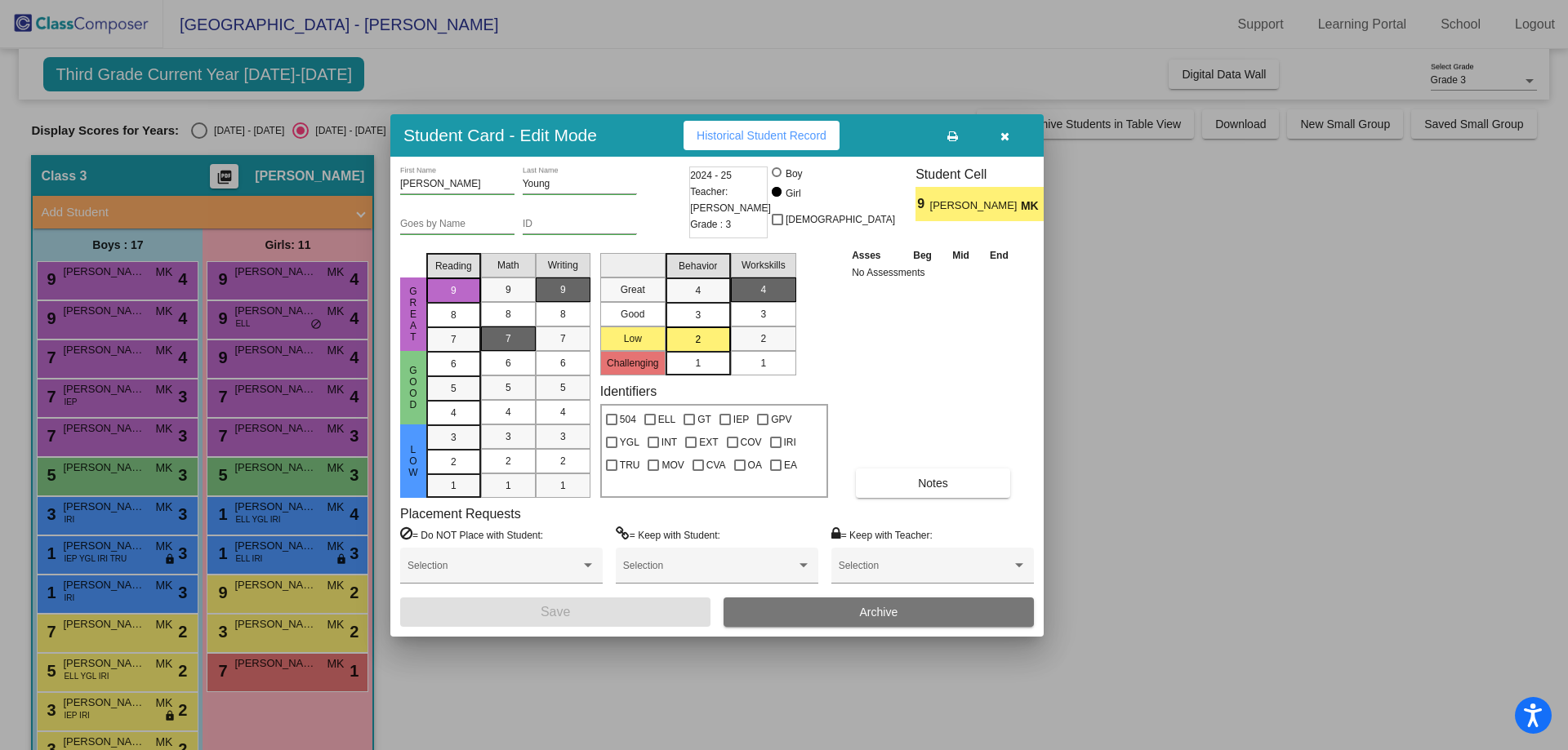
click at [581, 290] on mat-list-option "9" at bounding box center [562, 289] width 55 height 24
click at [503, 603] on button "Save" at bounding box center [555, 612] width 310 height 30
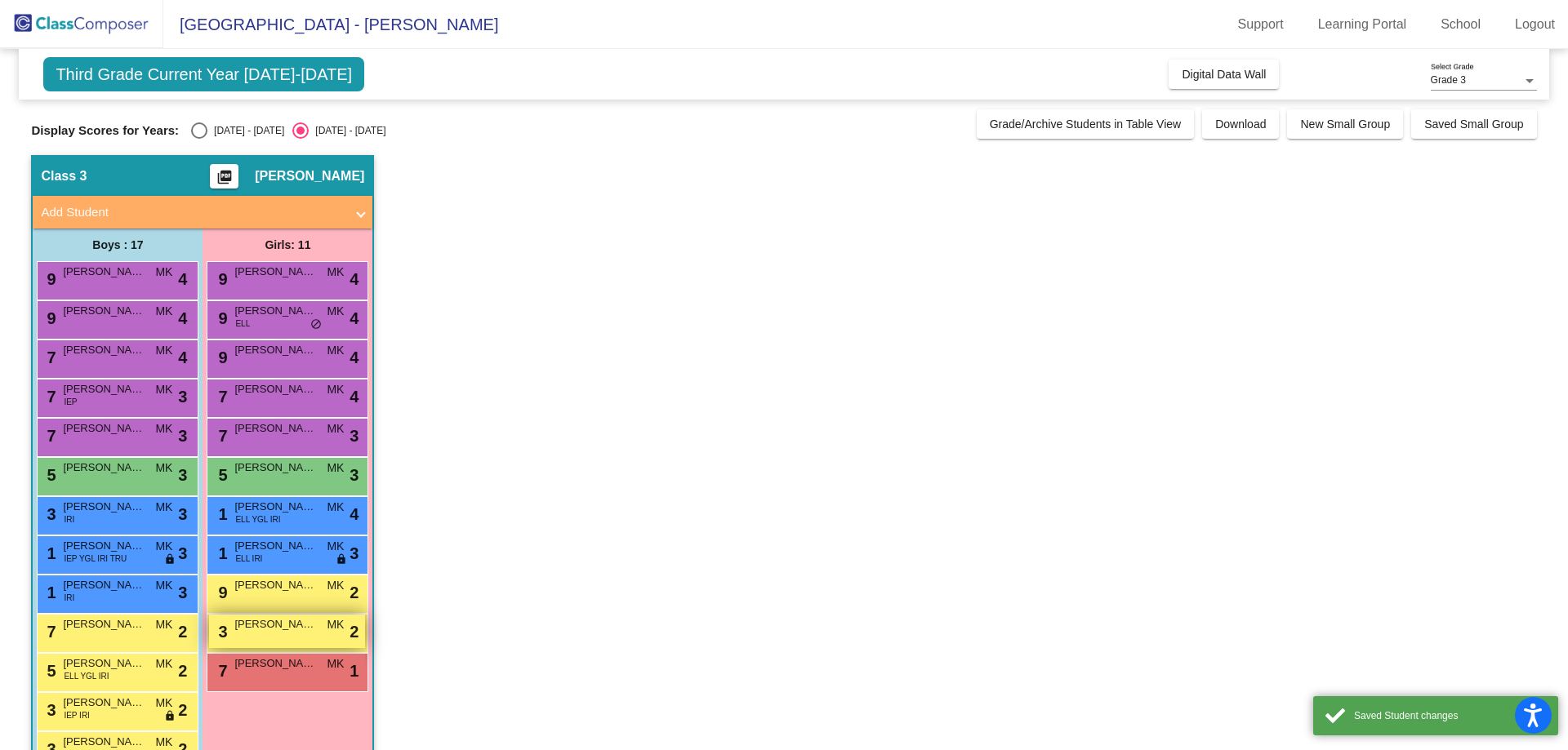
click at [254, 633] on div "3 Ka'Myiah [PERSON_NAME] lock do_not_disturb_alt 2" at bounding box center [288, 631] width 156 height 33
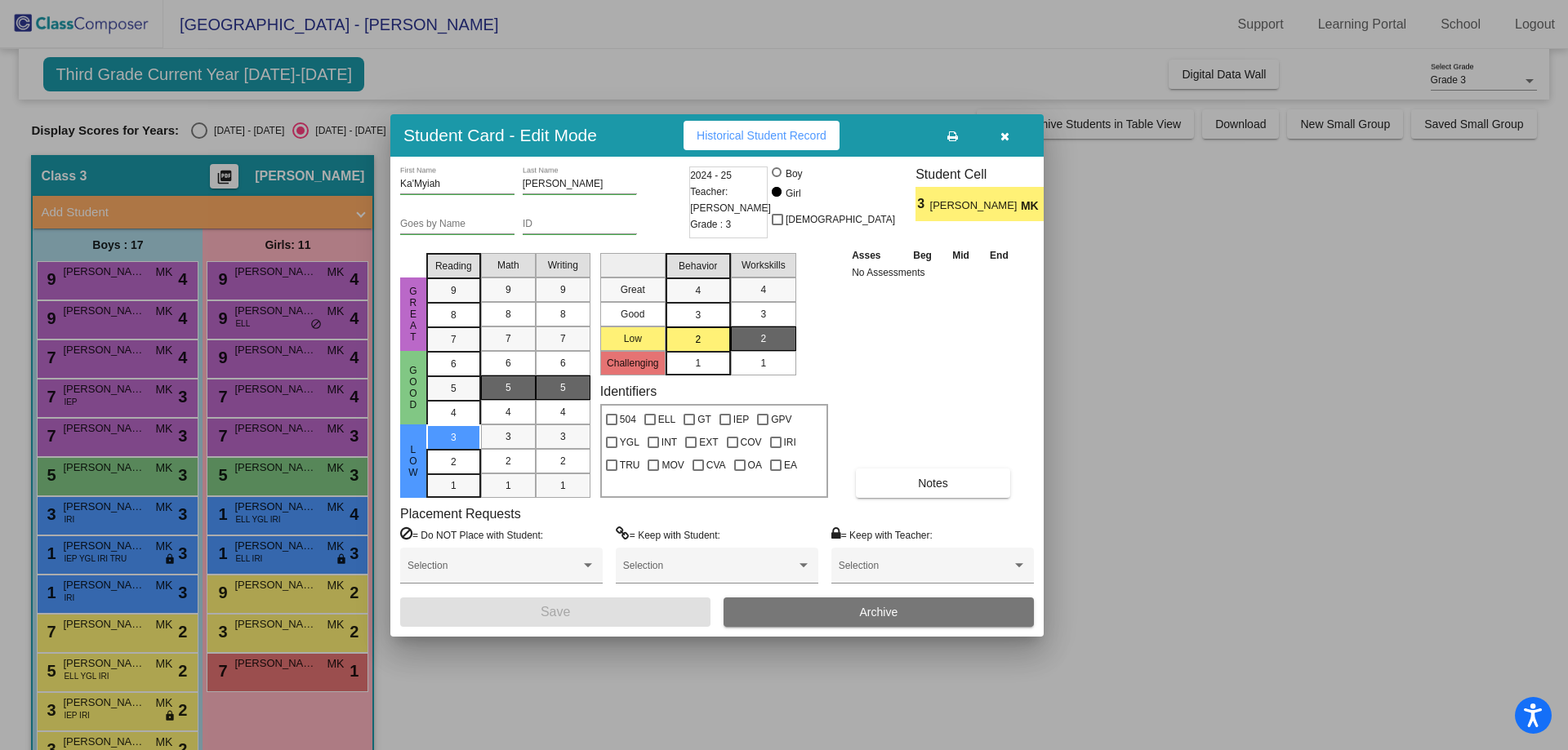
click at [580, 392] on mat-list-option "5" at bounding box center [562, 387] width 55 height 24
click at [507, 613] on button "Save" at bounding box center [555, 612] width 310 height 30
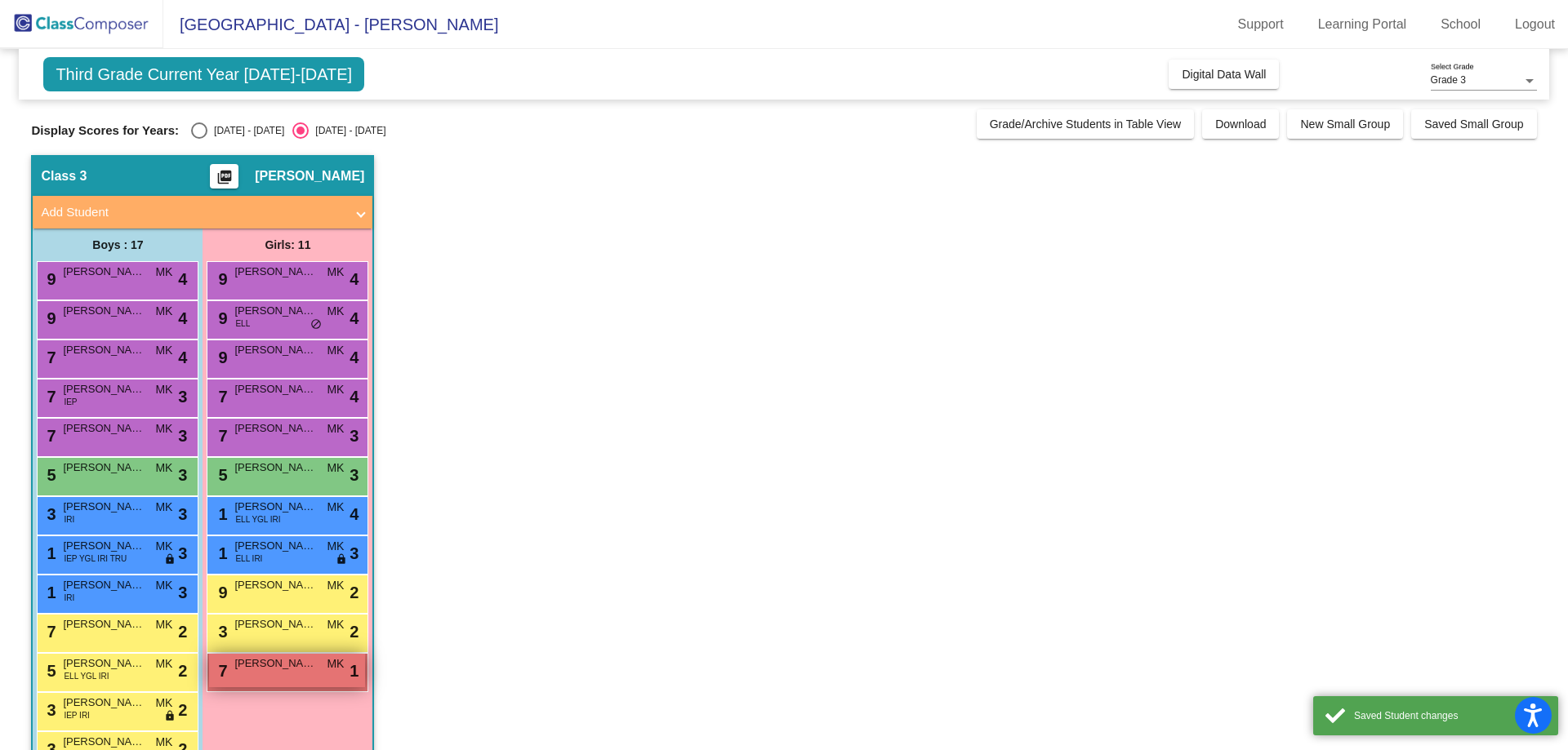
click at [277, 676] on div "7 Anya [PERSON_NAME] lock do_not_disturb_alt 1" at bounding box center [288, 670] width 156 height 33
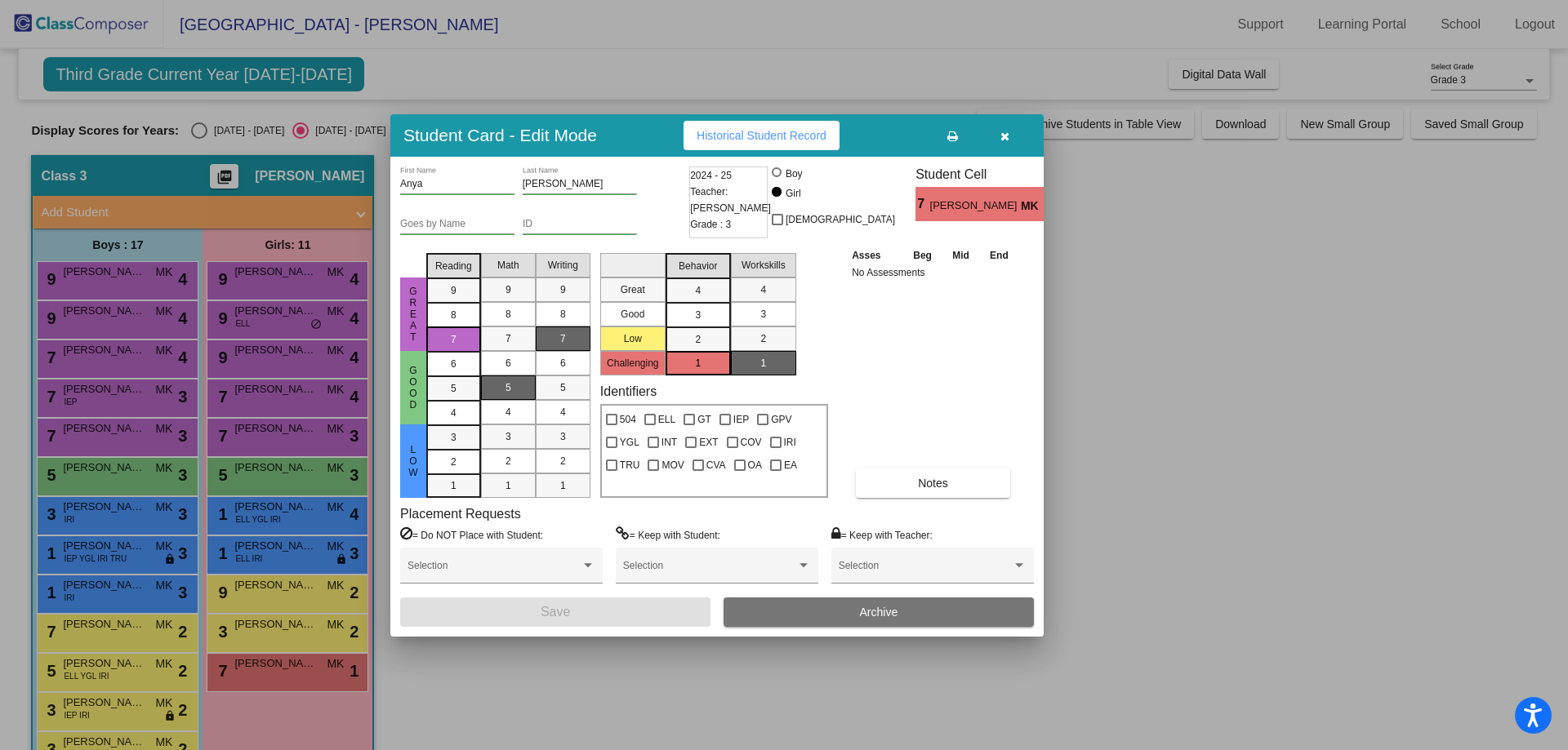
click at [585, 330] on mat-list-option "7" at bounding box center [562, 339] width 55 height 24
click at [534, 611] on button "Save" at bounding box center [555, 612] width 310 height 30
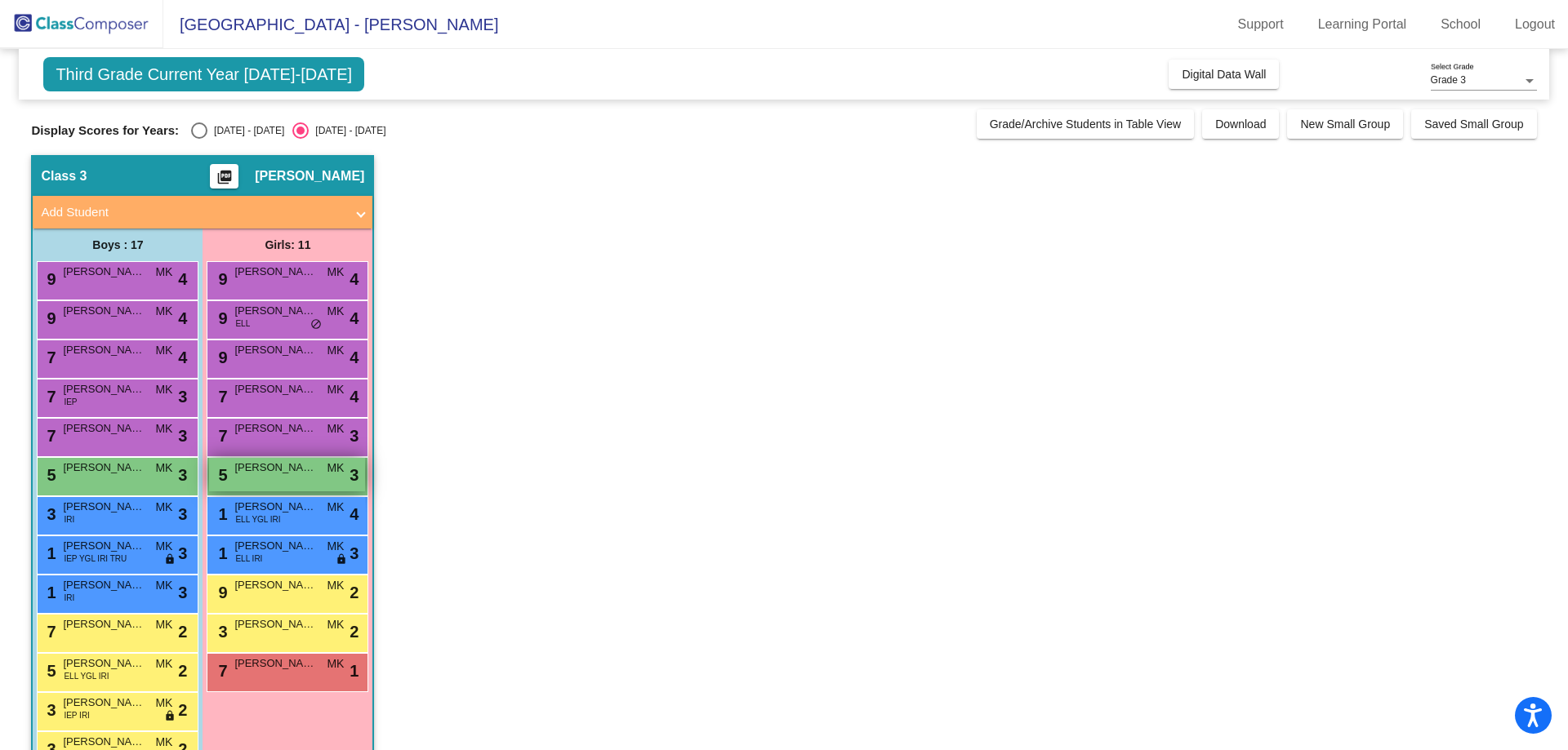
click at [263, 480] on div "5 [PERSON_NAME] lock do_not_disturb_alt 3" at bounding box center [288, 475] width 156 height 33
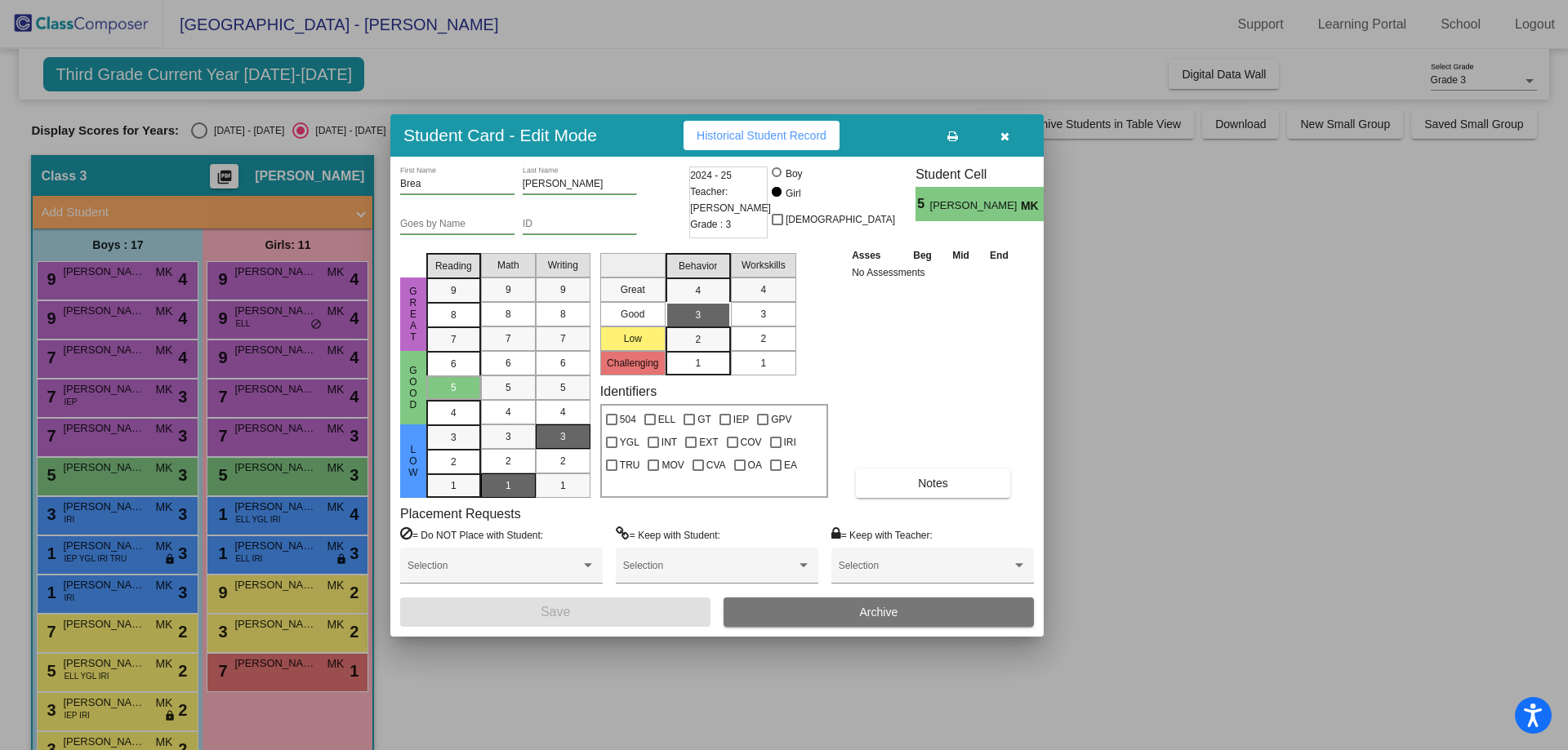
click at [762, 338] on span "2" at bounding box center [763, 339] width 6 height 15
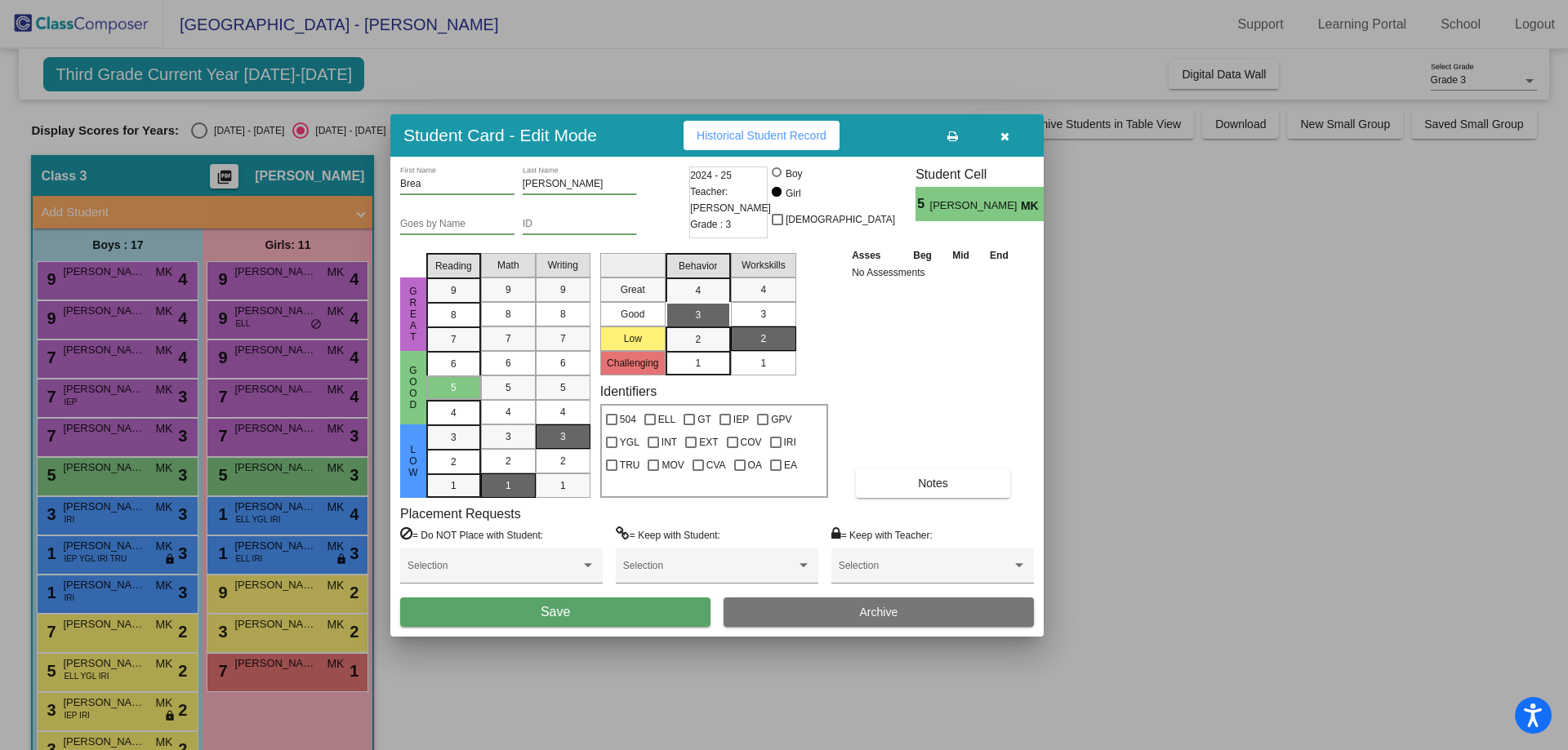
click at [778, 315] on div "3" at bounding box center [763, 314] width 32 height 24
click at [598, 620] on button "Save" at bounding box center [555, 612] width 310 height 30
